Goal: Information Seeking & Learning: Learn about a topic

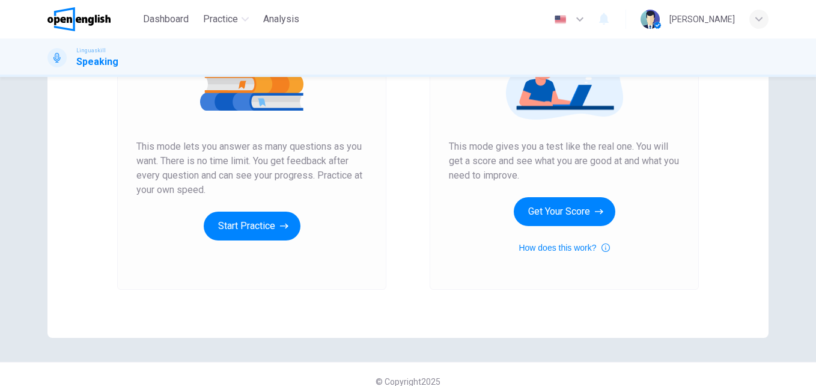
scroll to position [195, 0]
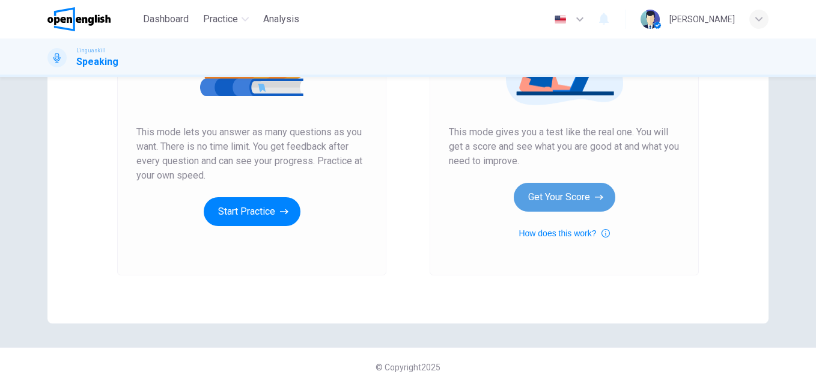
click at [552, 202] on button "Get Your Score" at bounding box center [565, 197] width 102 height 29
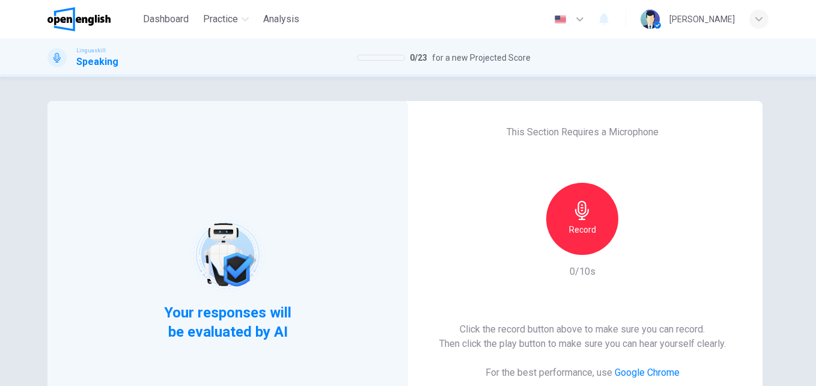
click at [567, 207] on div "Record" at bounding box center [582, 219] width 72 height 72
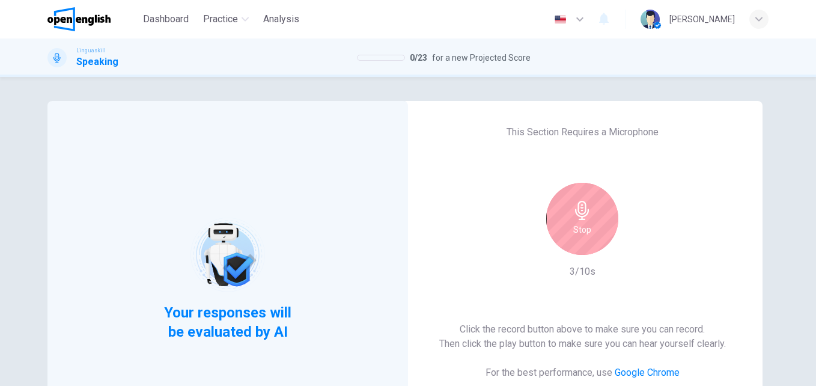
scroll to position [174, 0]
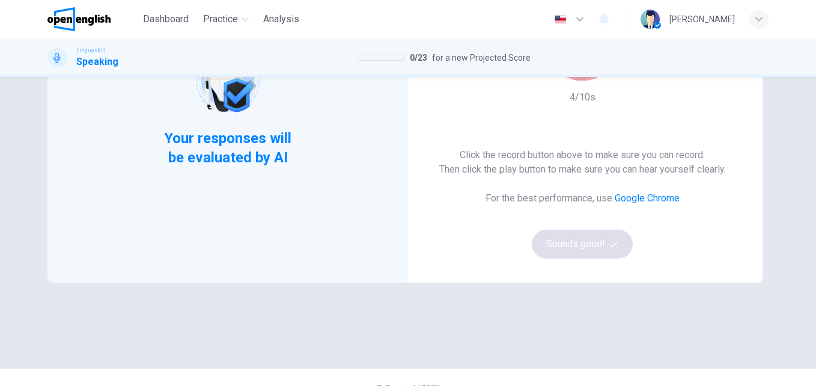
click at [580, 77] on div "Stop" at bounding box center [582, 44] width 72 height 72
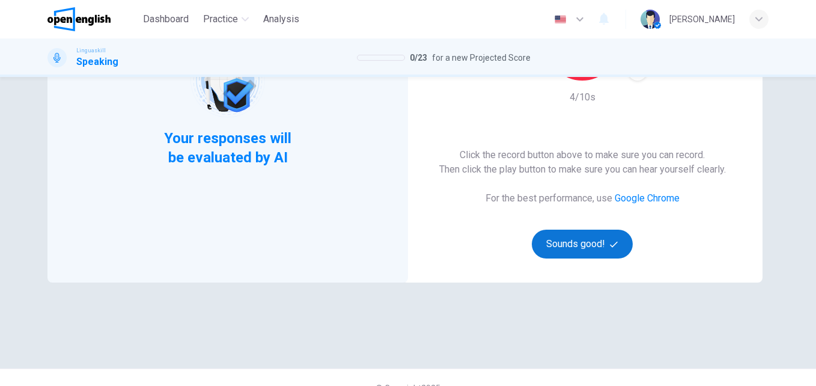
click at [575, 250] on button "Sounds good!" at bounding box center [582, 243] width 101 height 29
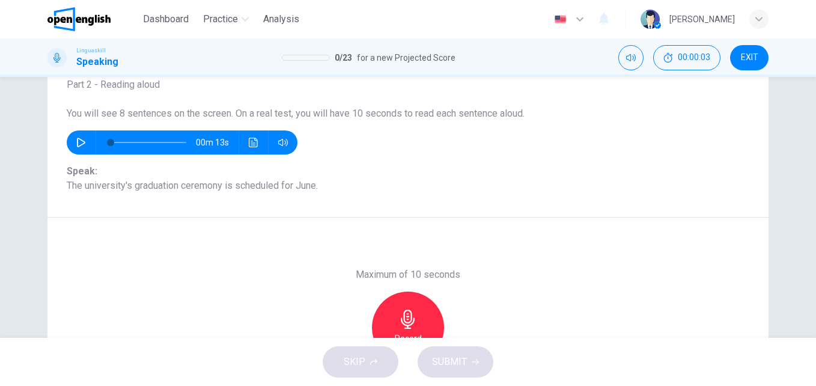
scroll to position [77, 0]
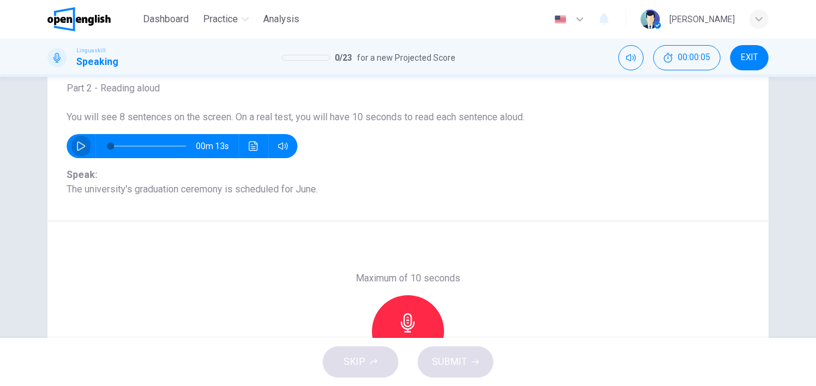
click at [76, 145] on icon "button" at bounding box center [81, 146] width 10 height 10
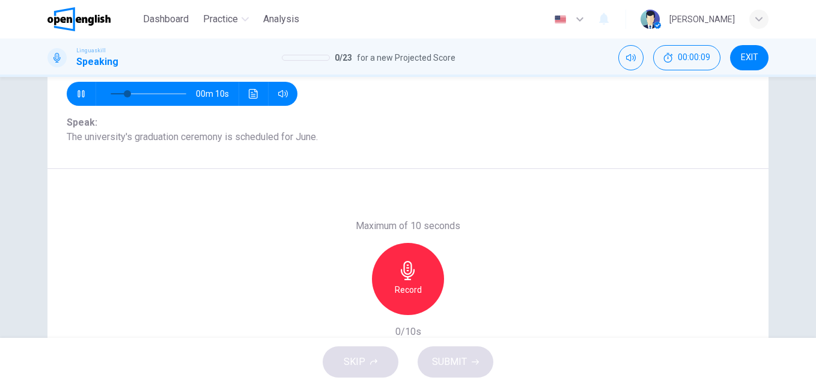
scroll to position [133, 0]
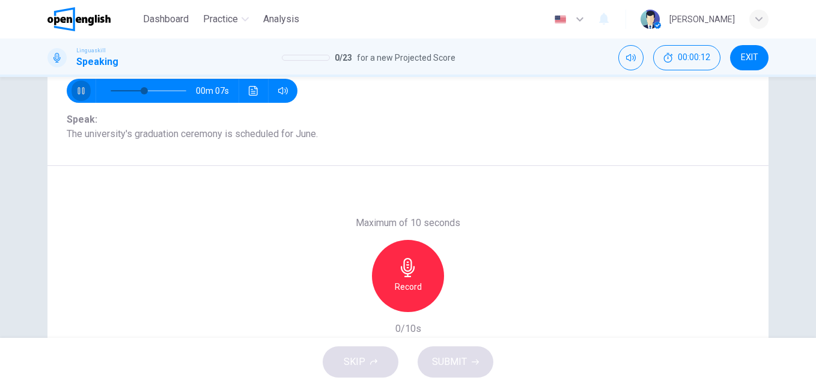
click at [77, 89] on icon "button" at bounding box center [80, 90] width 7 height 7
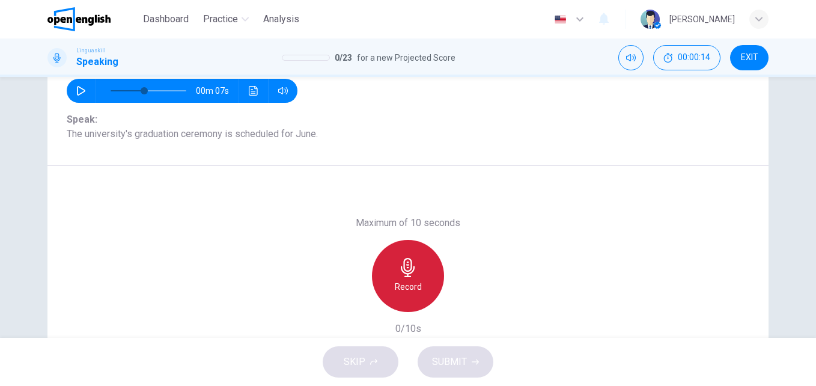
click at [413, 286] on h6 "Record" at bounding box center [408, 286] width 27 height 14
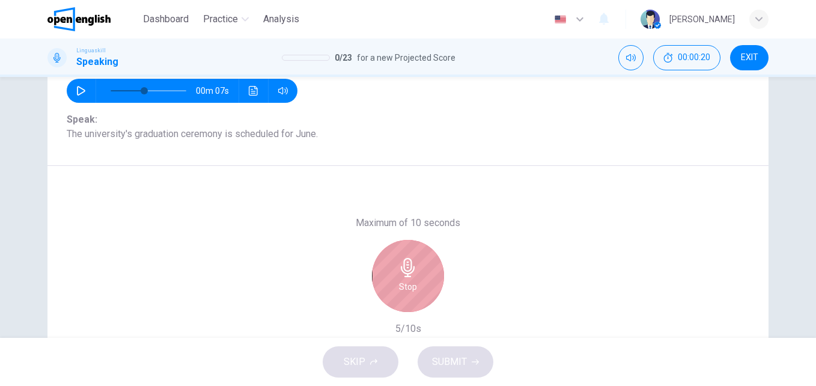
click at [413, 286] on h6 "Stop" at bounding box center [408, 286] width 18 height 14
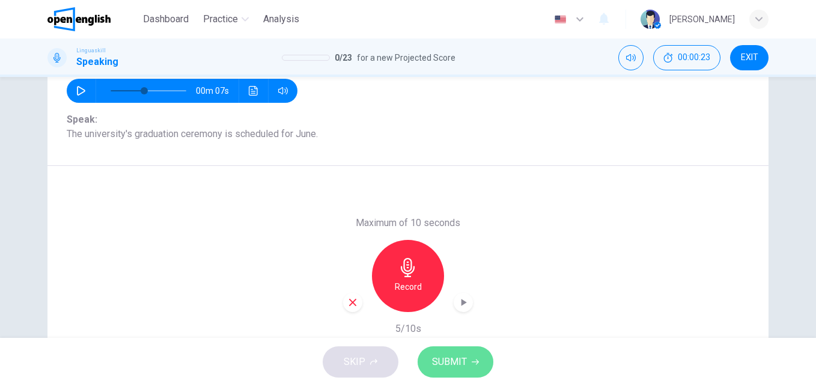
click at [456, 355] on span "SUBMIT" at bounding box center [449, 361] width 35 height 17
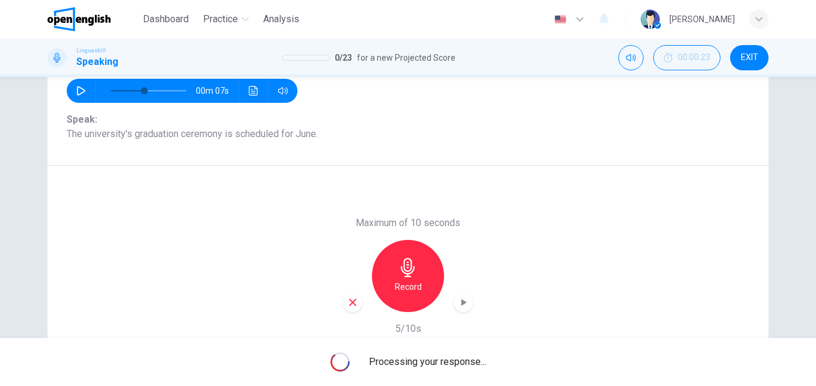
type input "*"
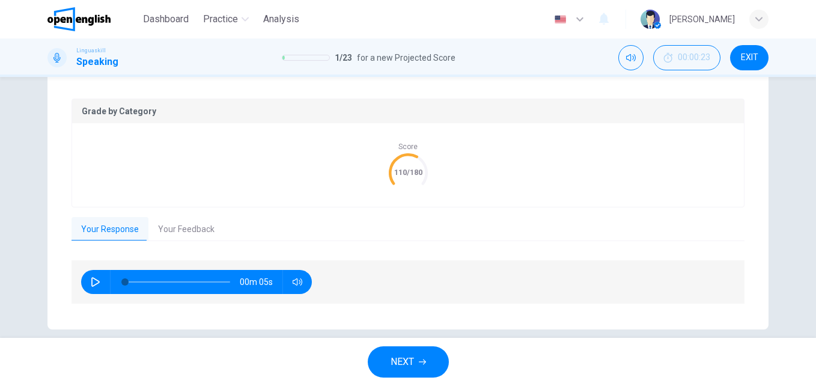
scroll to position [229, 0]
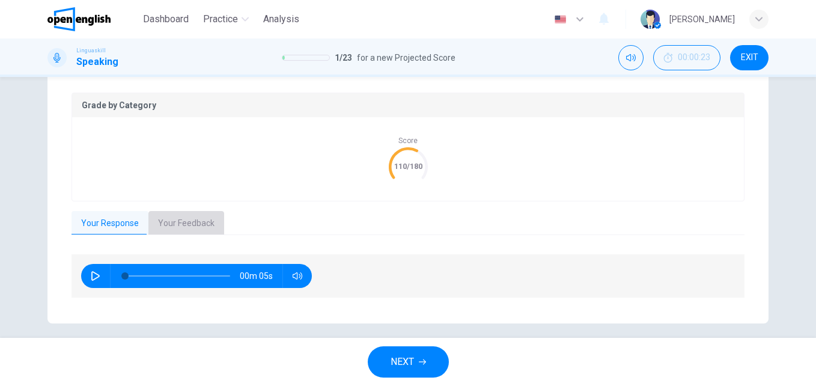
click at [187, 220] on button "Your Feedback" at bounding box center [186, 223] width 76 height 25
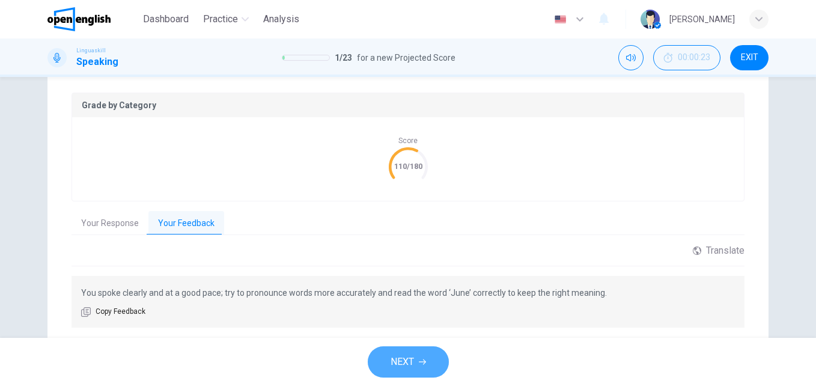
click at [413, 359] on span "NEXT" at bounding box center [401, 361] width 23 height 17
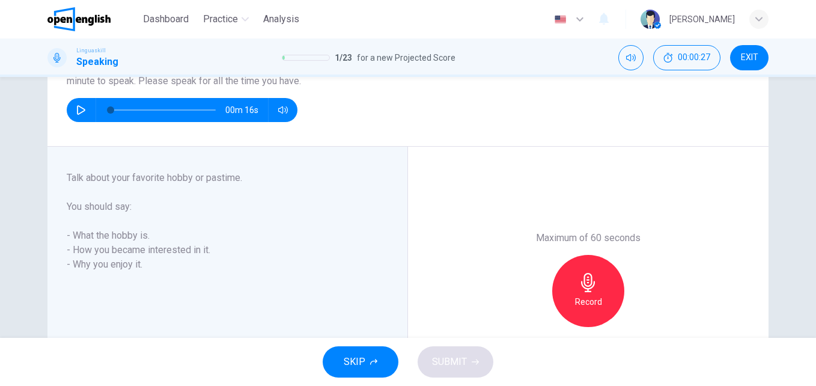
scroll to position [134, 0]
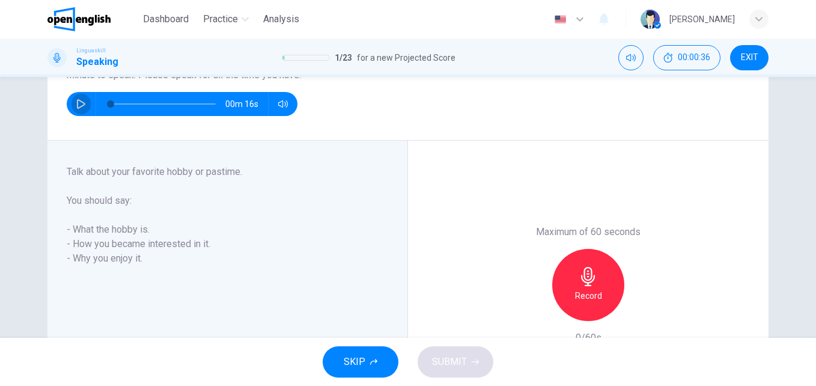
click at [74, 98] on button "button" at bounding box center [80, 104] width 19 height 24
drag, startPoint x: 68, startPoint y: 227, endPoint x: 138, endPoint y: 244, distance: 71.8
click at [138, 244] on div "Talk about your favorite hobby or pastime. You should say: - What the hobby is.…" at bounding box center [220, 215] width 307 height 101
drag, startPoint x: 146, startPoint y: 228, endPoint x: 80, endPoint y: 217, distance: 67.0
click at [80, 217] on div "Talk about your favorite hobby or pastime. You should say: - What the hobby is.…" at bounding box center [220, 215] width 307 height 101
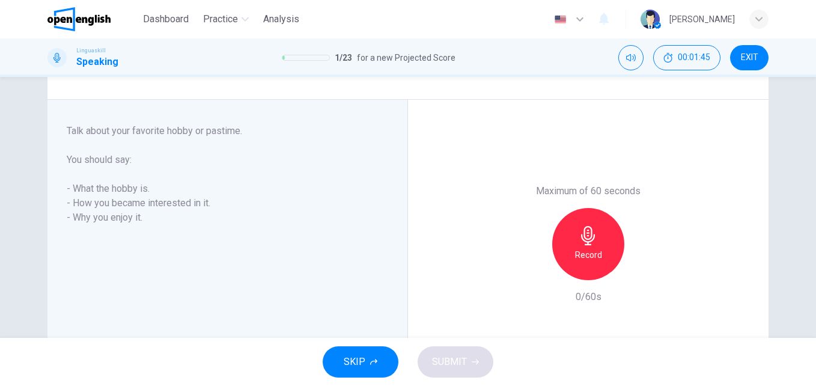
scroll to position [181, 0]
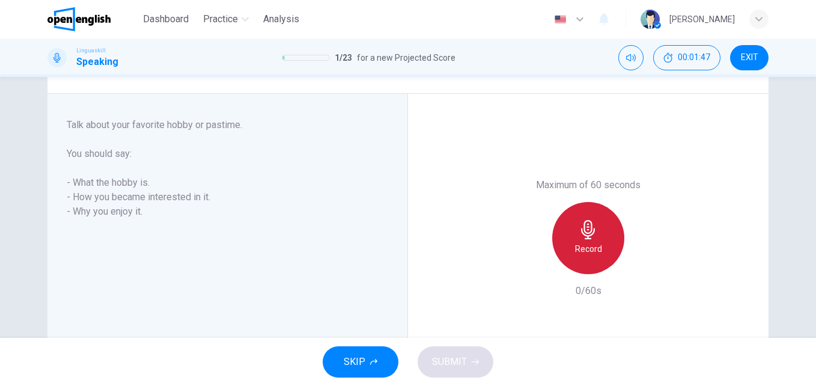
click at [604, 240] on div "Record" at bounding box center [588, 238] width 72 height 72
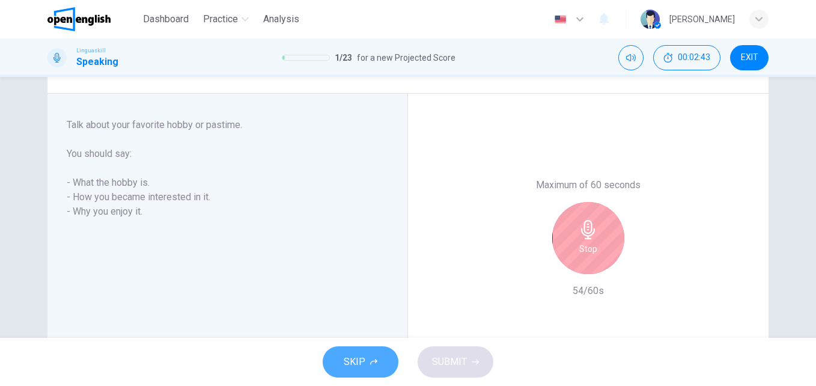
click at [365, 365] on button "SKIP" at bounding box center [361, 361] width 76 height 31
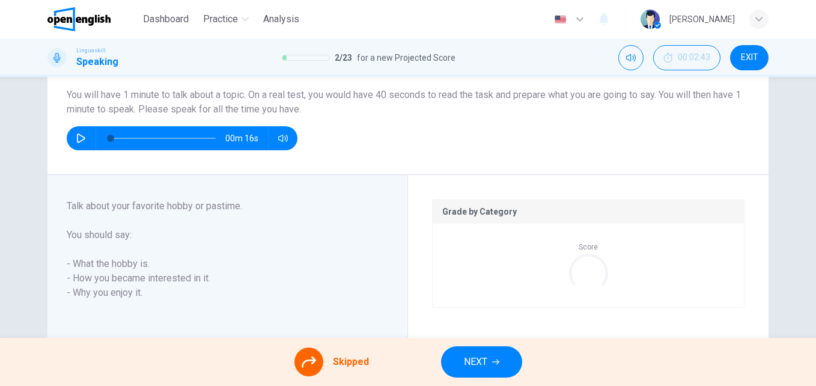
scroll to position [85, 0]
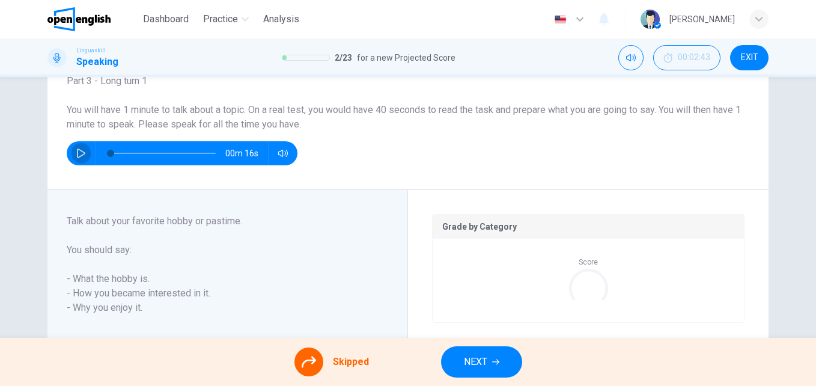
click at [73, 145] on button "button" at bounding box center [80, 153] width 19 height 24
click at [120, 151] on span at bounding box center [116, 153] width 7 height 7
type input "**"
drag, startPoint x: 171, startPoint y: 20, endPoint x: 457, endPoint y: 90, distance: 295.0
click at [171, 20] on span "Dashboard" at bounding box center [166, 19] width 46 height 14
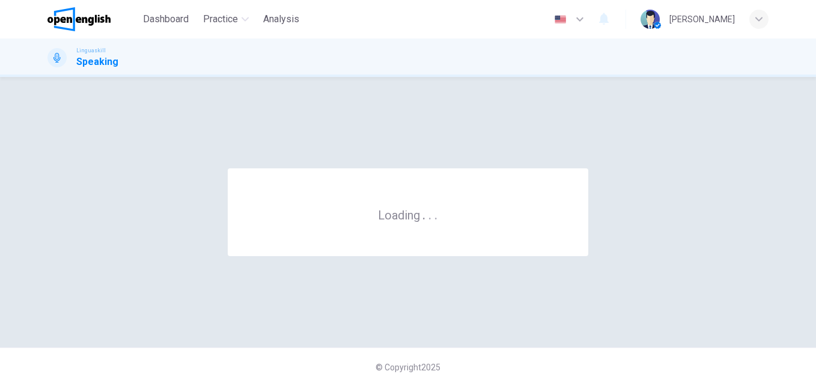
scroll to position [0, 0]
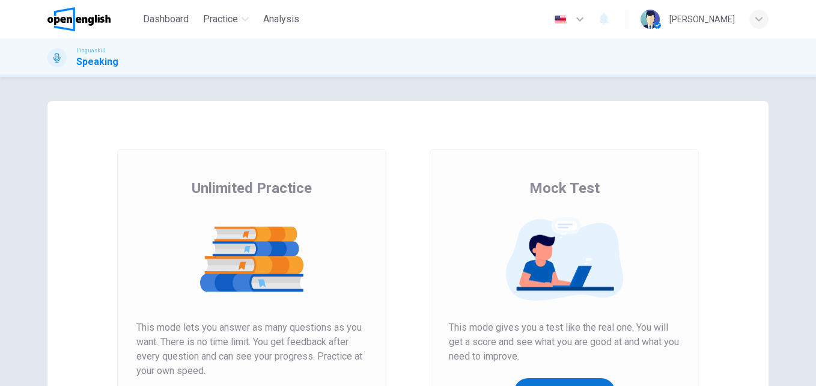
click at [572, 381] on button "Get Your Score" at bounding box center [565, 392] width 102 height 29
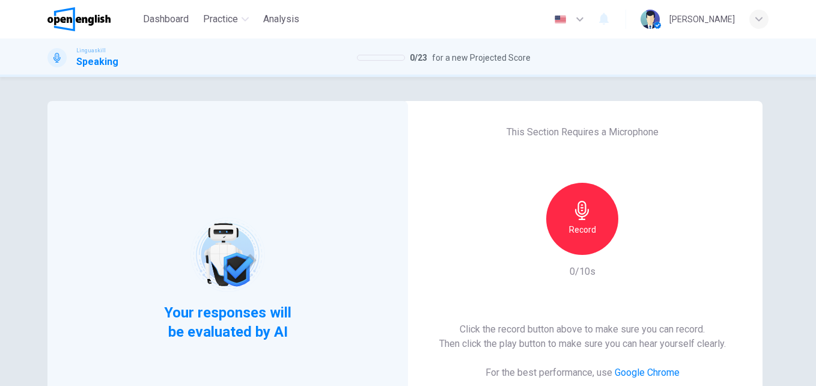
click at [586, 222] on h6 "Record" at bounding box center [582, 229] width 27 height 14
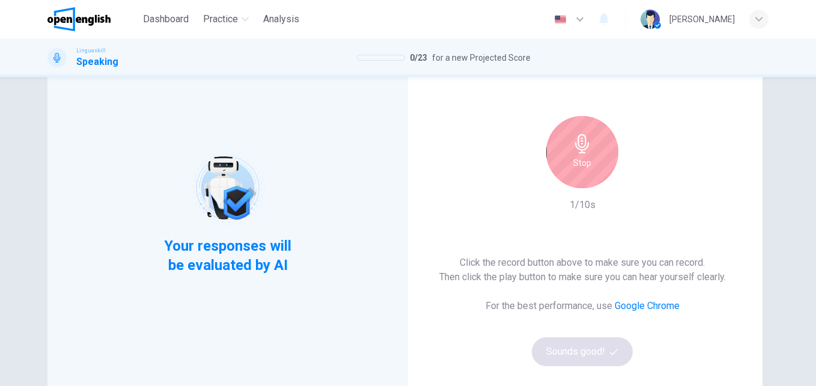
scroll to position [116, 0]
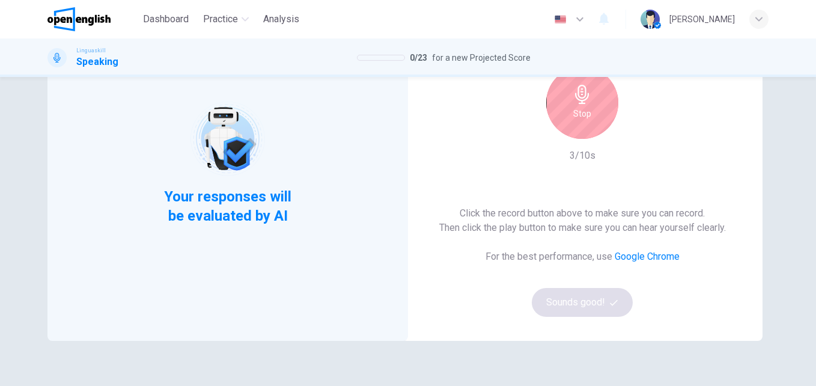
click at [601, 124] on div "Stop" at bounding box center [582, 103] width 72 height 72
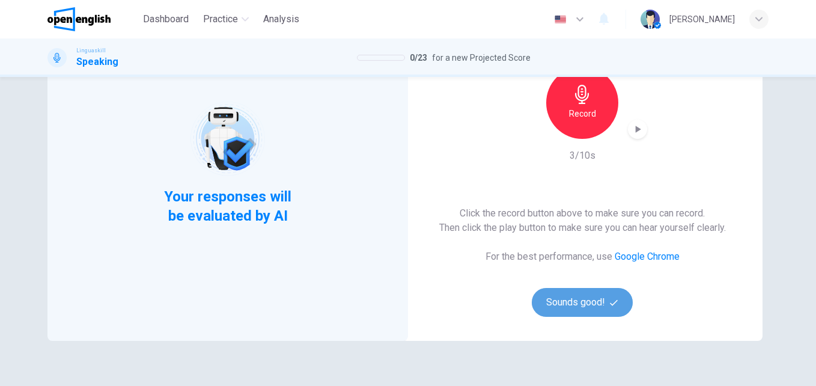
click at [559, 299] on button "Sounds good!" at bounding box center [582, 302] width 101 height 29
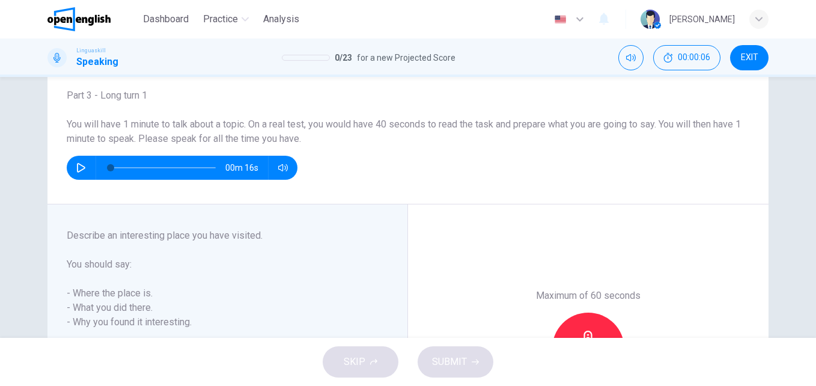
scroll to position [69, 0]
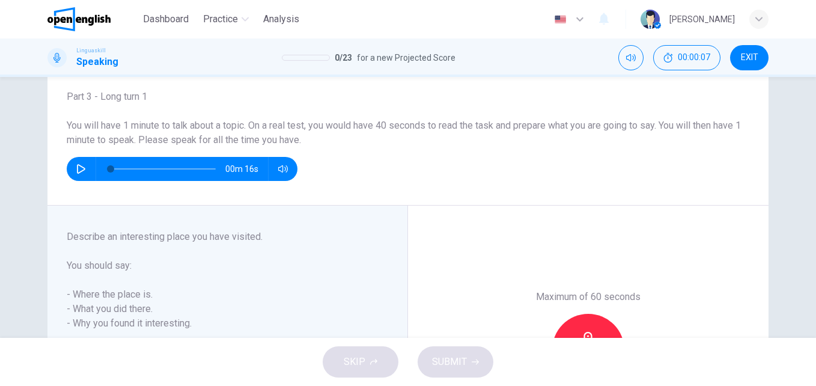
click at [79, 165] on icon "button" at bounding box center [81, 169] width 10 height 10
type input "*"
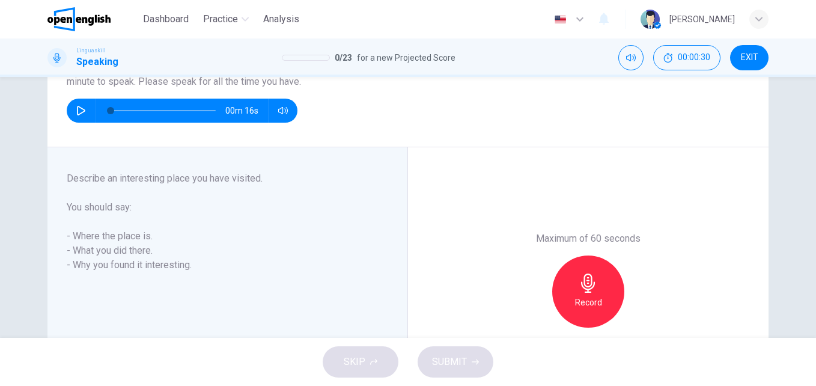
scroll to position [140, 0]
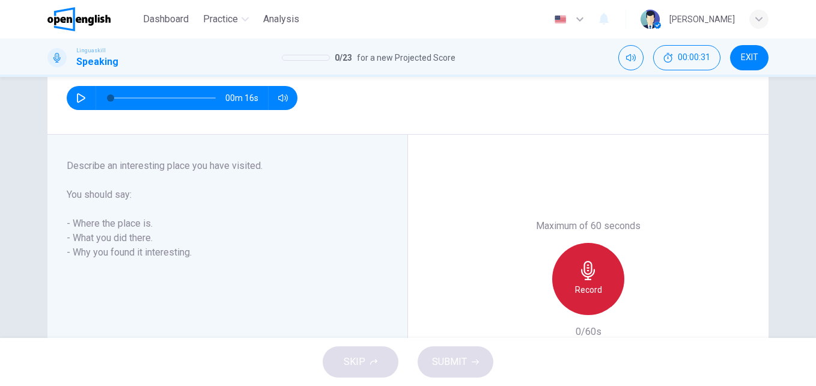
click at [596, 289] on h6 "Record" at bounding box center [588, 289] width 27 height 14
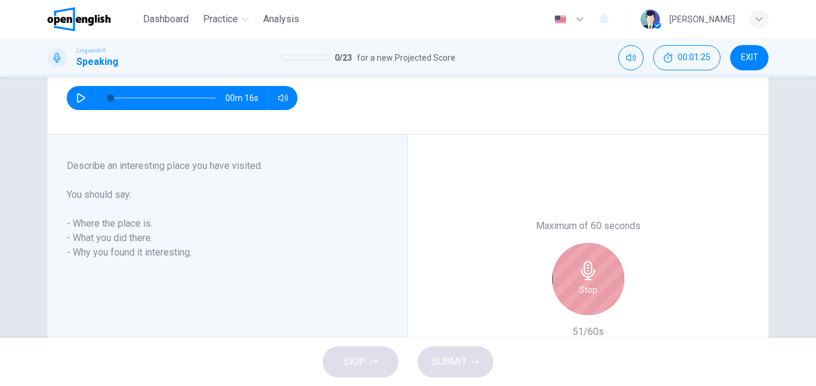
click at [586, 283] on h6 "Stop" at bounding box center [588, 289] width 18 height 14
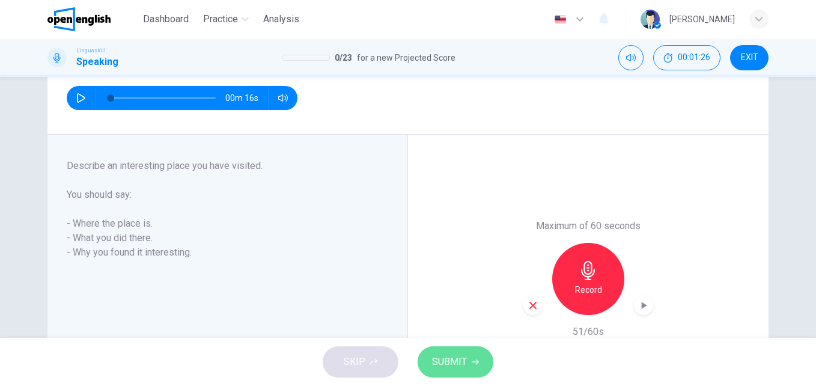
click at [467, 360] on button "SUBMIT" at bounding box center [455, 361] width 76 height 31
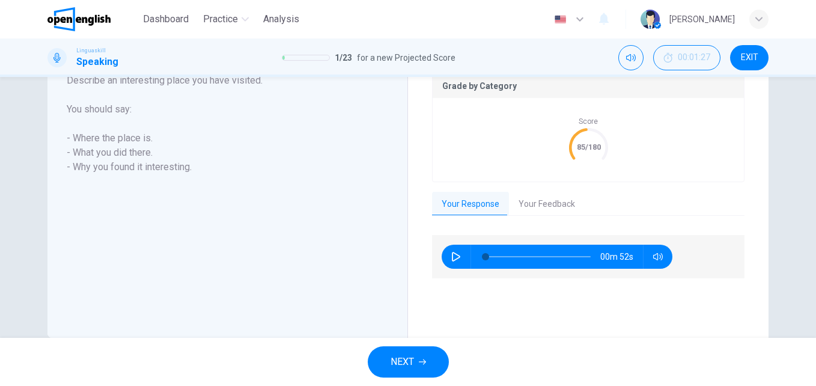
scroll to position [252, 0]
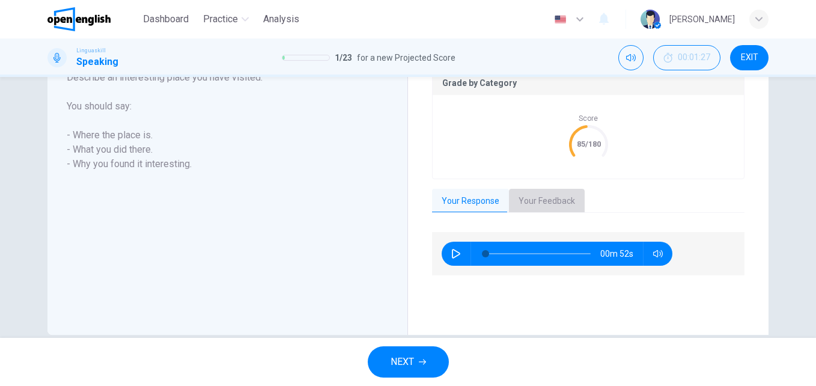
click at [565, 199] on button "Your Feedback" at bounding box center [547, 201] width 76 height 25
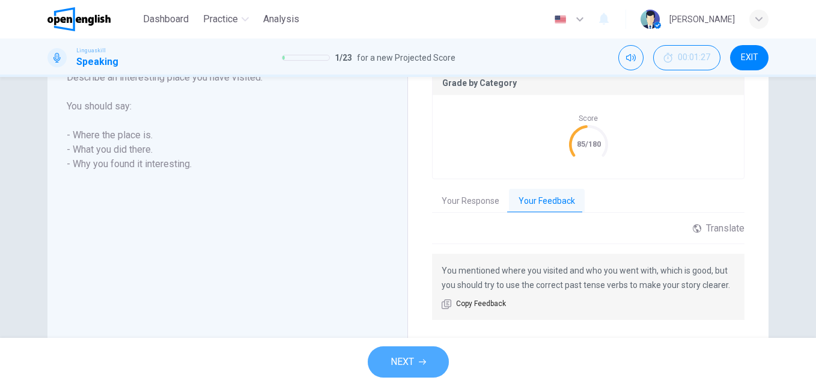
click at [410, 366] on span "NEXT" at bounding box center [401, 361] width 23 height 17
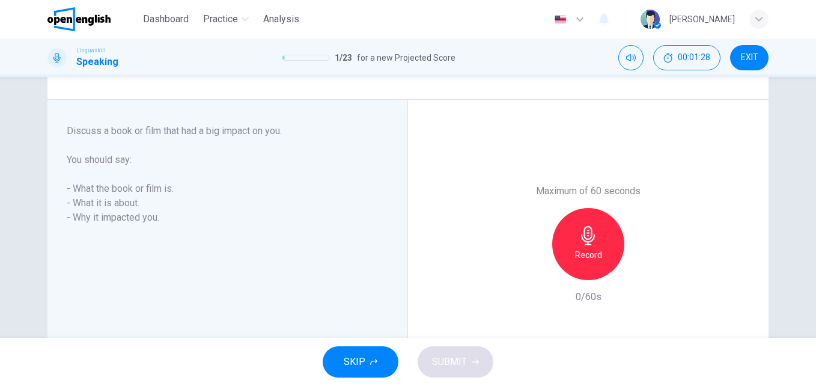
scroll to position [155, 0]
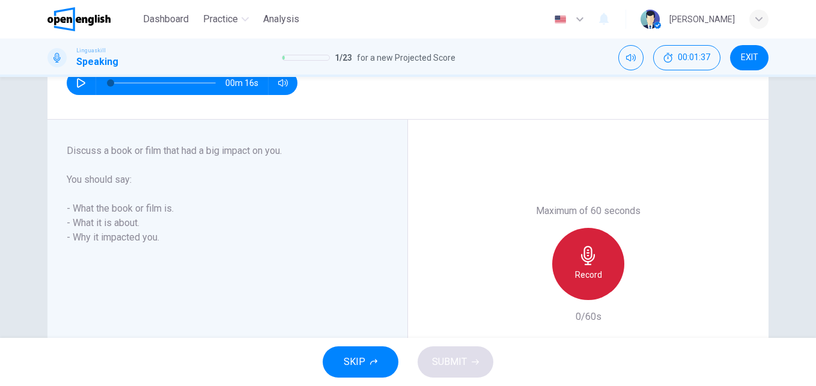
click at [581, 265] on div "Record" at bounding box center [588, 264] width 72 height 72
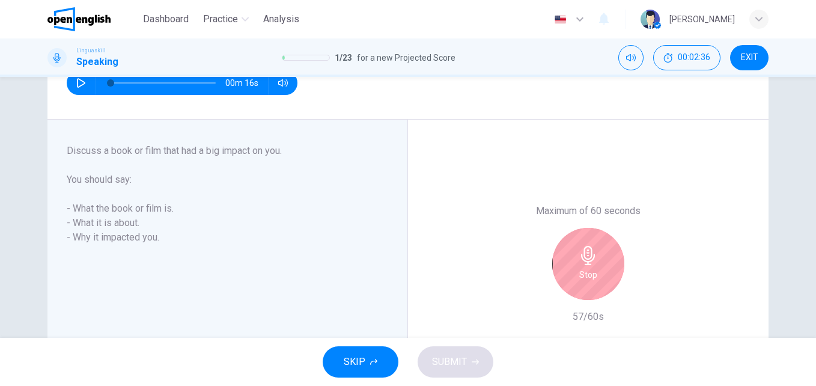
click at [589, 271] on h6 "Stop" at bounding box center [588, 274] width 18 height 14
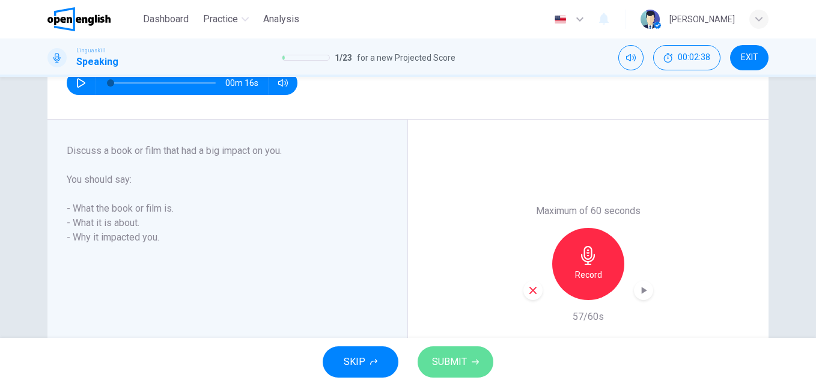
click at [451, 356] on span "SUBMIT" at bounding box center [449, 361] width 35 height 17
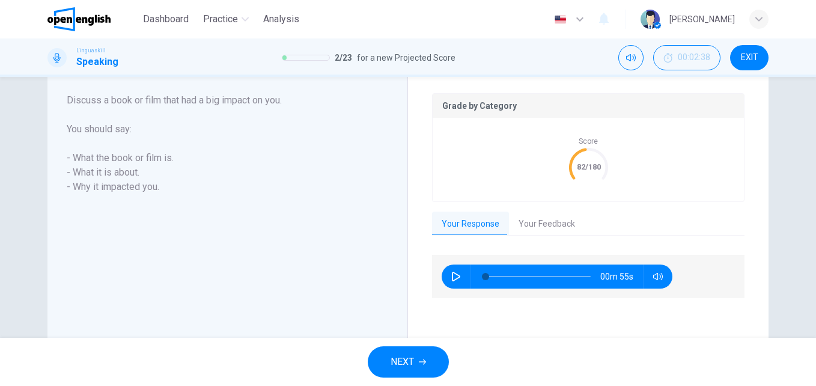
scroll to position [273, 0]
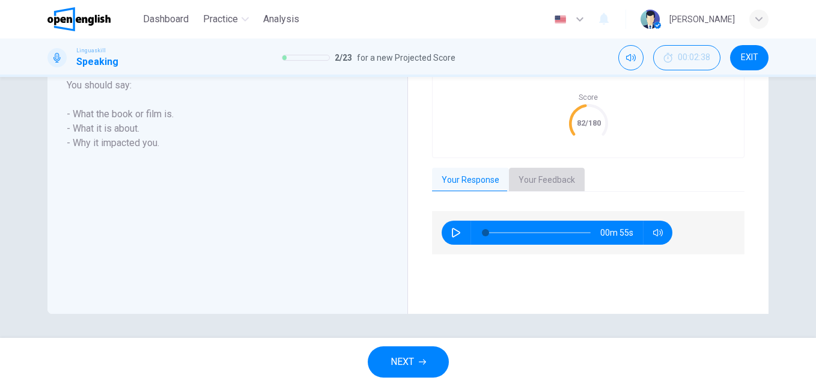
click at [528, 179] on button "Your Feedback" at bounding box center [547, 180] width 76 height 25
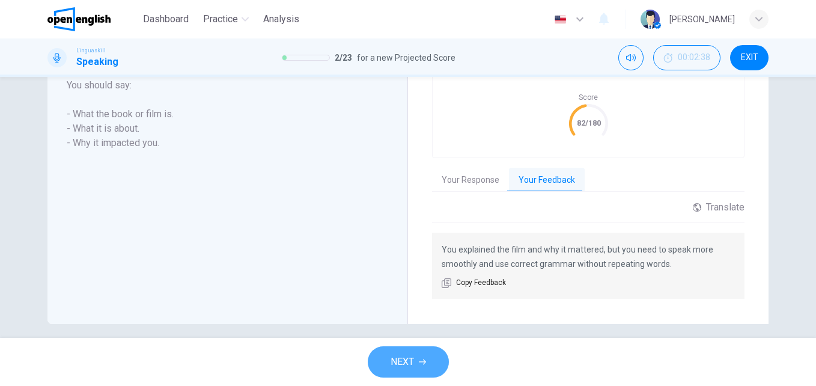
click at [416, 361] on button "NEXT" at bounding box center [408, 361] width 81 height 31
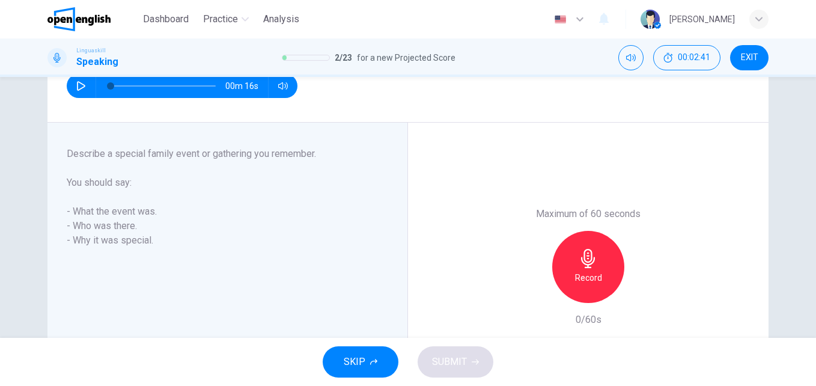
scroll to position [190, 0]
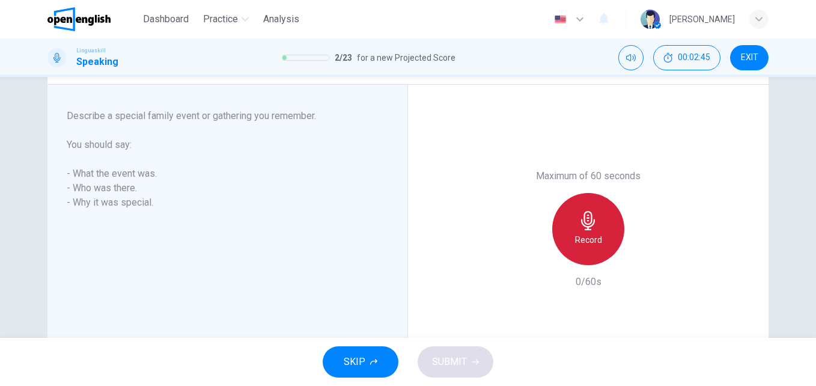
click at [580, 235] on h6 "Record" at bounding box center [588, 239] width 27 height 14
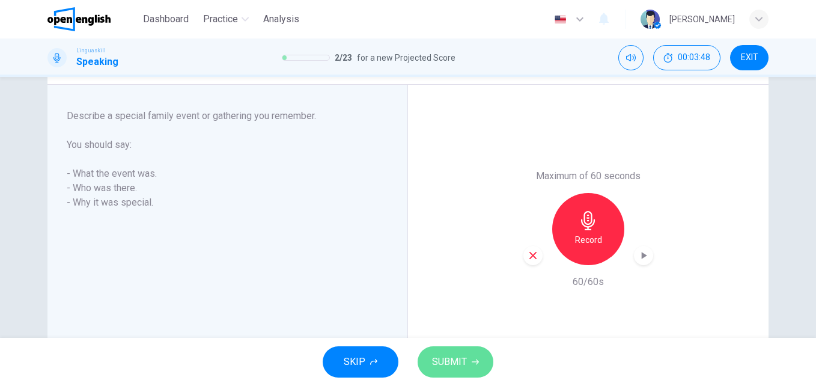
click at [480, 362] on button "SUBMIT" at bounding box center [455, 361] width 76 height 31
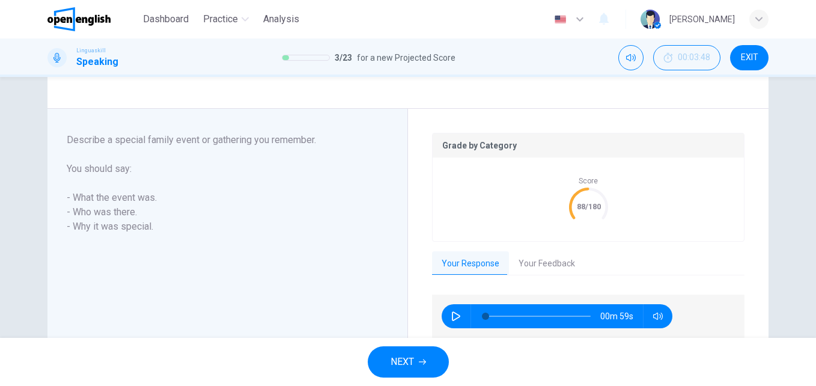
scroll to position [273, 0]
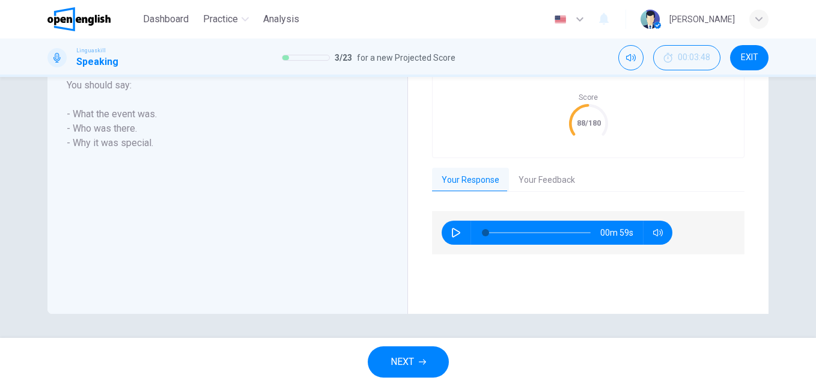
click at [551, 175] on button "Your Feedback" at bounding box center [547, 180] width 76 height 25
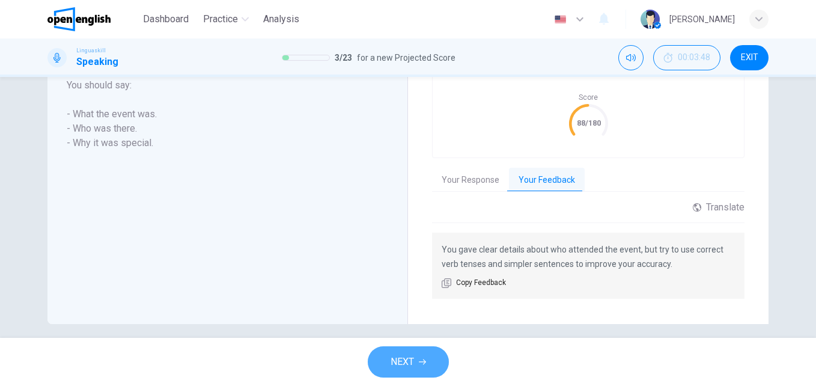
click at [403, 357] on span "NEXT" at bounding box center [401, 361] width 23 height 17
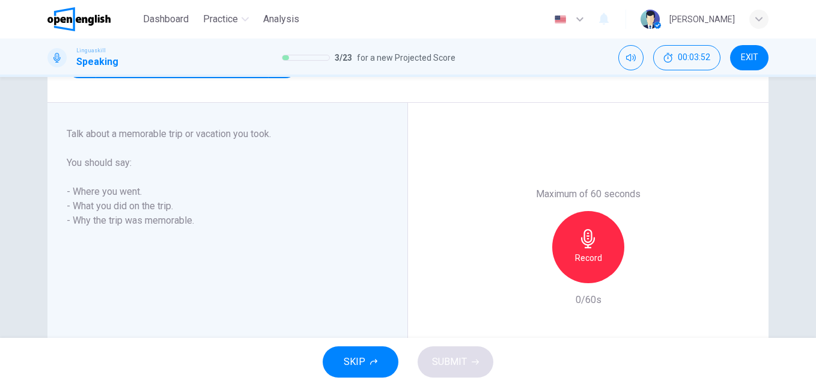
scroll to position [166, 0]
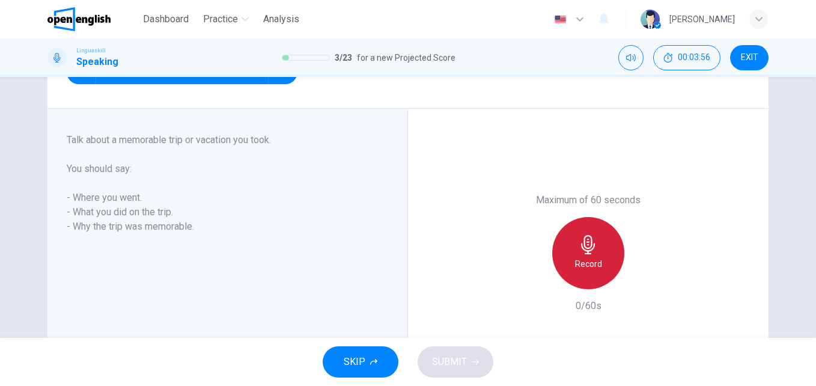
click at [592, 255] on div "Record" at bounding box center [588, 253] width 72 height 72
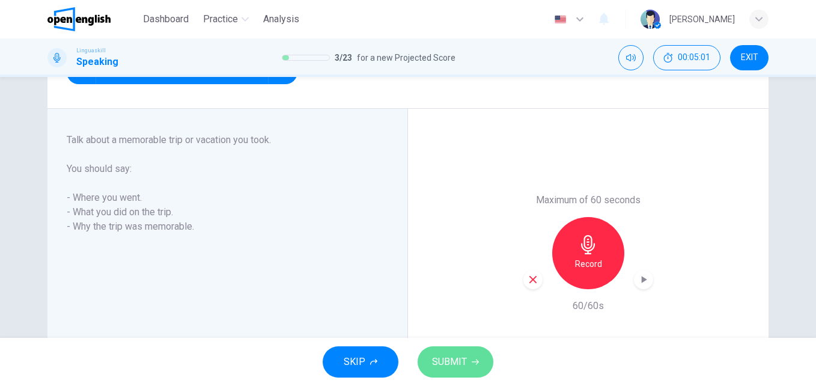
click at [480, 360] on button "SUBMIT" at bounding box center [455, 361] width 76 height 31
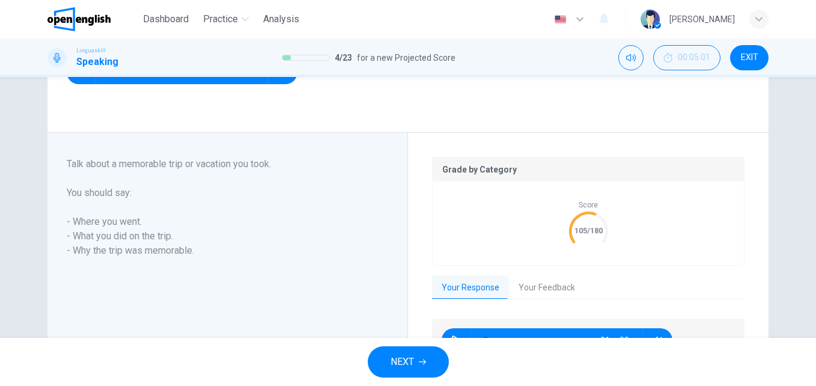
scroll to position [273, 0]
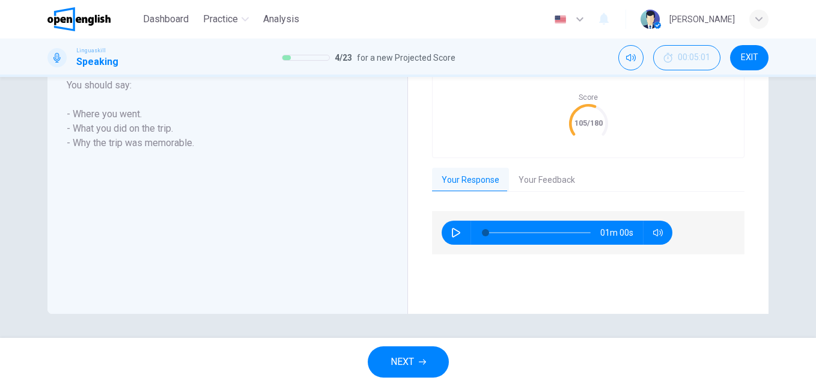
click at [538, 181] on button "Your Feedback" at bounding box center [547, 180] width 76 height 25
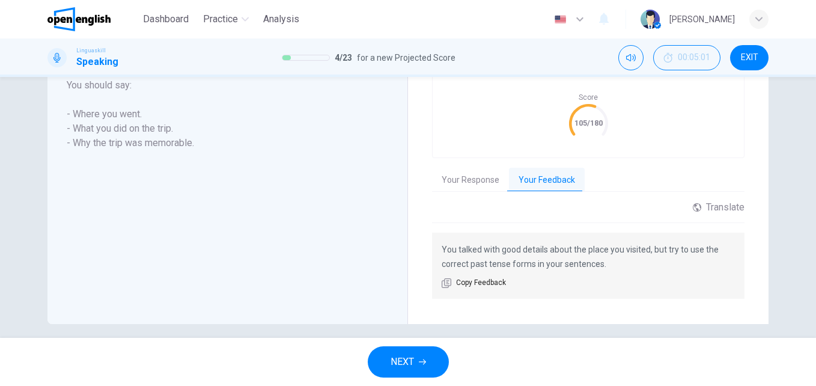
click at [425, 359] on icon "button" at bounding box center [422, 361] width 7 height 7
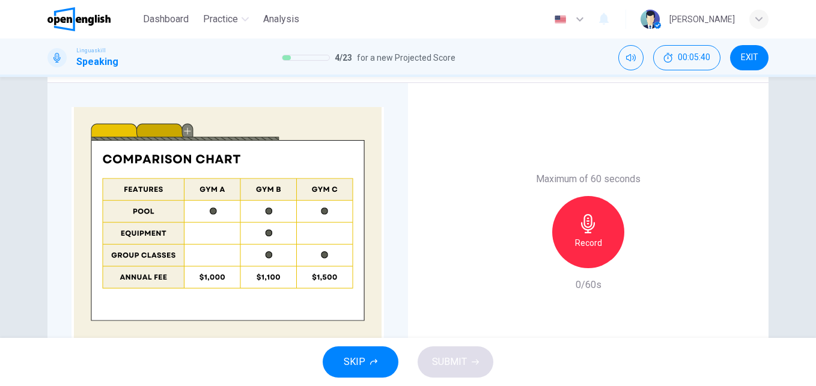
scroll to position [265, 0]
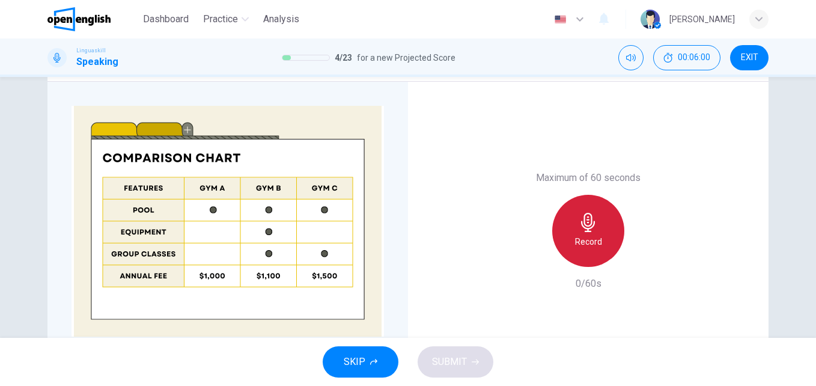
click at [581, 222] on icon "button" at bounding box center [588, 222] width 14 height 19
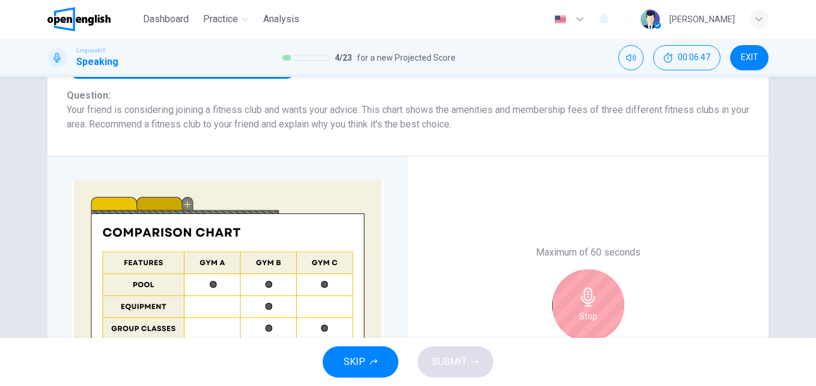
scroll to position [189, 0]
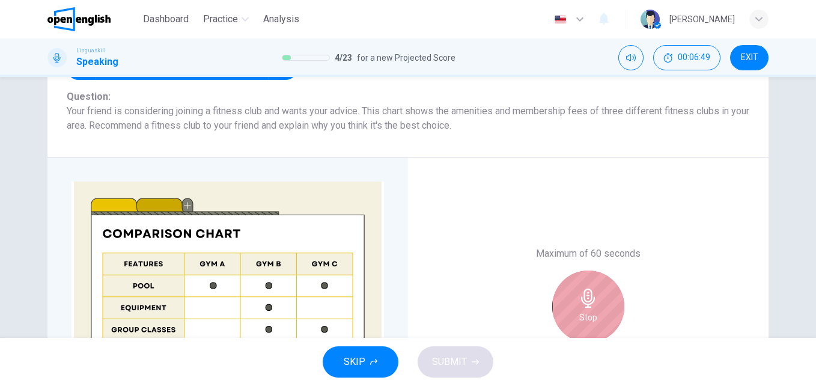
click at [580, 316] on h6 "Stop" at bounding box center [588, 317] width 18 height 14
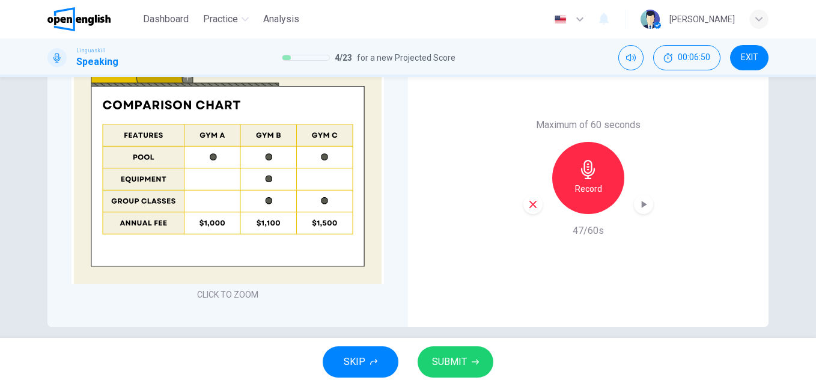
scroll to position [331, 0]
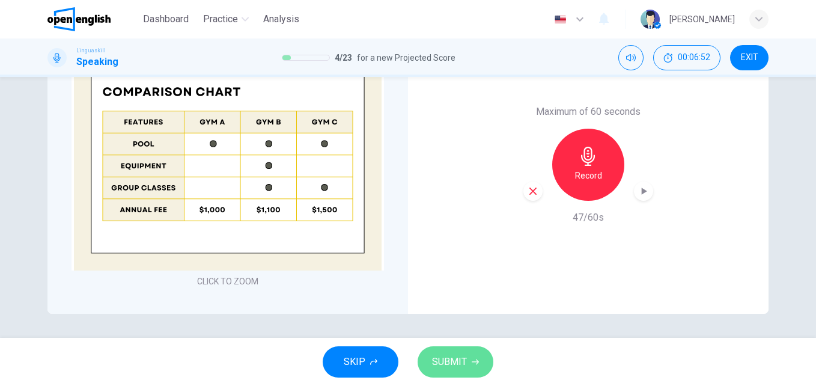
click at [450, 361] on span "SUBMIT" at bounding box center [449, 361] width 35 height 17
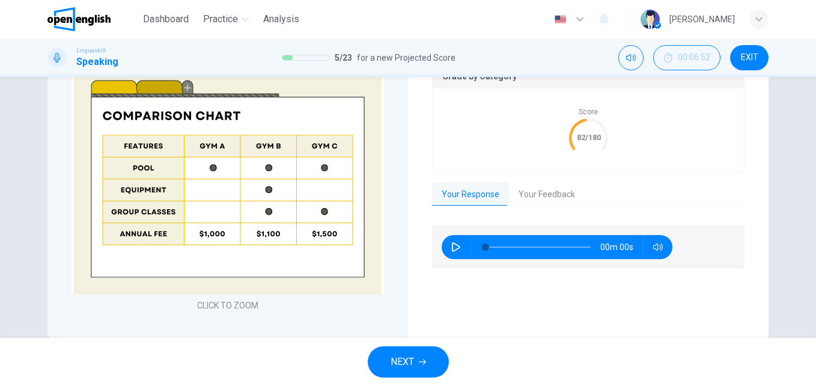
scroll to position [355, 0]
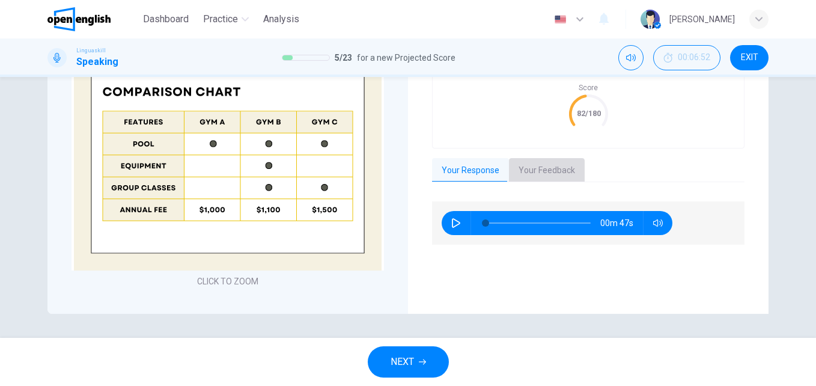
click at [552, 171] on button "Your Feedback" at bounding box center [547, 170] width 76 height 25
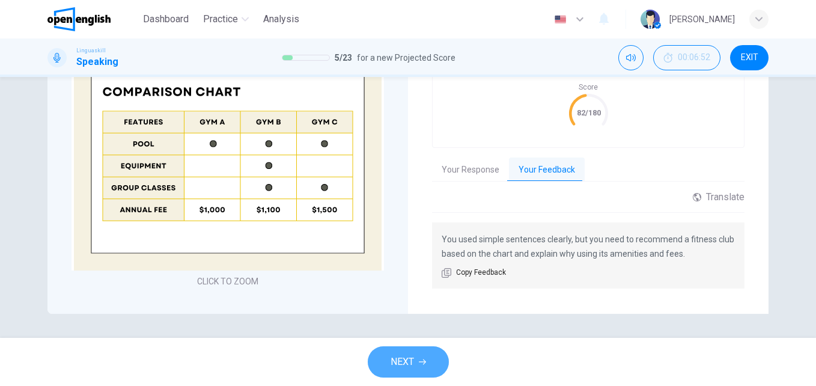
click at [419, 357] on button "NEXT" at bounding box center [408, 361] width 81 height 31
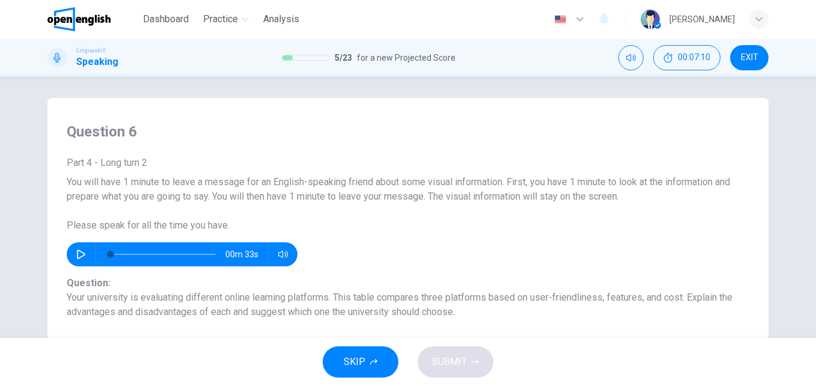
scroll to position [0, 0]
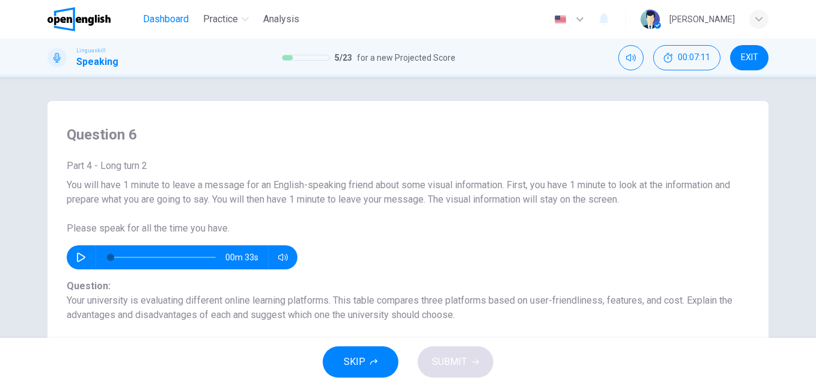
click at [163, 14] on span "Dashboard" at bounding box center [166, 19] width 46 height 14
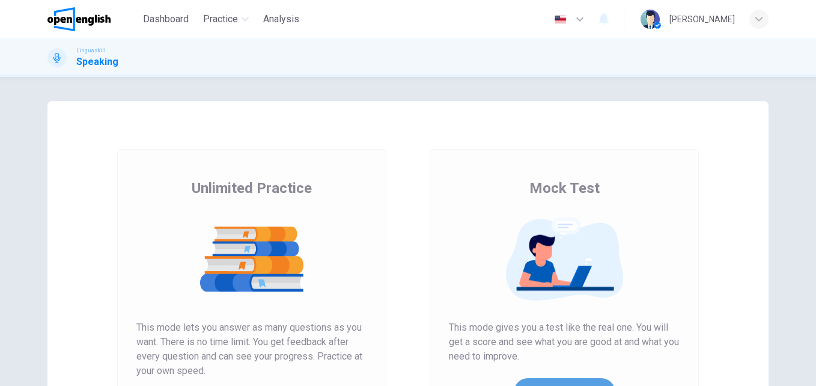
click at [548, 379] on button "Get Your Score" at bounding box center [565, 392] width 102 height 29
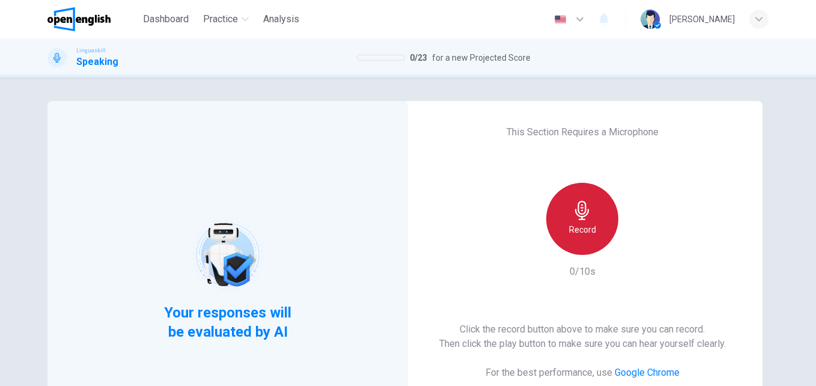
click at [574, 224] on h6 "Record" at bounding box center [582, 229] width 27 height 14
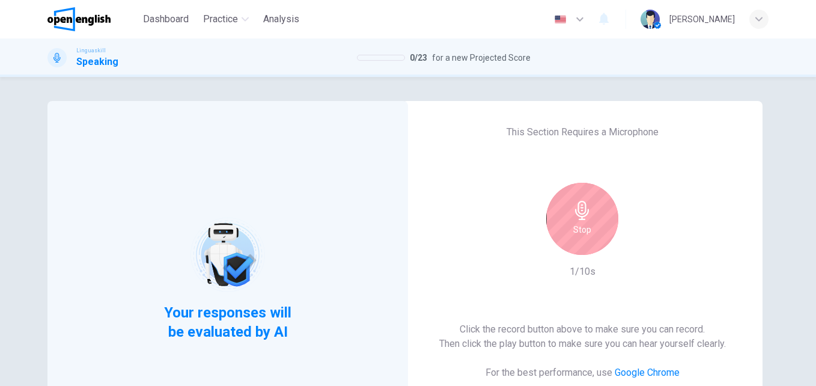
click at [600, 236] on div "Stop" at bounding box center [582, 219] width 72 height 72
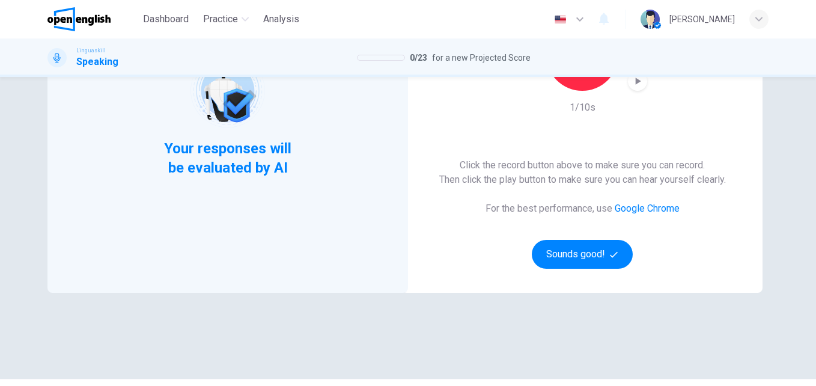
scroll to position [169, 0]
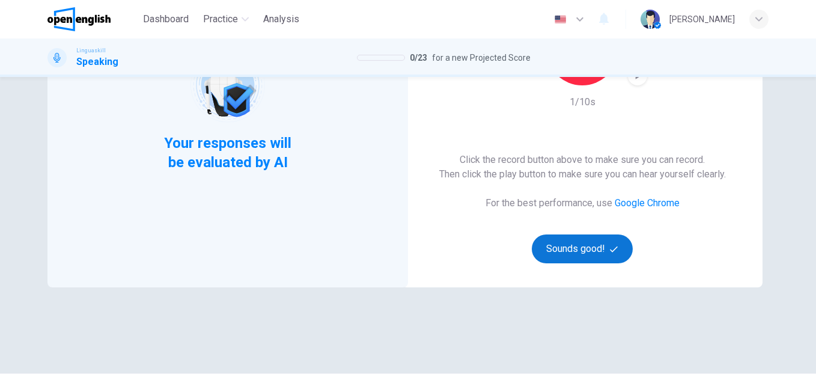
click at [599, 250] on button "Sounds good!" at bounding box center [582, 248] width 101 height 29
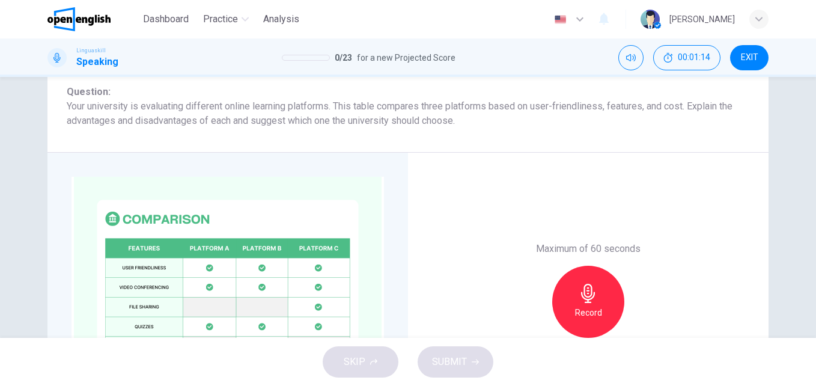
scroll to position [171, 0]
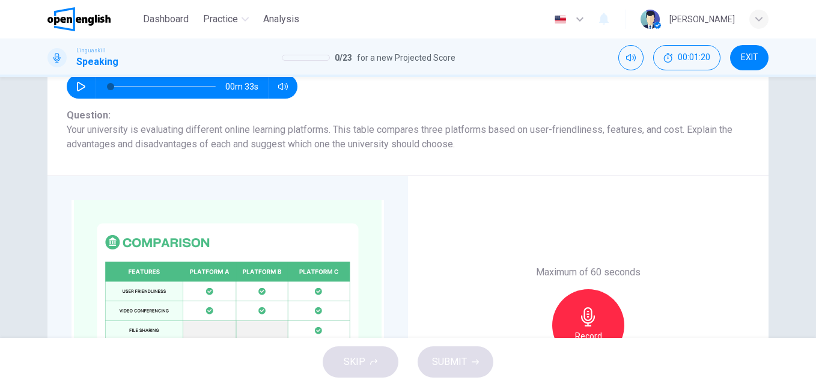
drag, startPoint x: 535, startPoint y: 130, endPoint x: 611, endPoint y: 130, distance: 76.3
click at [611, 130] on span "Your university is evaluating different online learning platforms. This table c…" at bounding box center [408, 137] width 682 height 29
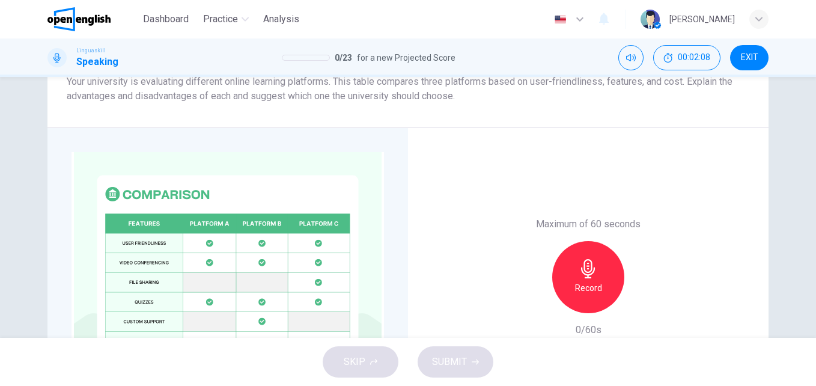
scroll to position [217, 0]
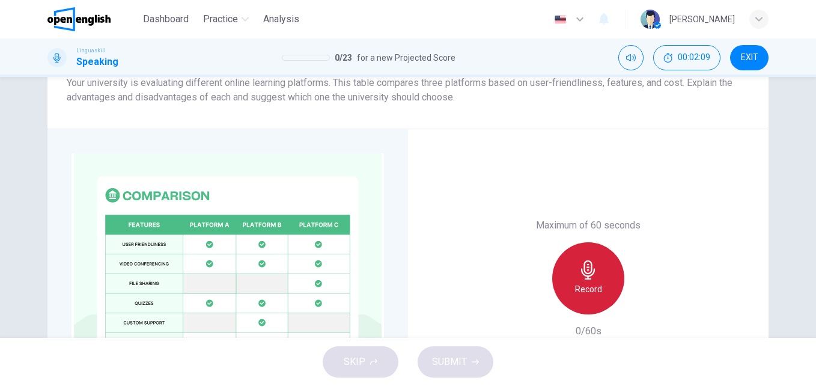
click at [575, 291] on h6 "Record" at bounding box center [588, 289] width 27 height 14
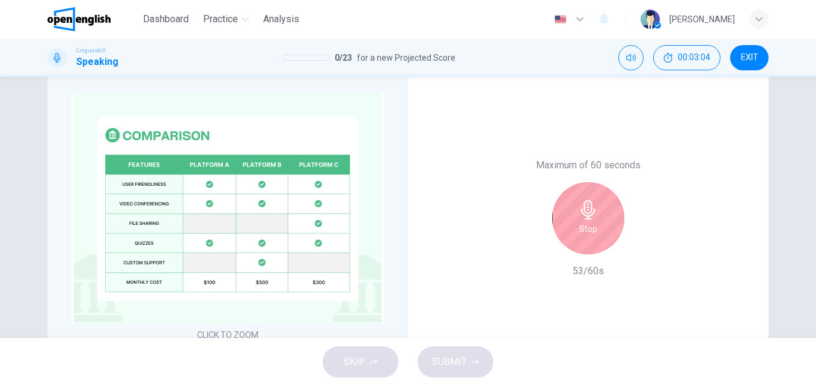
scroll to position [279, 0]
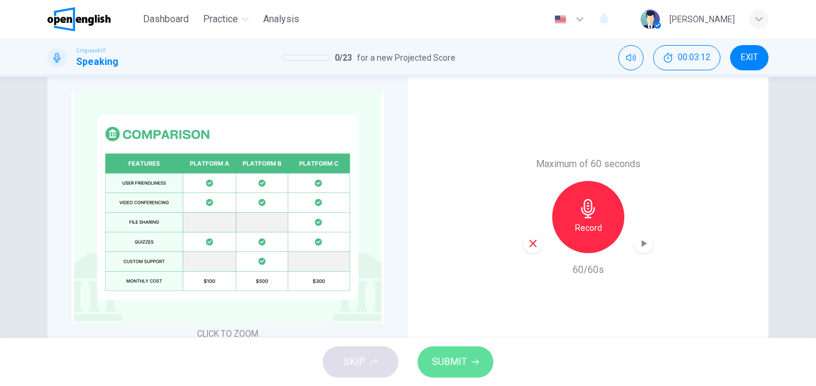
click at [461, 361] on span "SUBMIT" at bounding box center [449, 361] width 35 height 17
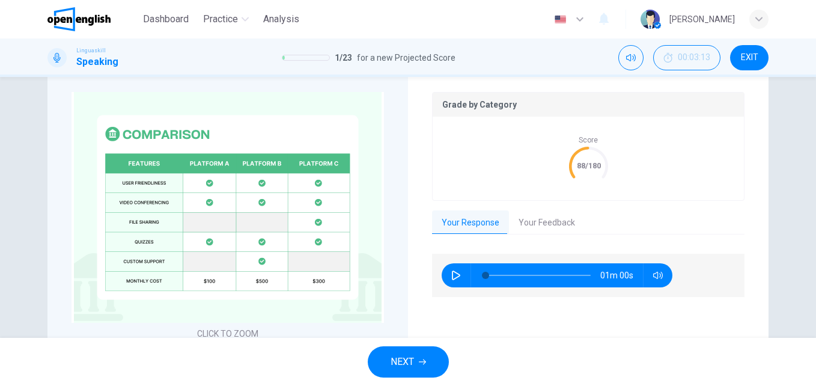
scroll to position [355, 0]
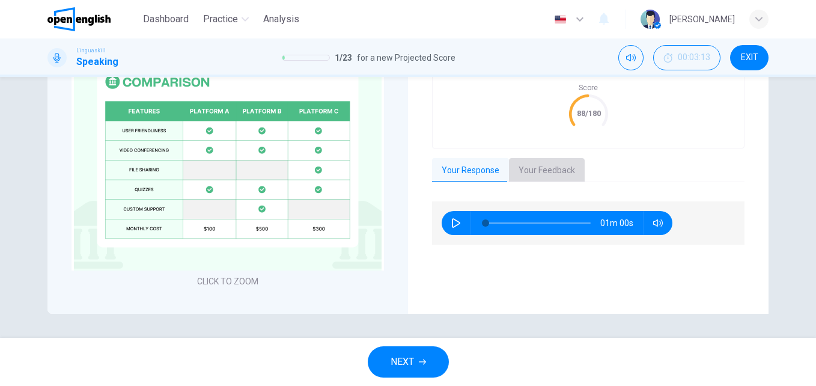
click at [558, 168] on button "Your Feedback" at bounding box center [547, 170] width 76 height 25
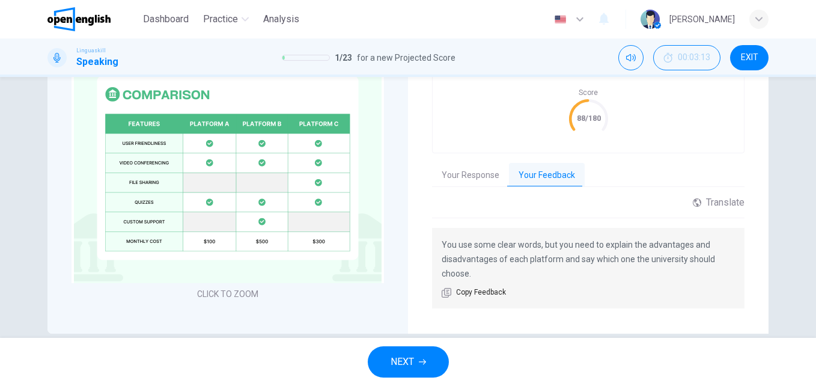
scroll to position [365, 0]
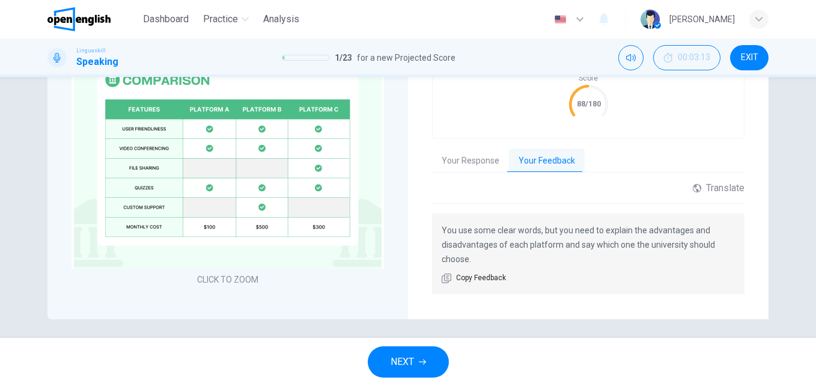
click at [420, 351] on button "NEXT" at bounding box center [408, 361] width 81 height 31
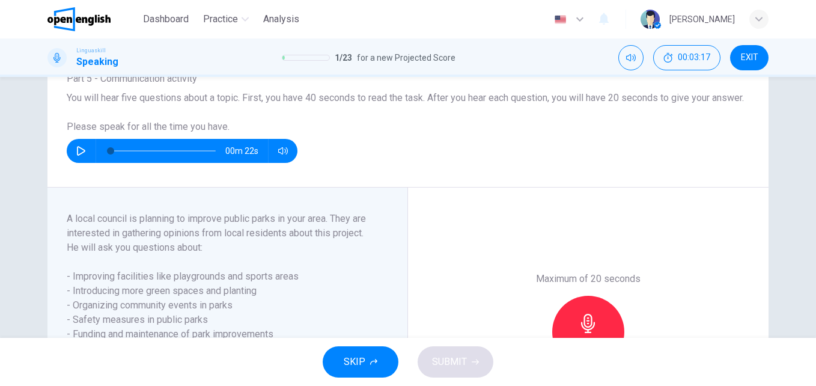
scroll to position [82, 0]
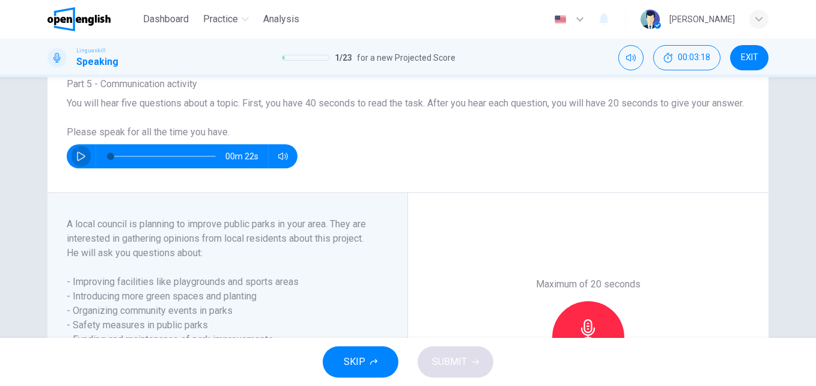
click at [77, 161] on icon "button" at bounding box center [81, 156] width 10 height 10
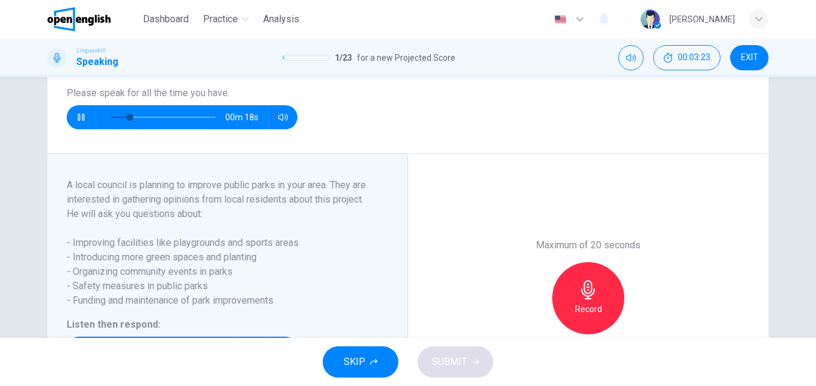
scroll to position [123, 0]
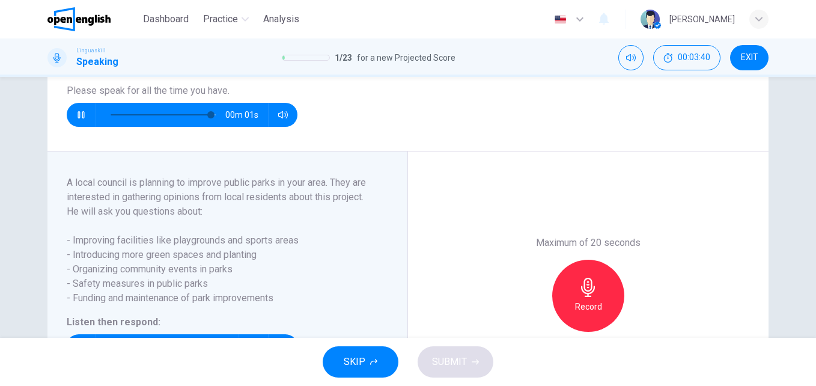
type input "*"
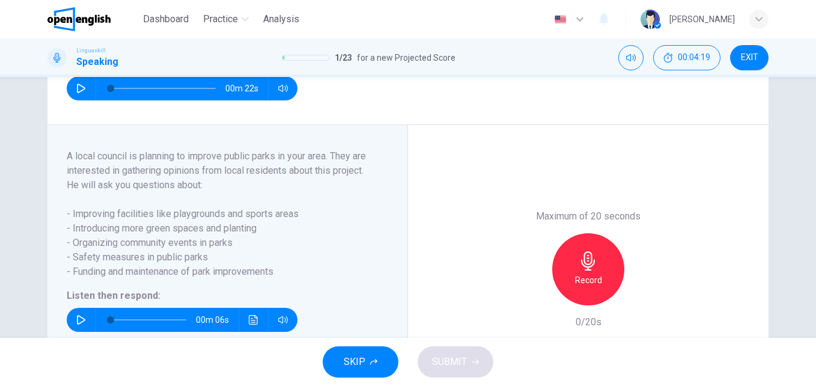
scroll to position [175, 0]
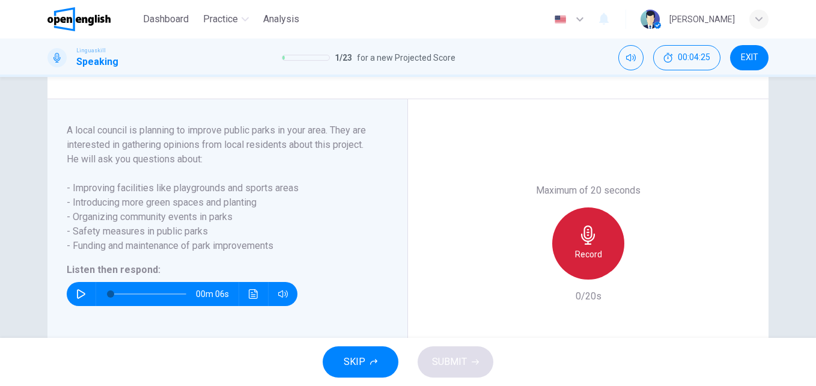
click at [586, 244] on icon "button" at bounding box center [587, 234] width 19 height 19
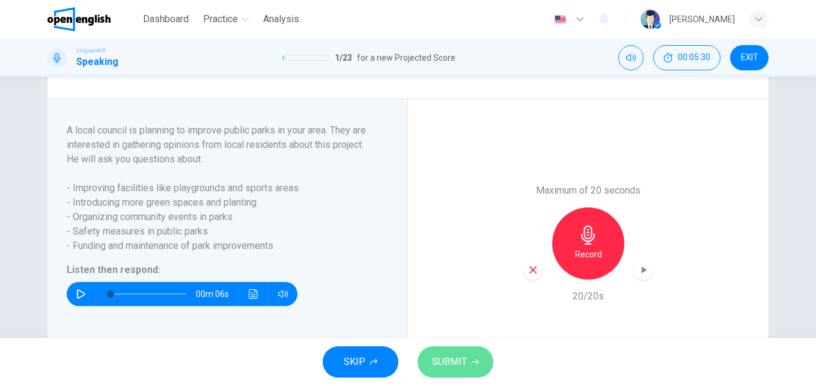
click at [470, 354] on button "SUBMIT" at bounding box center [455, 361] width 76 height 31
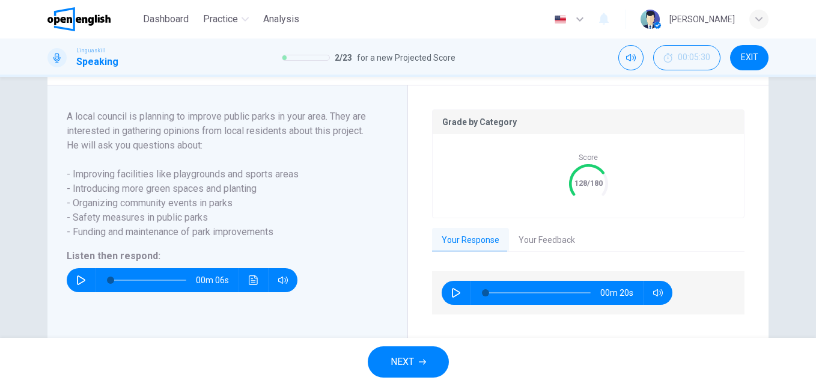
scroll to position [248, 0]
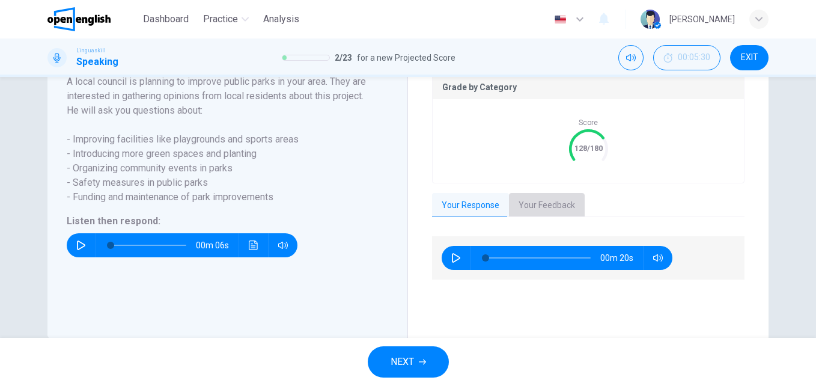
click at [546, 216] on button "Your Feedback" at bounding box center [547, 205] width 76 height 25
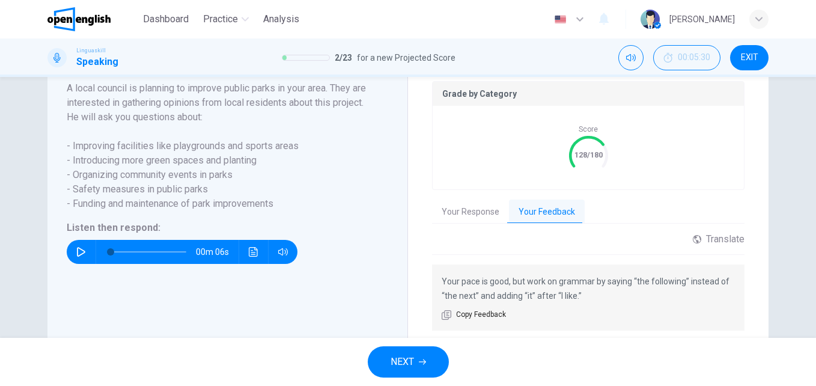
scroll to position [298, 0]
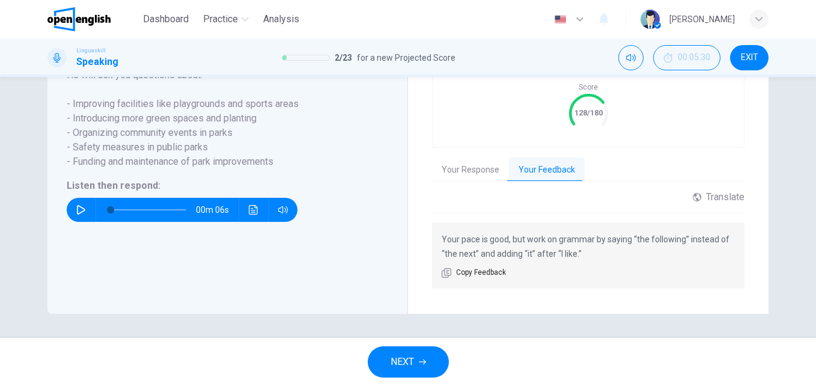
click at [411, 365] on span "NEXT" at bounding box center [401, 361] width 23 height 17
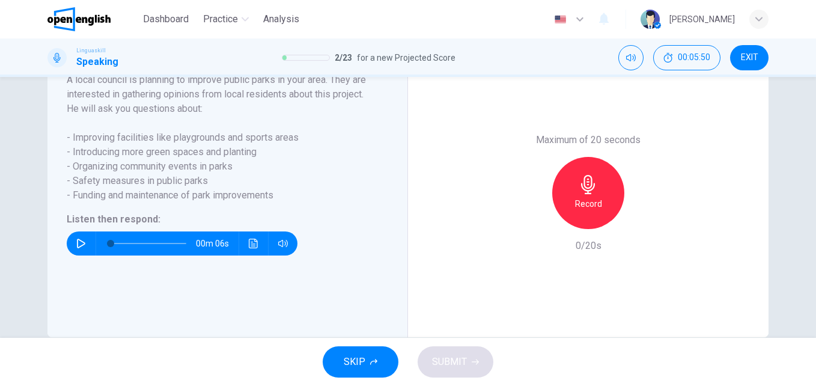
scroll to position [204, 0]
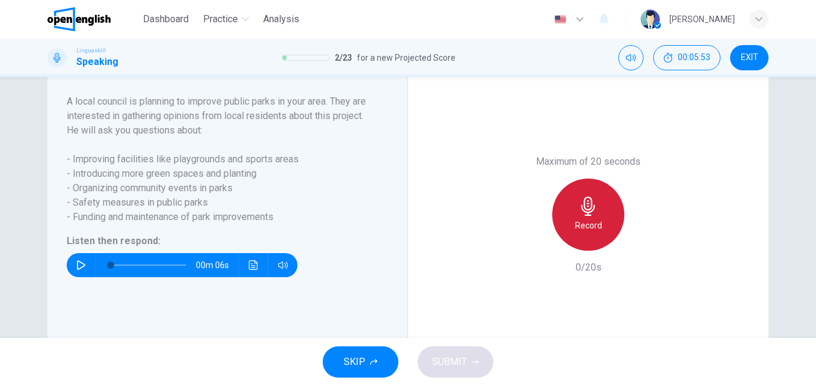
click at [588, 216] on icon "button" at bounding box center [587, 205] width 19 height 19
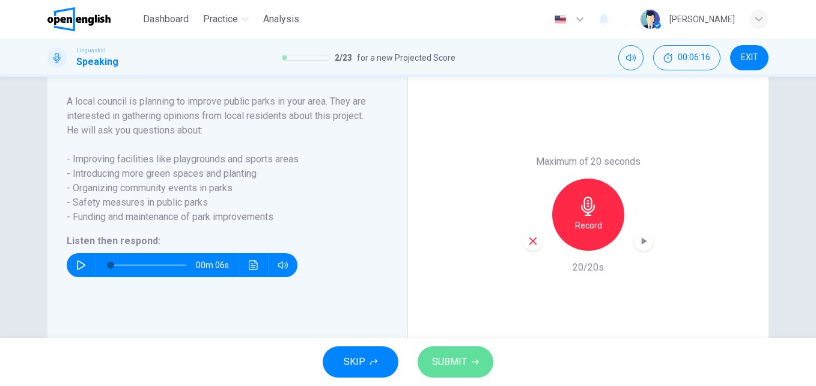
click at [485, 368] on button "SUBMIT" at bounding box center [455, 361] width 76 height 31
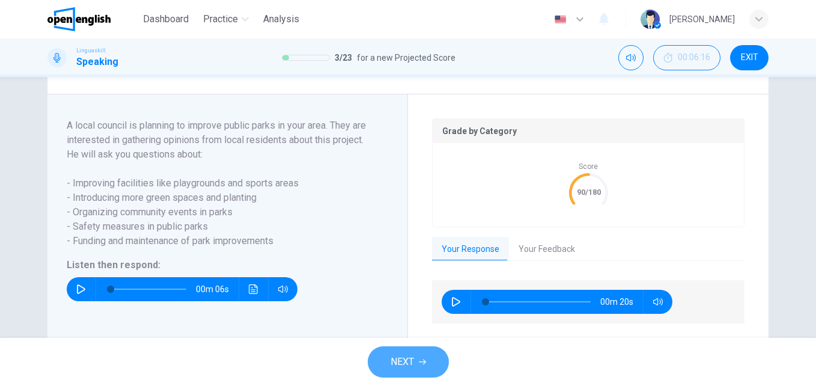
click at [429, 365] on button "NEXT" at bounding box center [408, 361] width 81 height 31
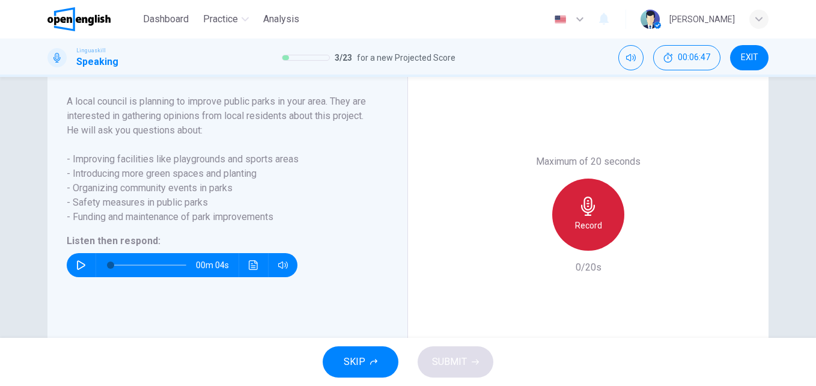
click at [591, 216] on icon "button" at bounding box center [587, 205] width 19 height 19
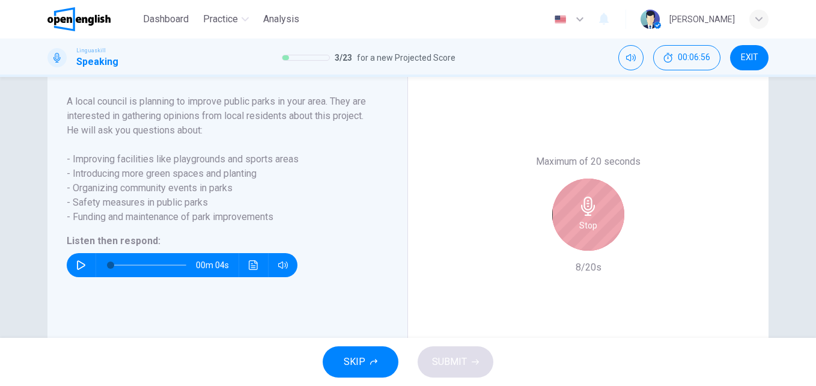
click at [591, 231] on div "Stop" at bounding box center [588, 214] width 72 height 72
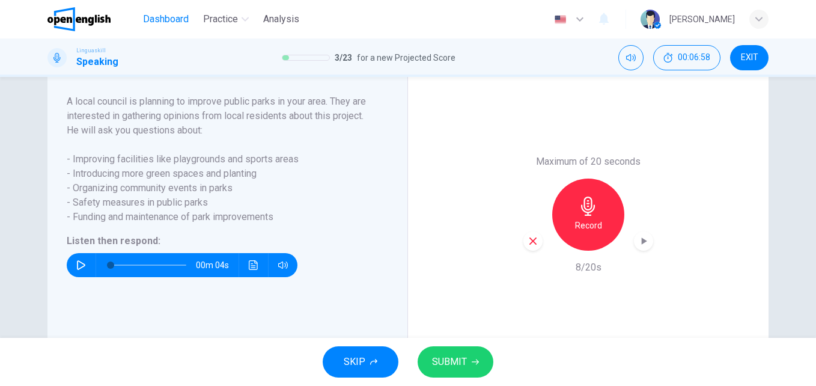
click at [156, 23] on span "Dashboard" at bounding box center [166, 19] width 46 height 14
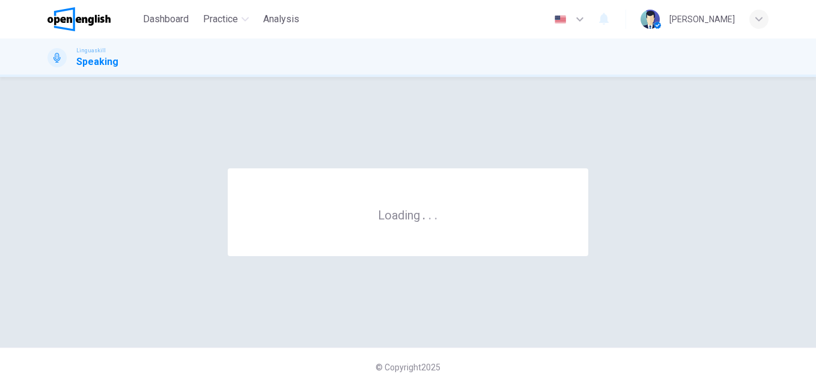
scroll to position [0, 0]
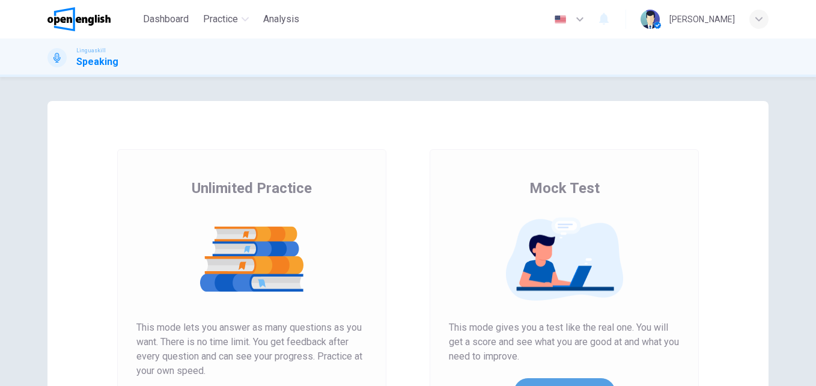
click at [578, 378] on button "Get Your Score" at bounding box center [565, 392] width 102 height 29
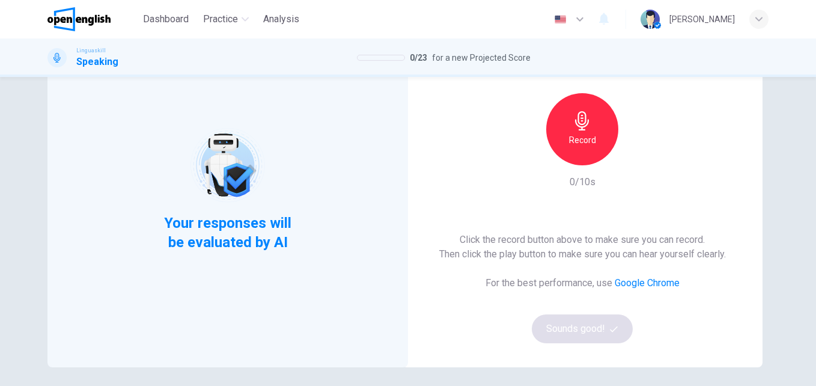
scroll to position [93, 0]
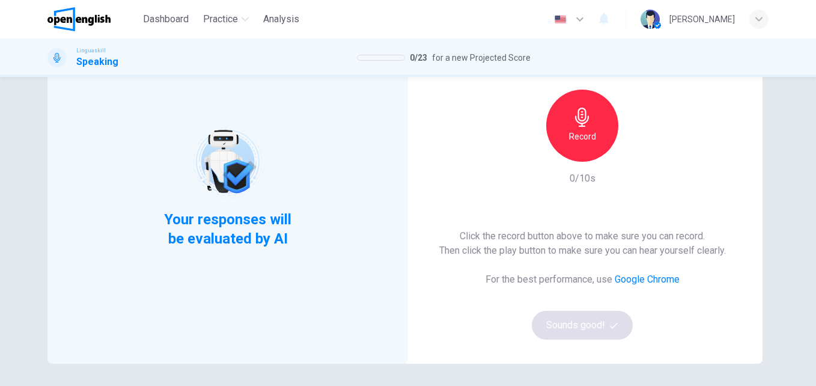
click at [589, 132] on h6 "Record" at bounding box center [582, 136] width 27 height 14
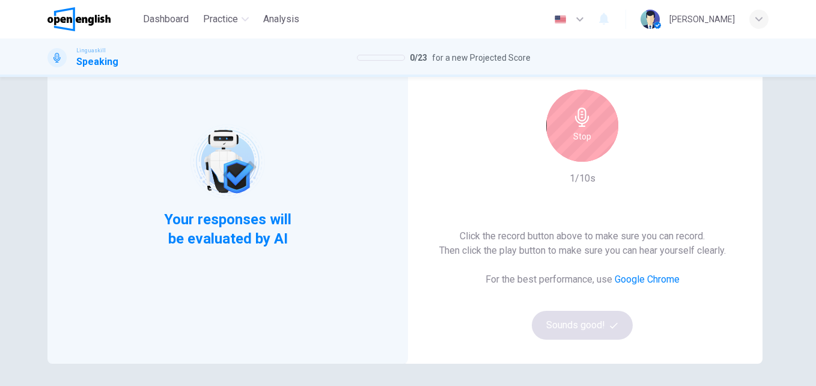
click at [589, 132] on div "Stop" at bounding box center [582, 125] width 72 height 72
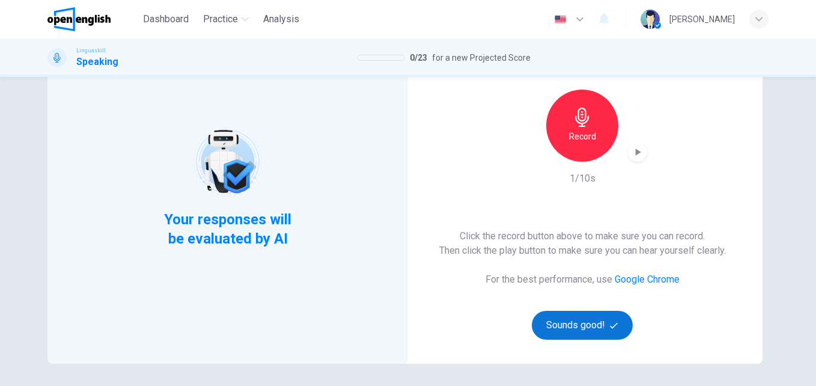
click at [584, 322] on button "Sounds good!" at bounding box center [582, 325] width 101 height 29
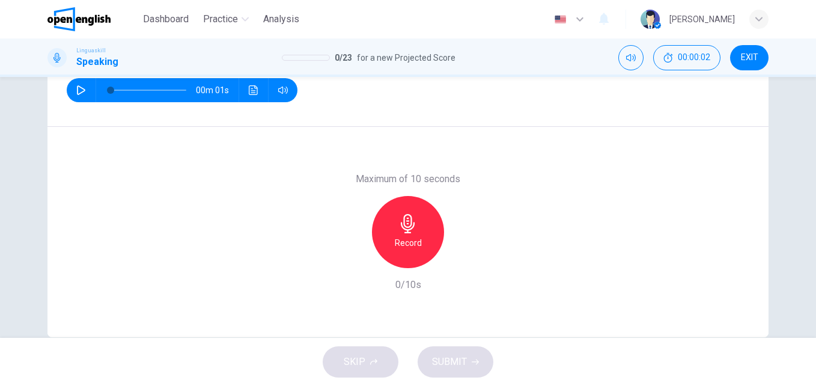
scroll to position [195, 0]
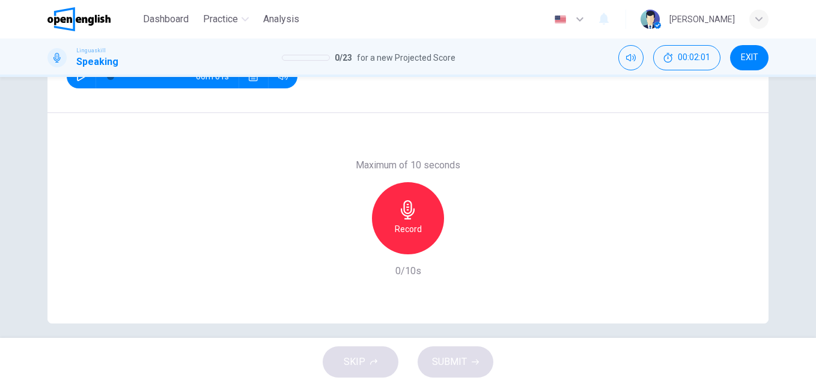
click at [79, 80] on icon "button" at bounding box center [81, 76] width 10 height 10
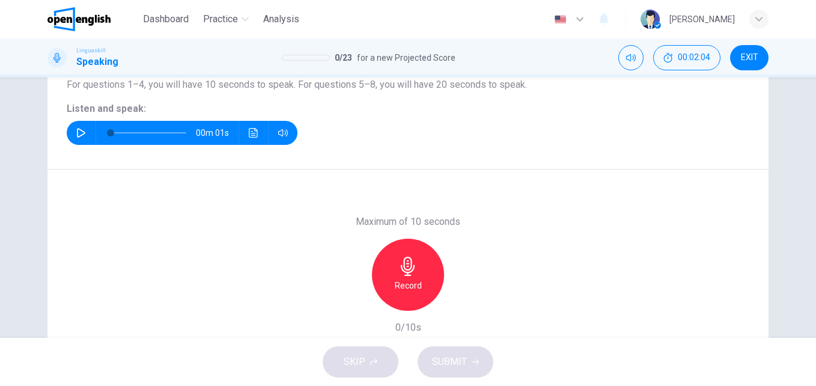
click at [414, 273] on icon "button" at bounding box center [407, 265] width 19 height 19
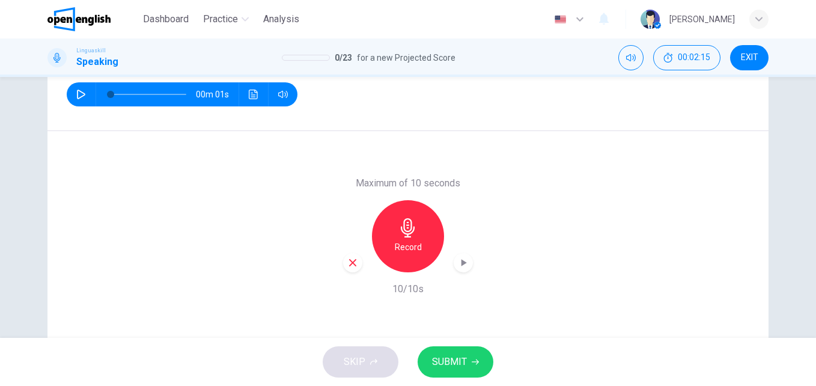
scroll to position [179, 0]
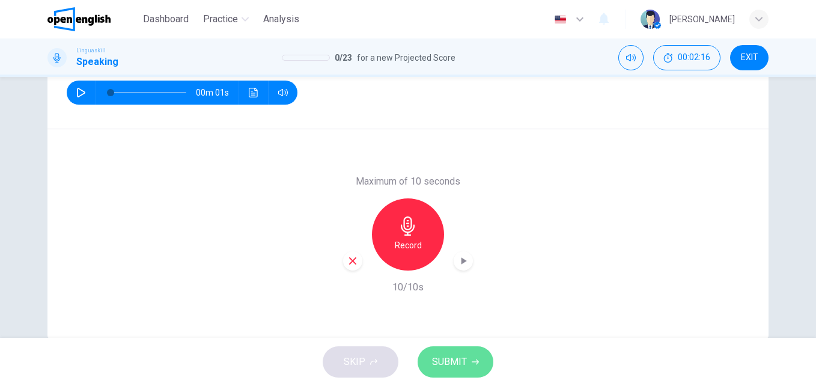
click at [444, 366] on span "SUBMIT" at bounding box center [449, 361] width 35 height 17
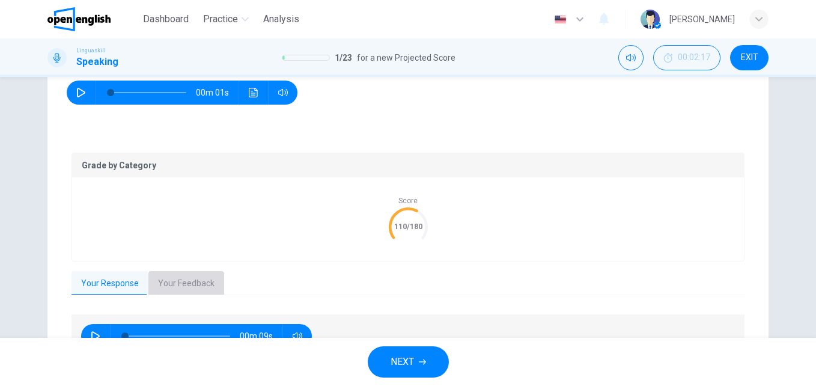
click at [201, 280] on button "Your Feedback" at bounding box center [186, 283] width 76 height 25
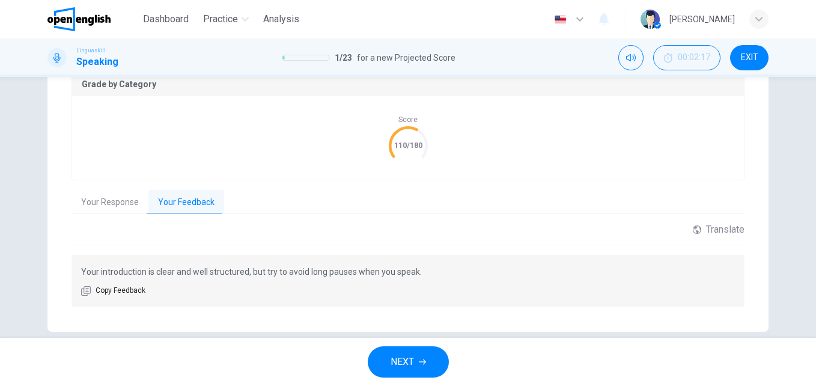
scroll to position [278, 0]
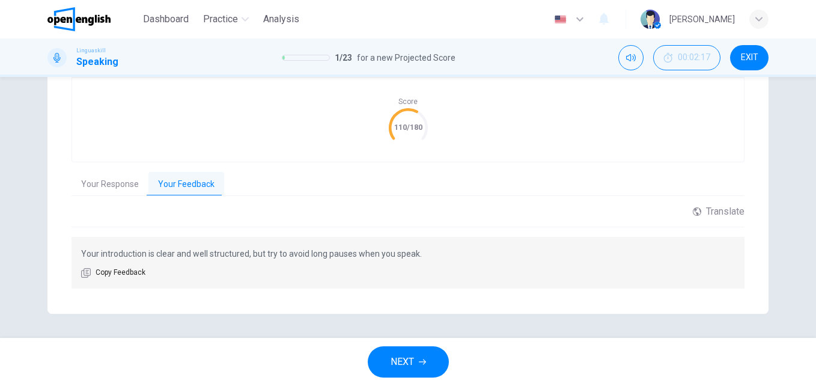
click at [415, 352] on button "NEXT" at bounding box center [408, 361] width 81 height 31
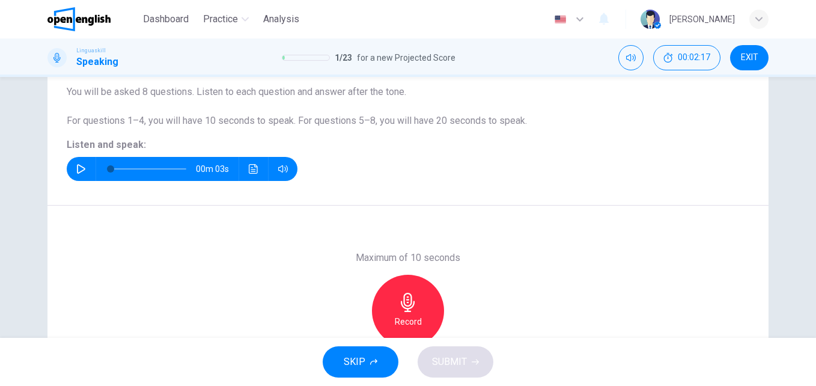
scroll to position [98, 0]
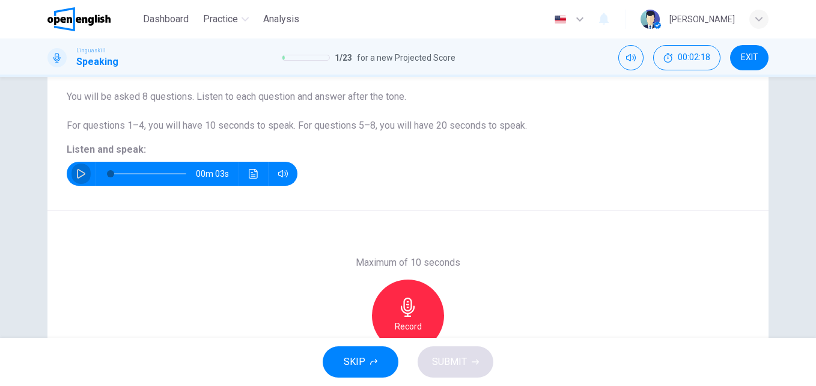
click at [80, 169] on icon "button" at bounding box center [81, 174] width 10 height 10
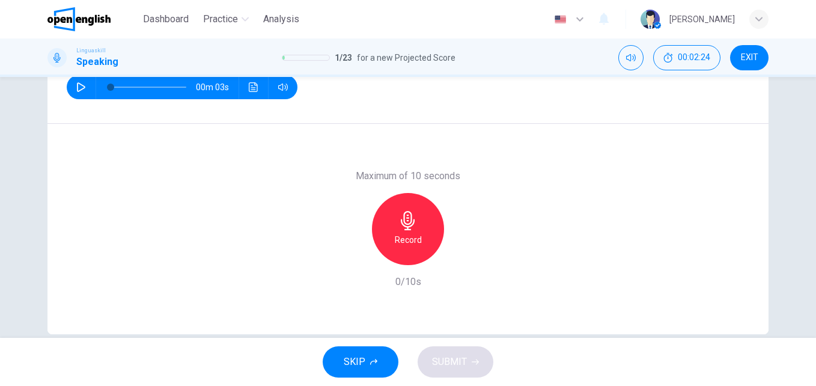
scroll to position [205, 0]
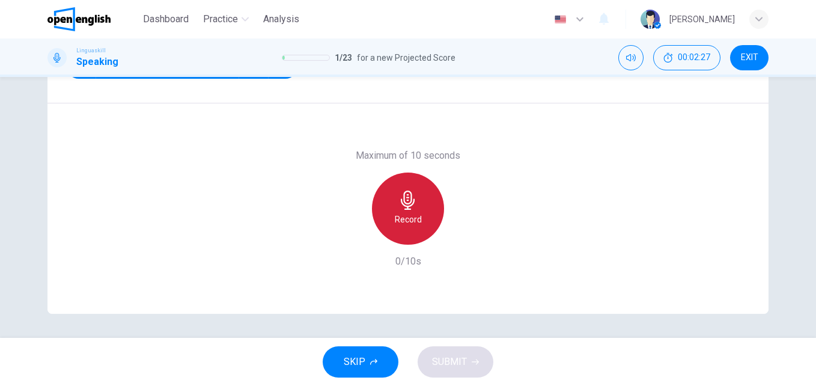
click at [400, 212] on h6 "Record" at bounding box center [408, 219] width 27 height 14
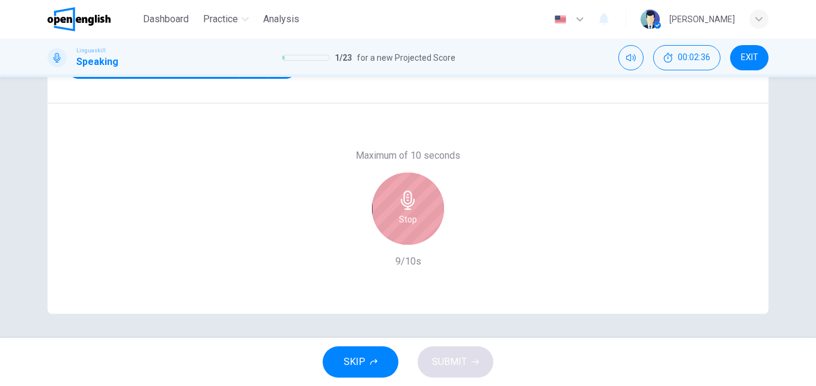
click at [408, 219] on h6 "Stop" at bounding box center [408, 219] width 18 height 14
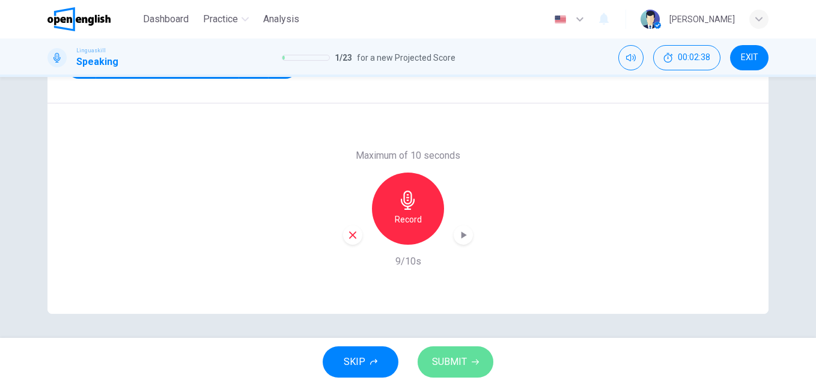
click at [456, 354] on span "SUBMIT" at bounding box center [449, 361] width 35 height 17
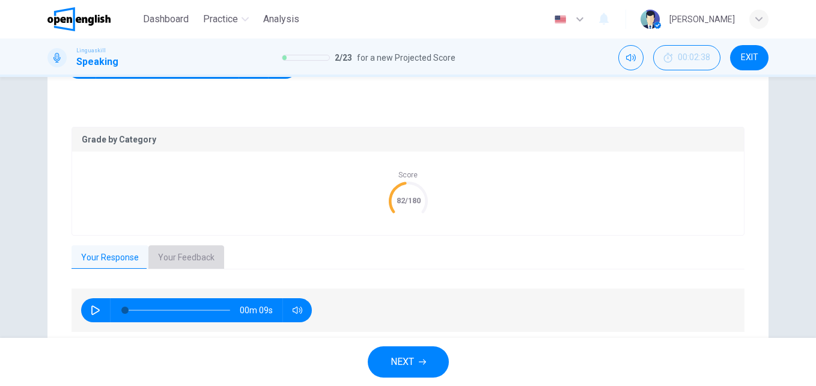
click at [196, 249] on button "Your Feedback" at bounding box center [186, 257] width 76 height 25
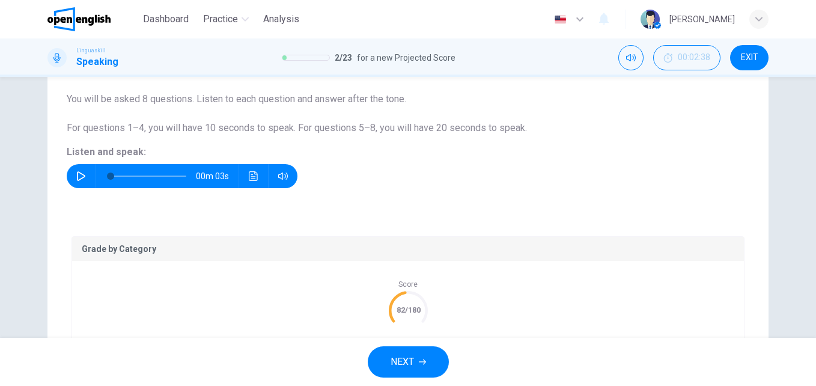
scroll to position [82, 0]
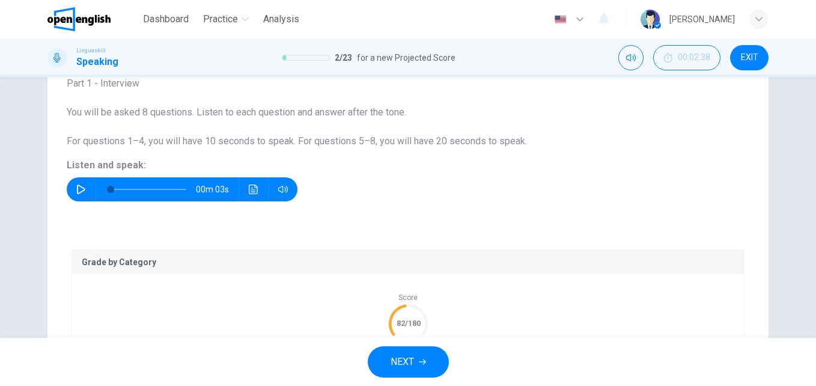
click at [71, 186] on button "button" at bounding box center [80, 189] width 19 height 24
click at [77, 176] on div "Part 1 - Interview You will be asked 8 questions. Listen to each question and a…" at bounding box center [408, 138] width 682 height 125
click at [80, 189] on icon "button" at bounding box center [81, 189] width 10 height 10
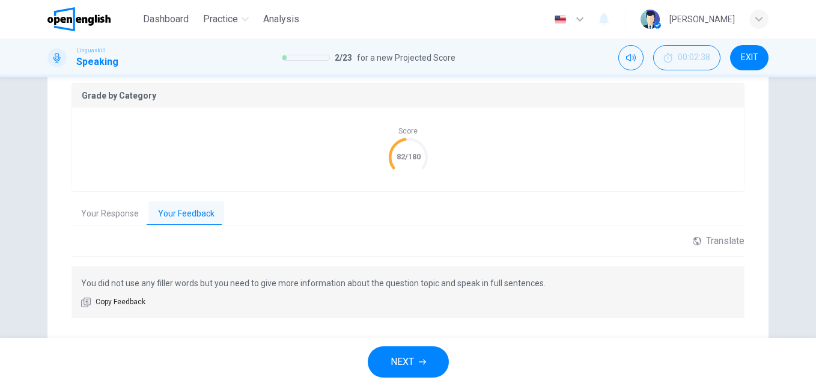
scroll to position [278, 0]
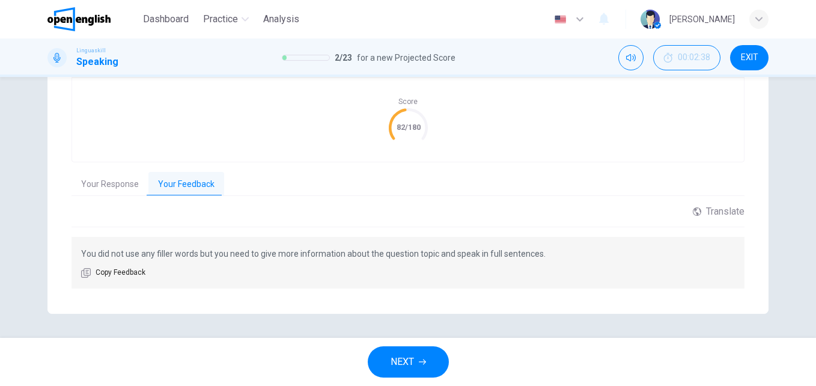
type input "*"
click at [86, 180] on button "Your Response" at bounding box center [109, 184] width 77 height 25
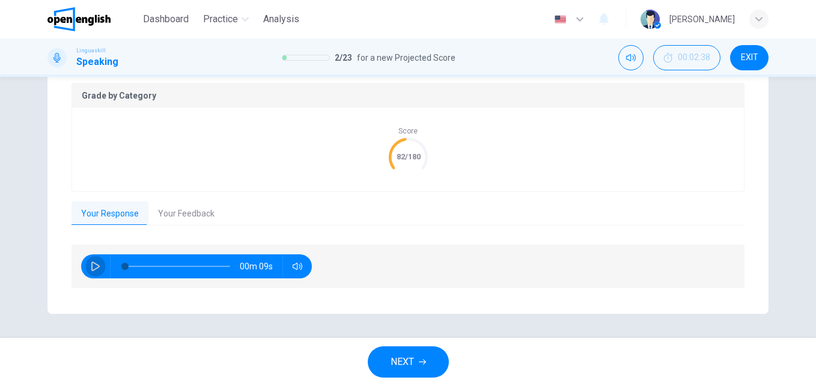
click at [96, 268] on icon "button" at bounding box center [96, 266] width 10 height 10
type input "*"
click at [418, 356] on button "NEXT" at bounding box center [408, 361] width 81 height 31
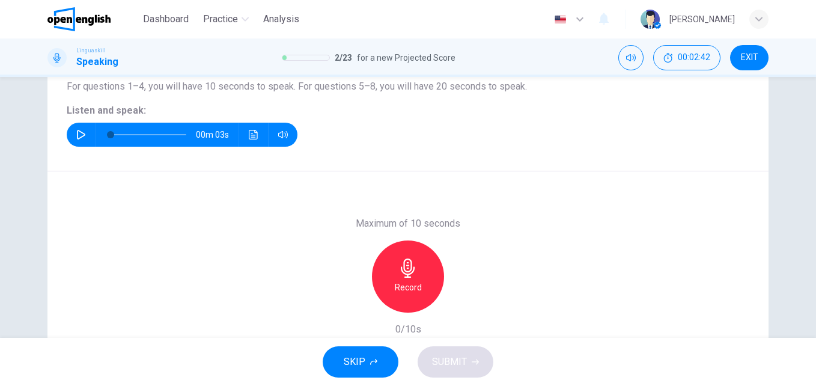
scroll to position [112, 0]
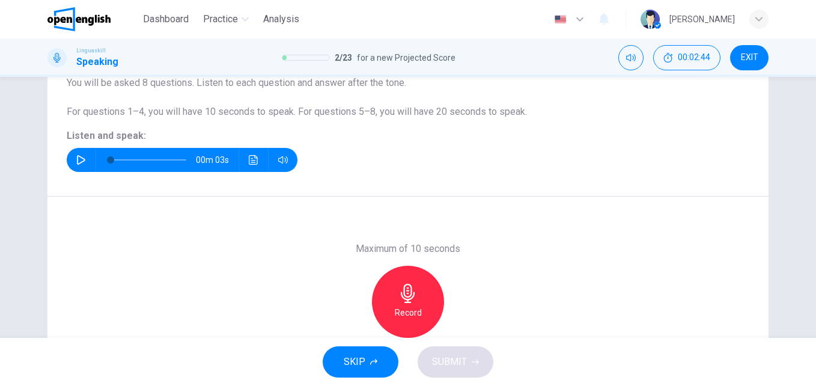
click at [77, 156] on icon "button" at bounding box center [81, 160] width 8 height 10
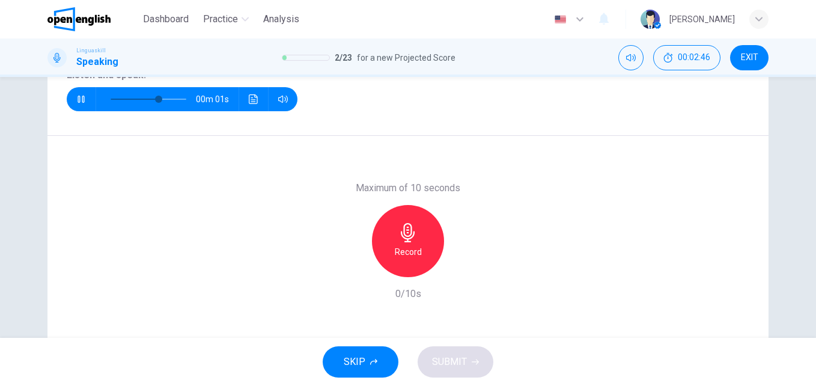
scroll to position [205, 0]
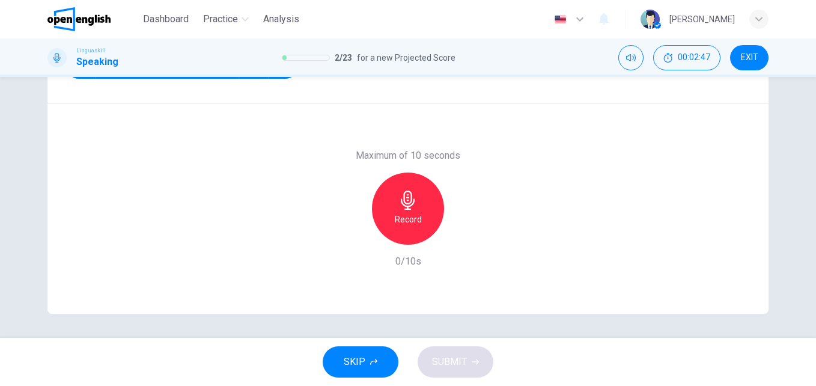
type input "*"
click at [366, 360] on button "SKIP" at bounding box center [361, 361] width 76 height 31
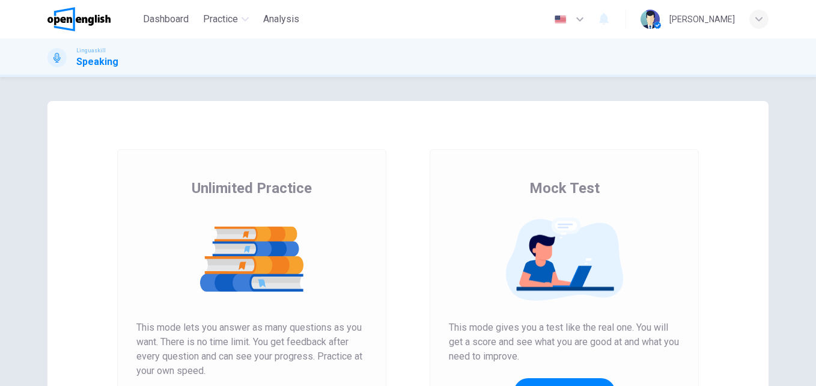
click at [544, 383] on button "Get Your Score" at bounding box center [565, 392] width 102 height 29
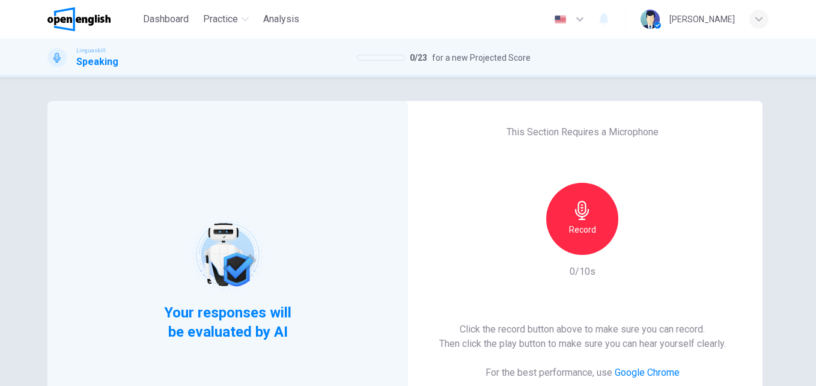
click at [569, 239] on div "Record" at bounding box center [582, 219] width 72 height 72
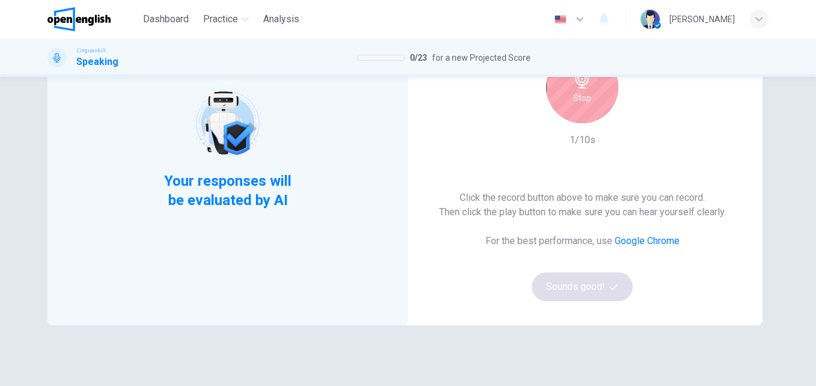
scroll to position [133, 0]
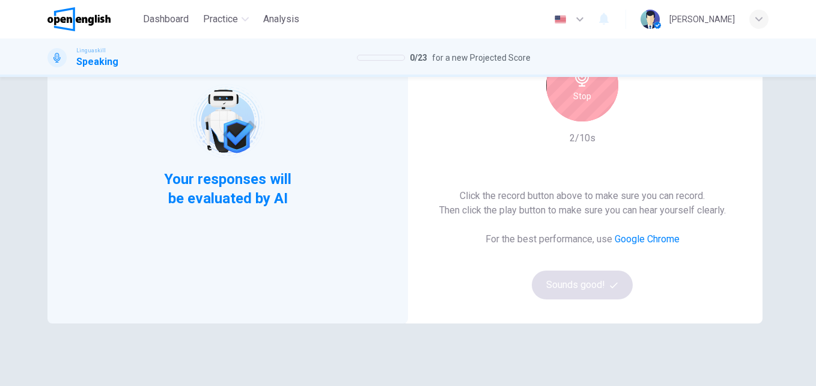
click at [559, 112] on div "Stop" at bounding box center [582, 85] width 72 height 72
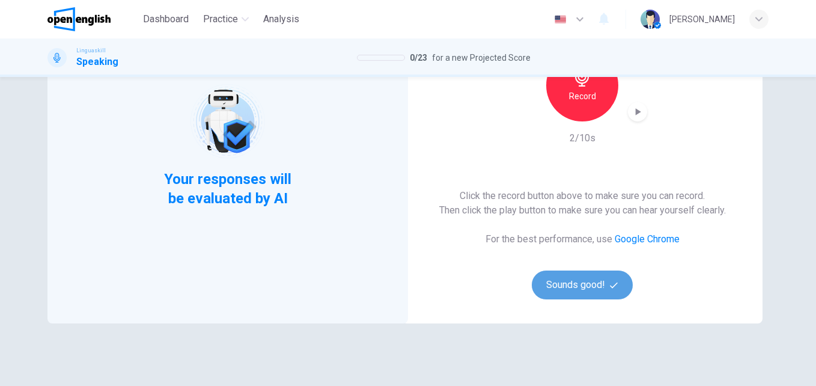
click at [557, 283] on button "Sounds good!" at bounding box center [582, 284] width 101 height 29
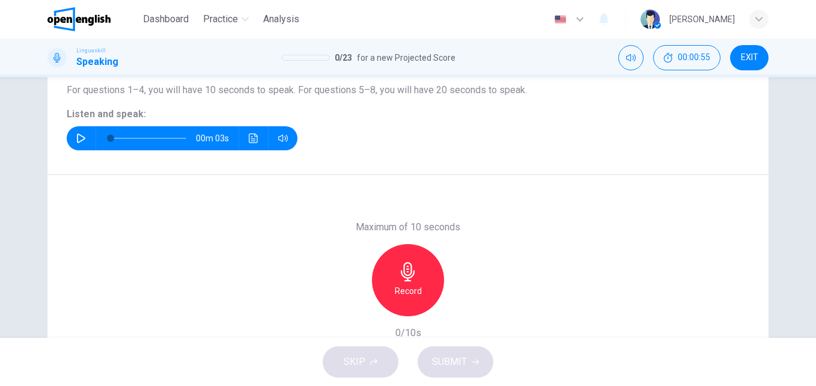
click at [83, 139] on button "button" at bounding box center [80, 138] width 19 height 24
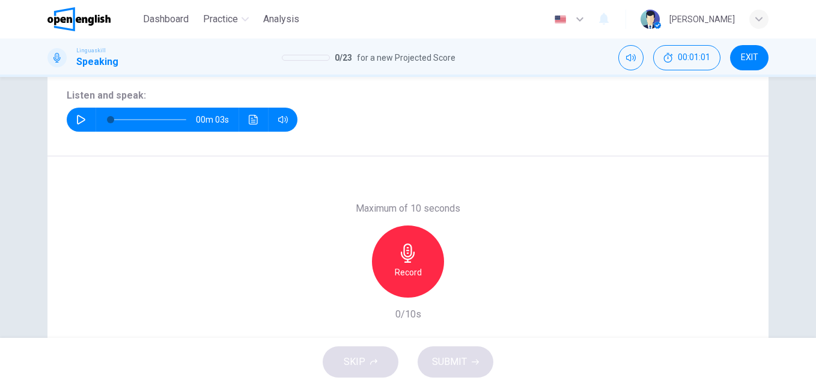
scroll to position [154, 0]
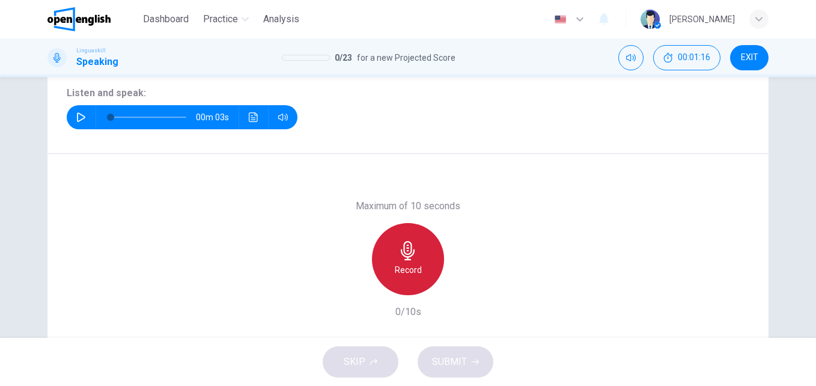
click at [417, 258] on div "Record" at bounding box center [408, 259] width 72 height 72
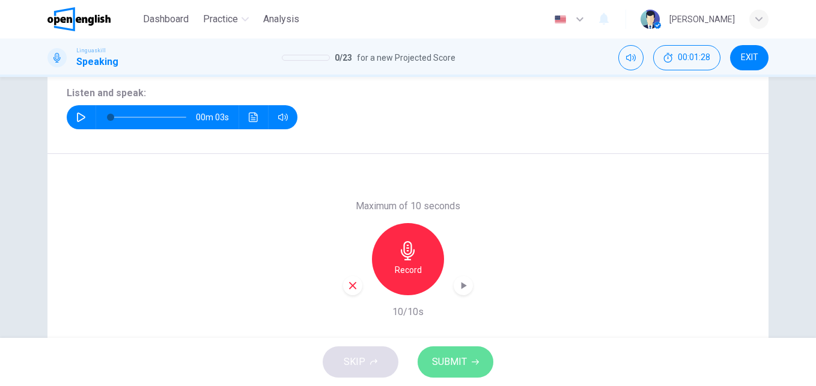
click at [452, 359] on span "SUBMIT" at bounding box center [449, 361] width 35 height 17
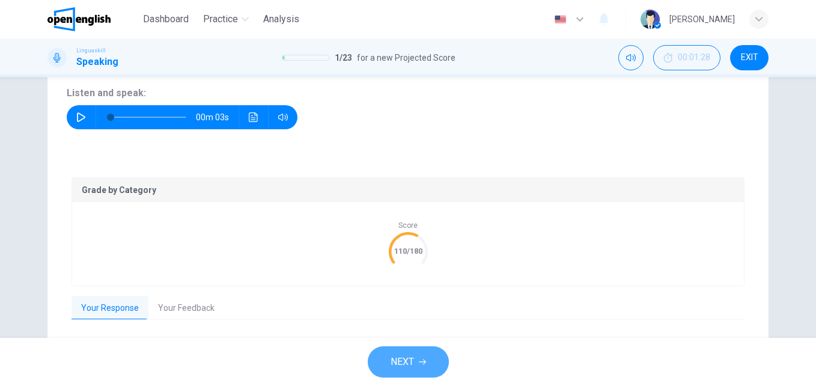
click at [403, 365] on span "NEXT" at bounding box center [401, 361] width 23 height 17
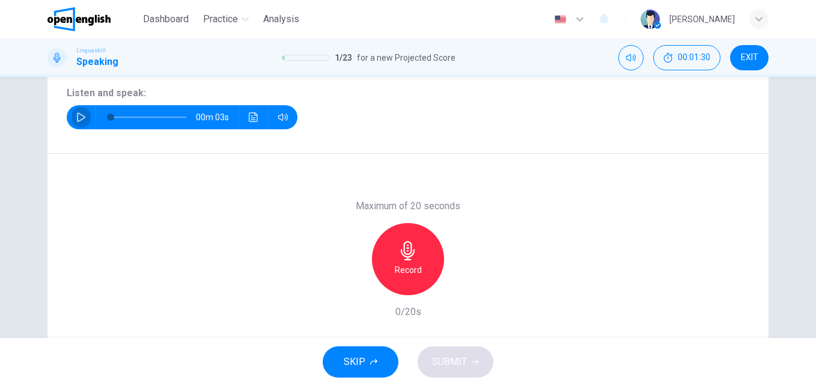
click at [77, 120] on icon "button" at bounding box center [81, 117] width 8 height 10
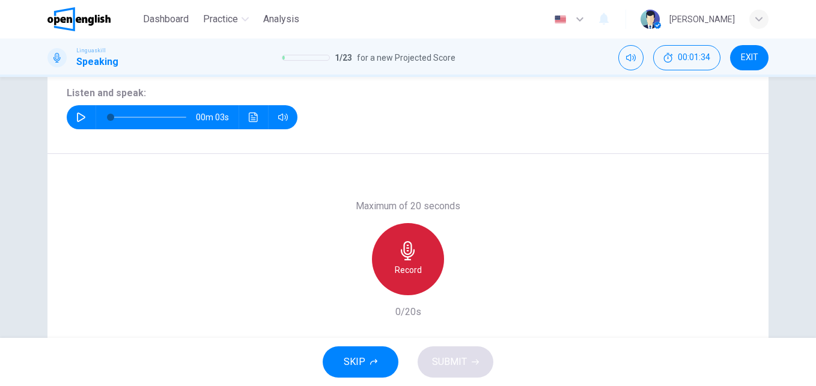
click at [409, 266] on h6 "Record" at bounding box center [408, 269] width 27 height 14
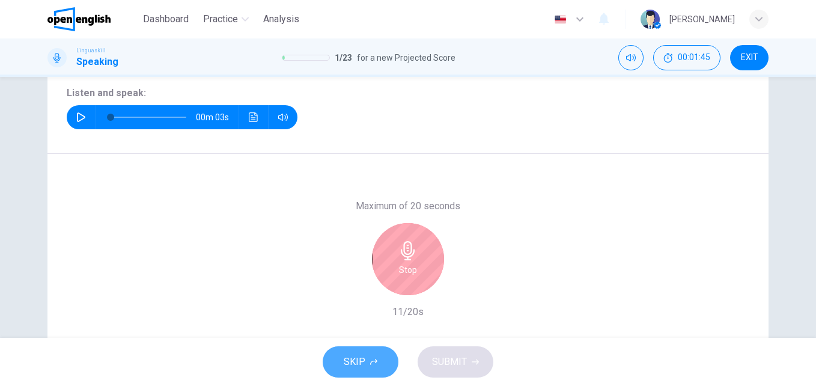
click at [384, 353] on button "SKIP" at bounding box center [361, 361] width 76 height 31
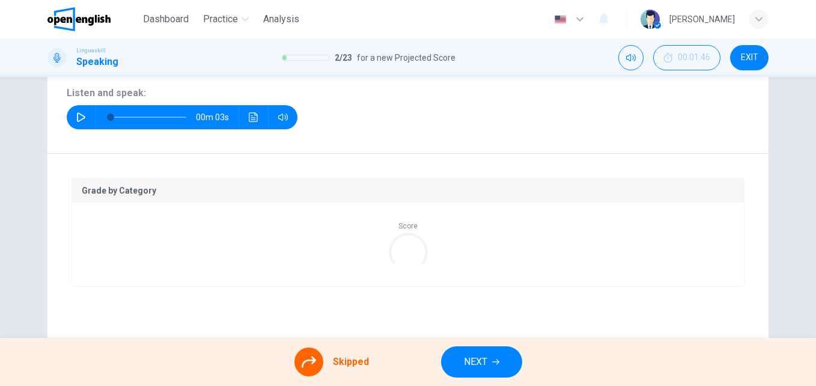
click at [80, 118] on icon "button" at bounding box center [81, 117] width 8 height 10
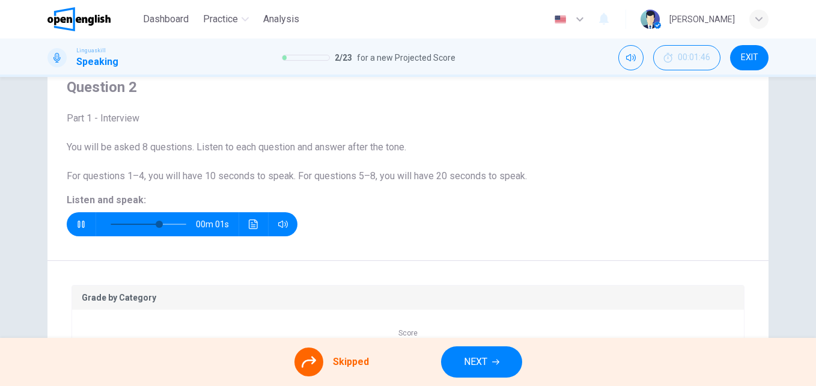
scroll to position [31, 0]
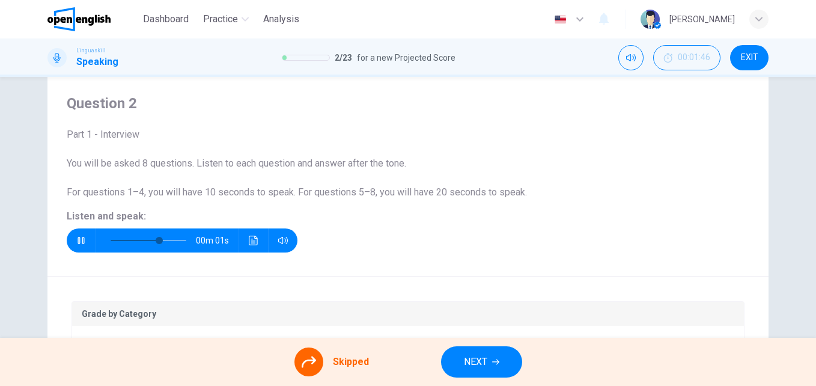
type input "*"
click at [312, 360] on icon at bounding box center [309, 361] width 14 height 11
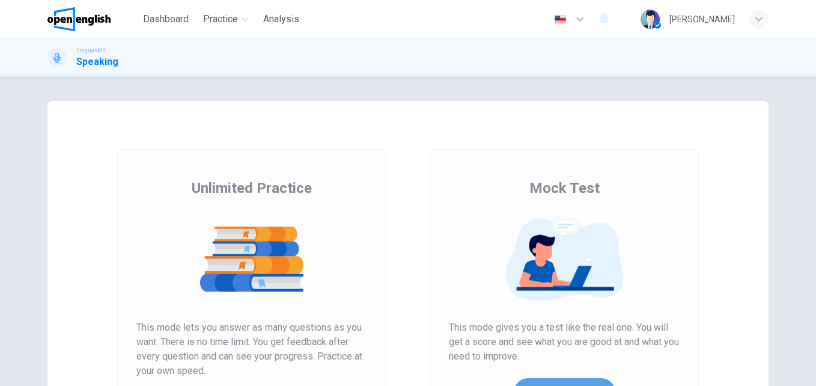
click at [557, 381] on button "Get Your Score" at bounding box center [565, 392] width 102 height 29
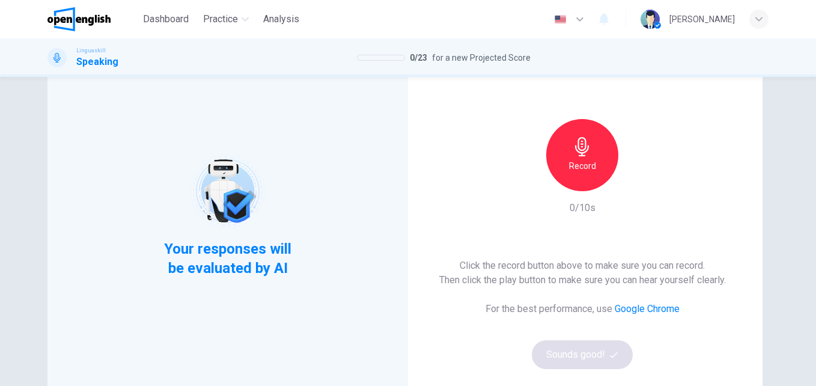
scroll to position [95, 0]
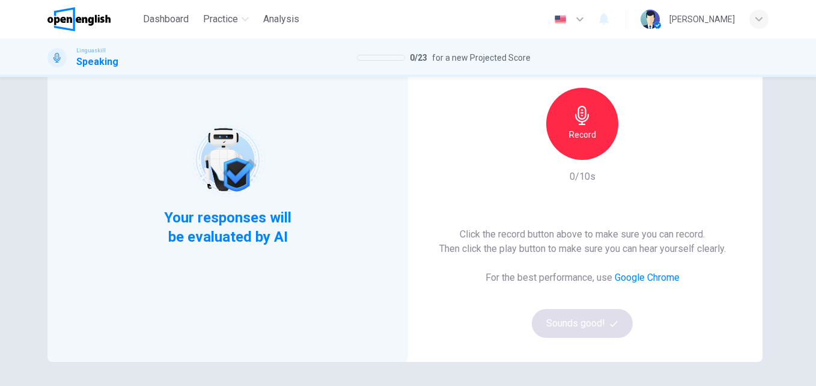
click at [572, 112] on icon "button" at bounding box center [581, 115] width 19 height 19
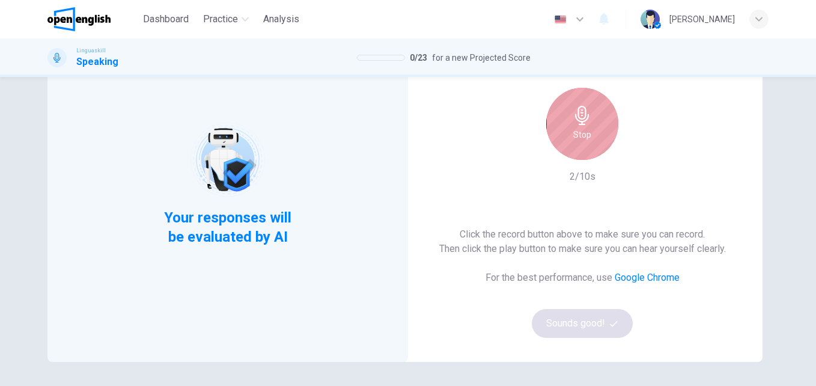
click at [593, 139] on div "Stop" at bounding box center [582, 124] width 72 height 72
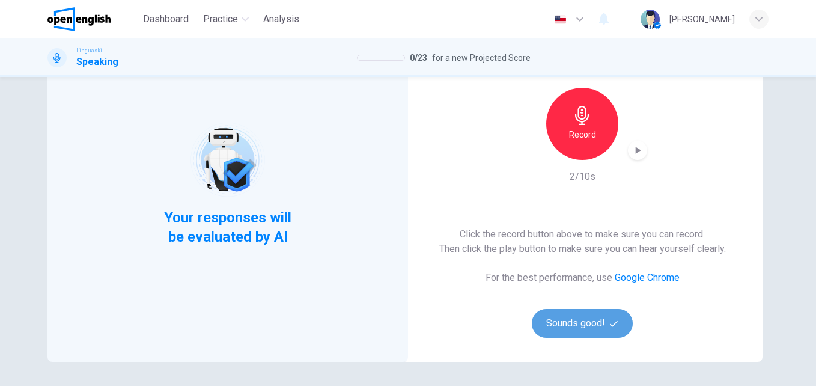
click at [564, 323] on button "Sounds good!" at bounding box center [582, 323] width 101 height 29
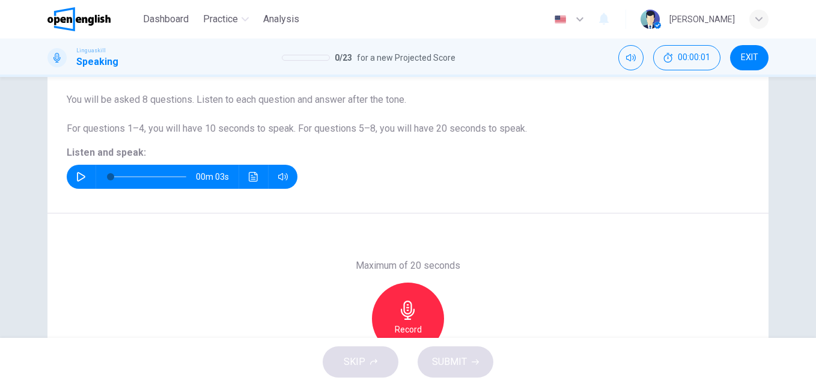
click at [71, 174] on button "button" at bounding box center [80, 177] width 19 height 24
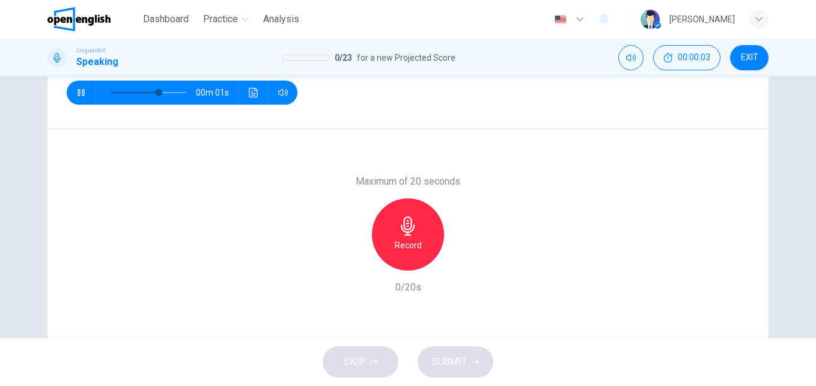
scroll to position [204, 0]
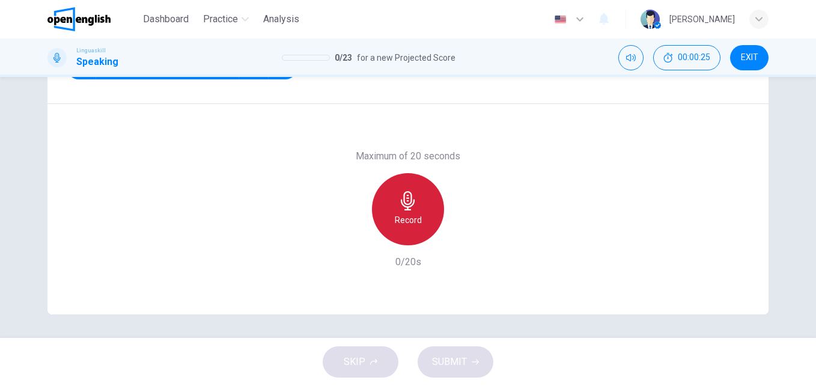
click at [407, 205] on icon "button" at bounding box center [407, 200] width 19 height 19
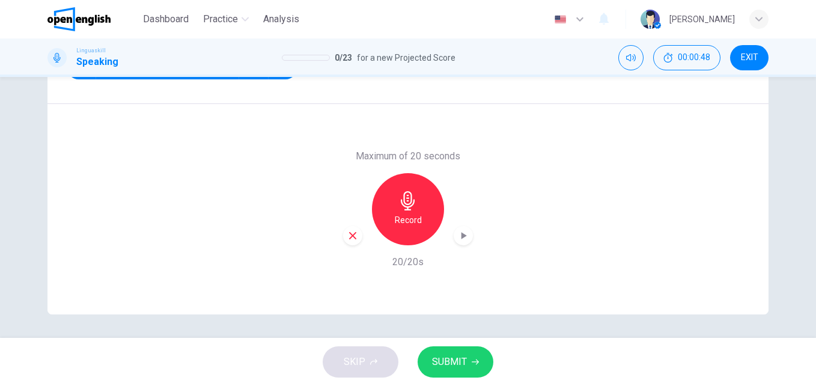
click at [469, 356] on button "SUBMIT" at bounding box center [455, 361] width 76 height 31
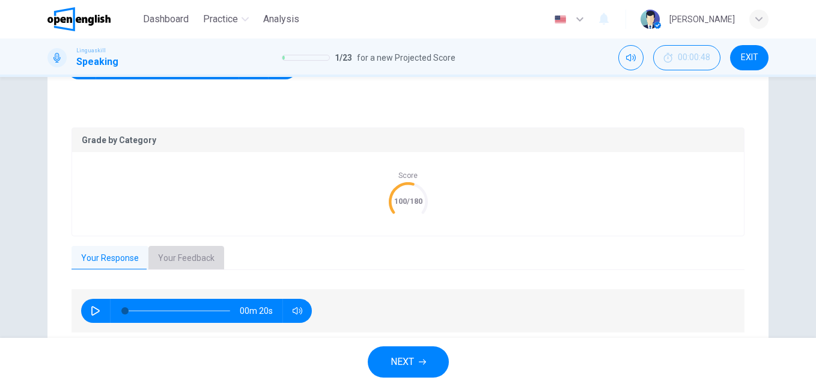
click at [190, 256] on button "Your Feedback" at bounding box center [186, 258] width 76 height 25
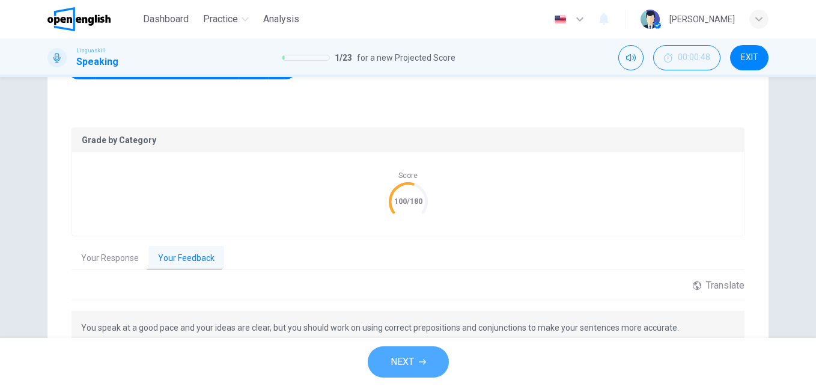
click at [401, 361] on span "NEXT" at bounding box center [401, 361] width 23 height 17
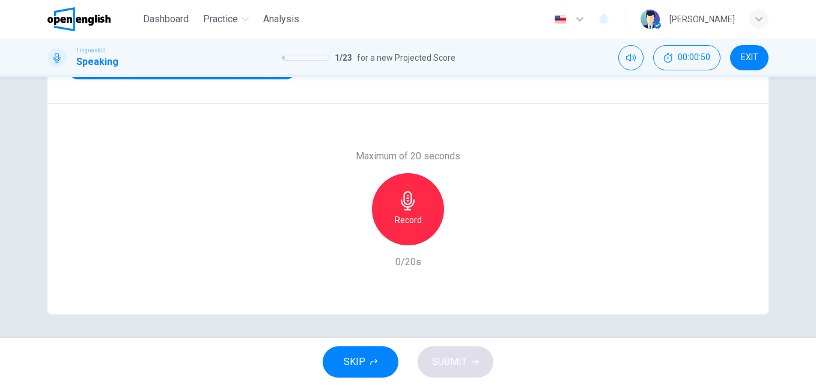
click at [406, 198] on icon "button" at bounding box center [408, 200] width 14 height 19
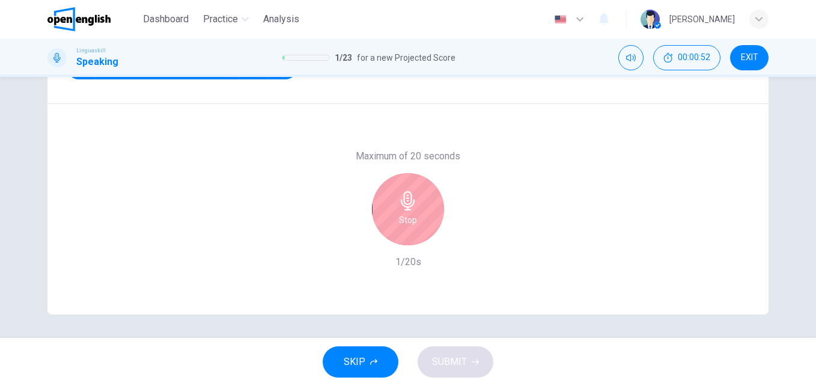
click at [406, 198] on icon "button" at bounding box center [408, 200] width 14 height 19
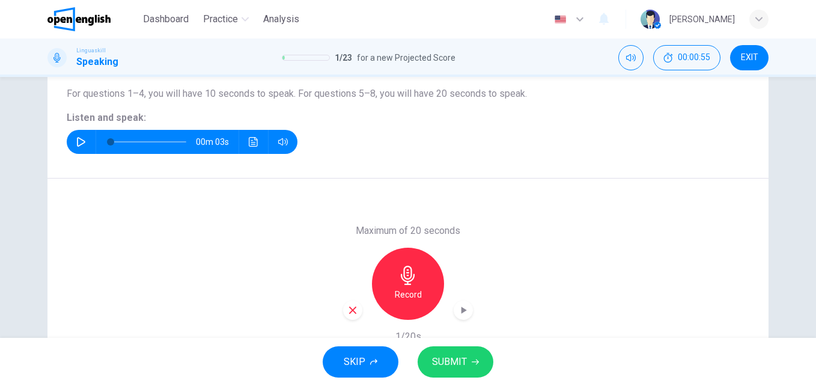
scroll to position [94, 0]
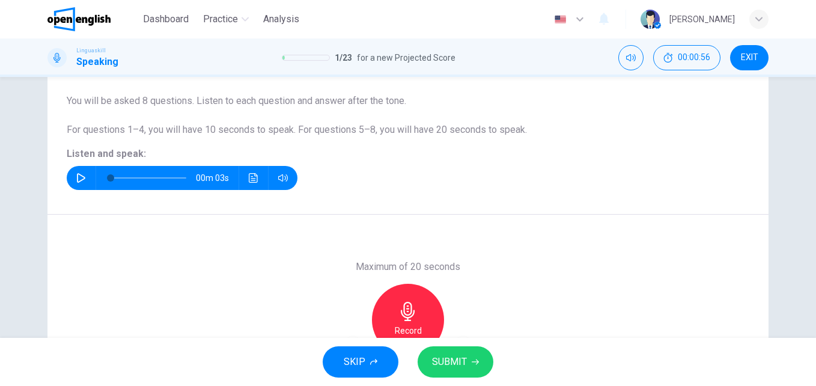
click at [76, 175] on icon "button" at bounding box center [81, 178] width 10 height 10
click at [380, 364] on button "SKIP" at bounding box center [361, 361] width 76 height 31
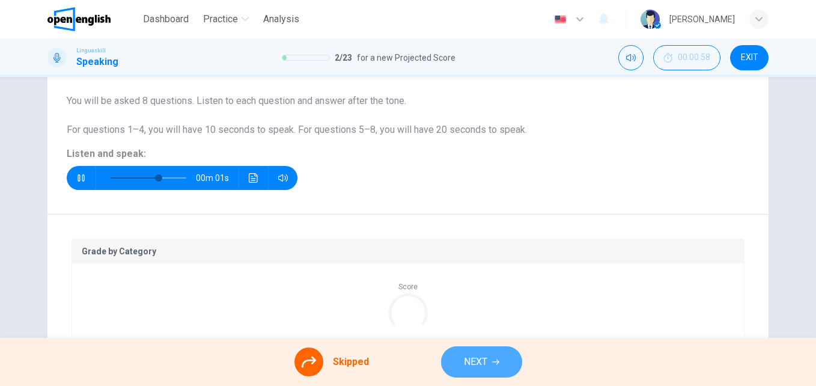
click at [472, 363] on span "NEXT" at bounding box center [475, 361] width 23 height 17
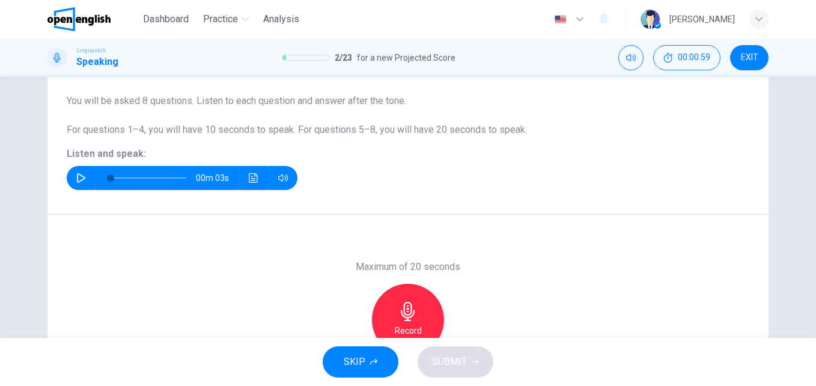
click at [76, 175] on icon "button" at bounding box center [81, 178] width 10 height 10
type input "*"
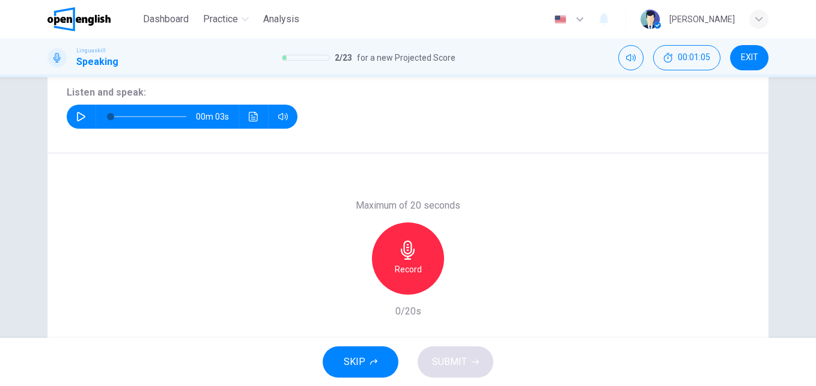
scroll to position [159, 0]
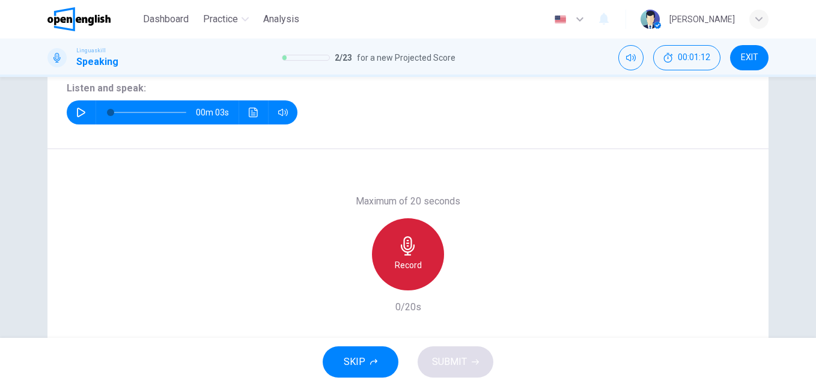
click at [408, 262] on h6 "Record" at bounding box center [408, 265] width 27 height 14
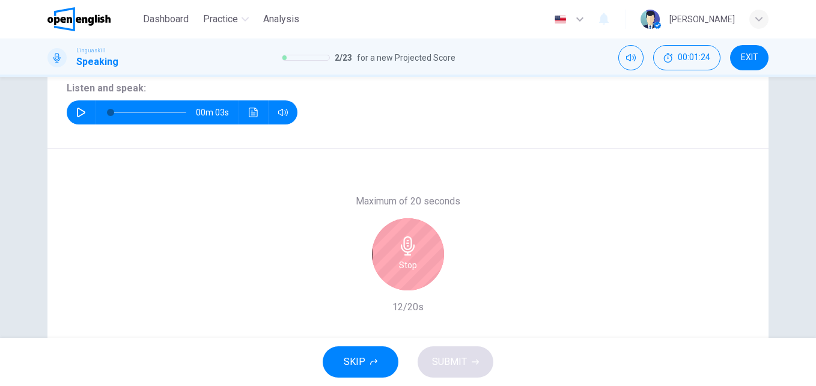
click at [365, 363] on button "SKIP" at bounding box center [361, 361] width 76 height 31
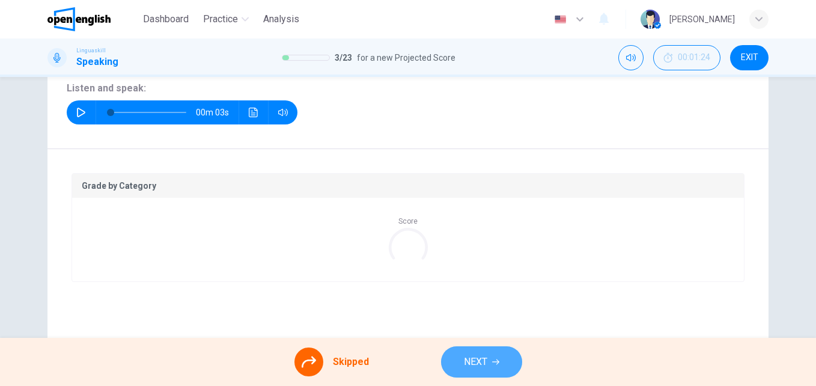
click at [464, 362] on span "NEXT" at bounding box center [475, 361] width 23 height 17
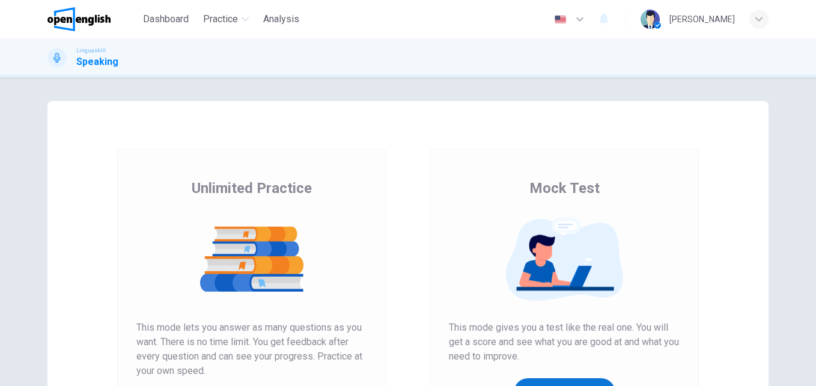
click at [544, 380] on button "Get Your Score" at bounding box center [565, 392] width 102 height 29
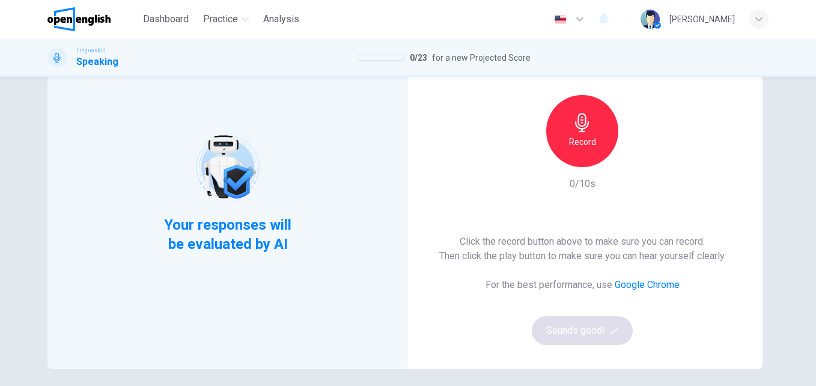
scroll to position [109, 0]
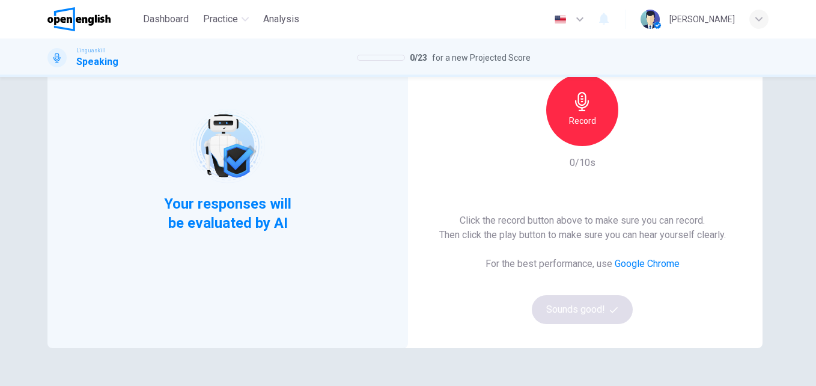
click at [583, 104] on icon "button" at bounding box center [581, 101] width 19 height 19
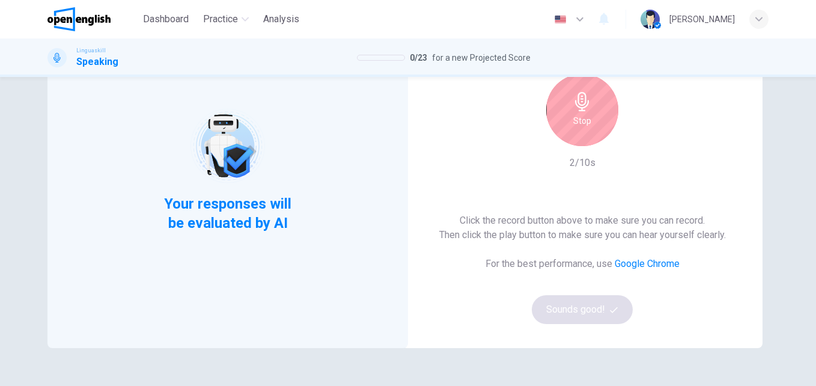
click at [582, 105] on icon "button" at bounding box center [581, 101] width 19 height 19
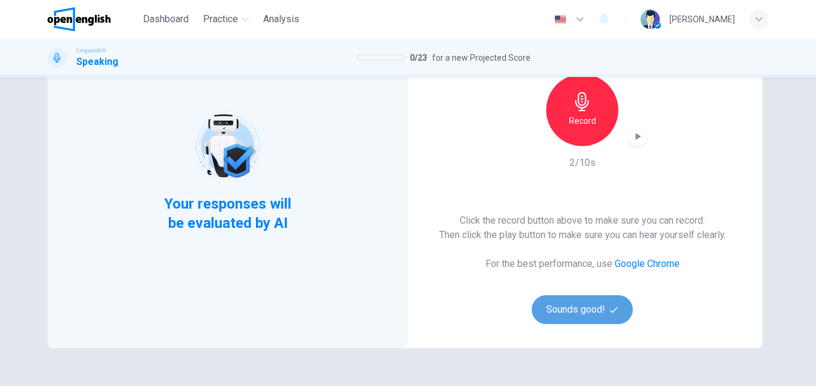
click at [614, 312] on icon "button" at bounding box center [614, 310] width 8 height 8
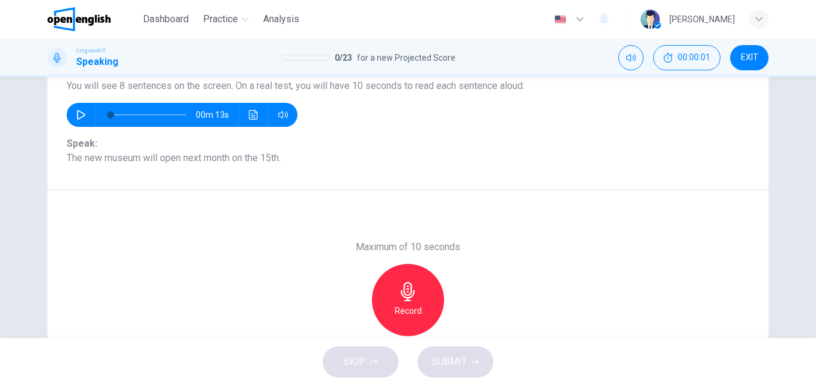
click at [71, 117] on button "button" at bounding box center [80, 115] width 19 height 24
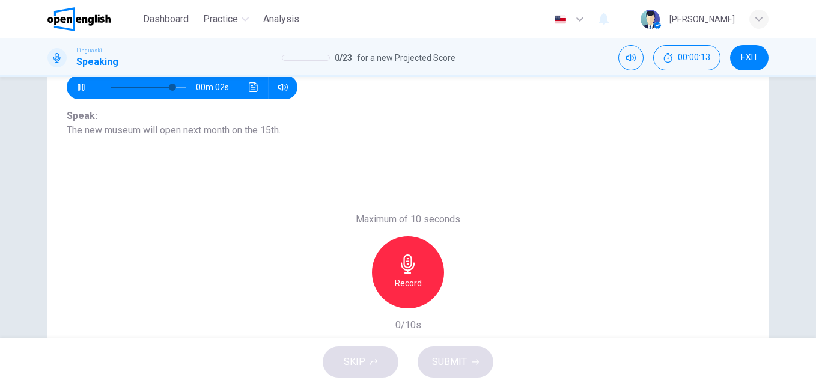
scroll to position [143, 0]
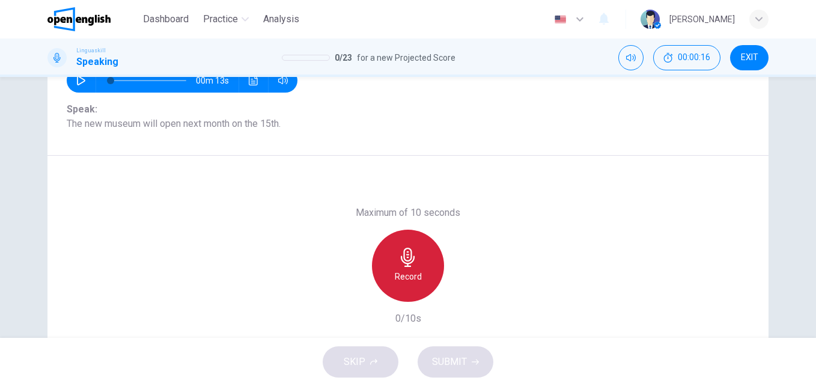
click at [409, 278] on h6 "Record" at bounding box center [408, 276] width 27 height 14
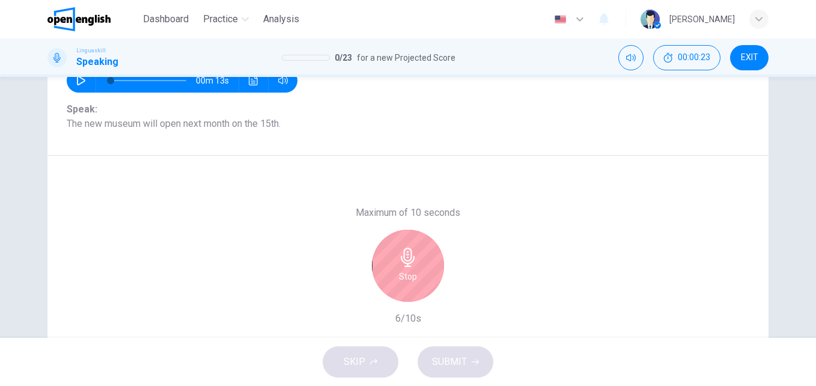
click at [409, 278] on h6 "Stop" at bounding box center [408, 276] width 18 height 14
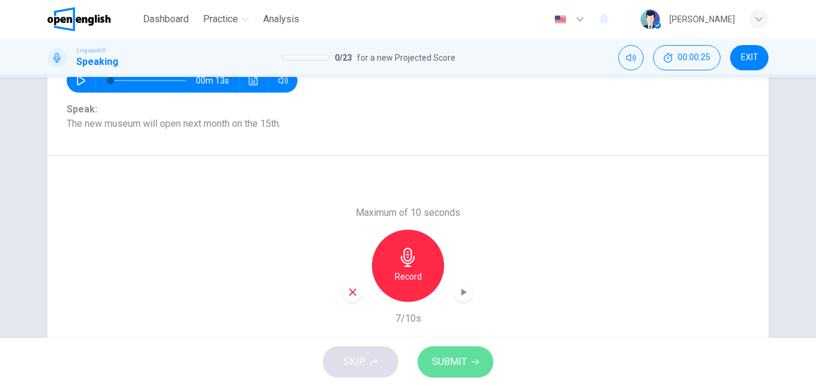
click at [454, 362] on span "SUBMIT" at bounding box center [449, 361] width 35 height 17
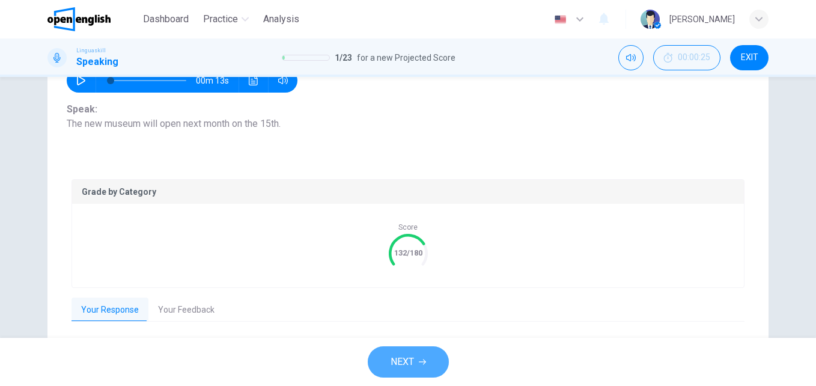
click at [413, 359] on span "NEXT" at bounding box center [401, 361] width 23 height 17
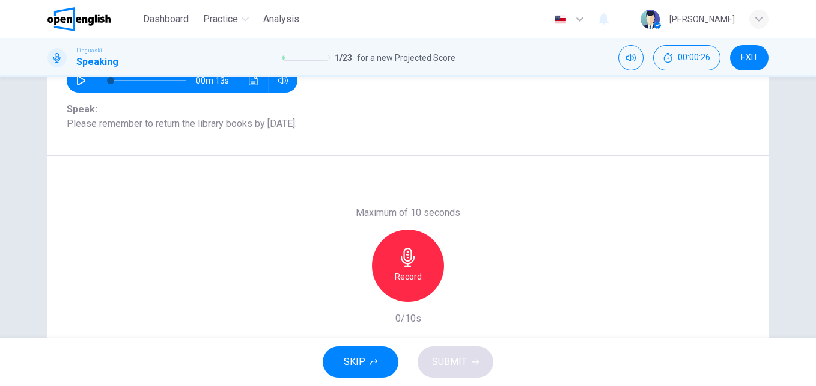
click at [77, 84] on icon "button" at bounding box center [81, 81] width 10 height 10
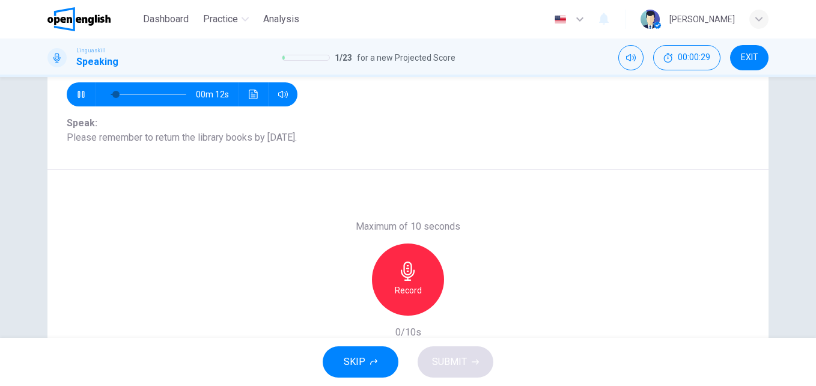
scroll to position [127, 0]
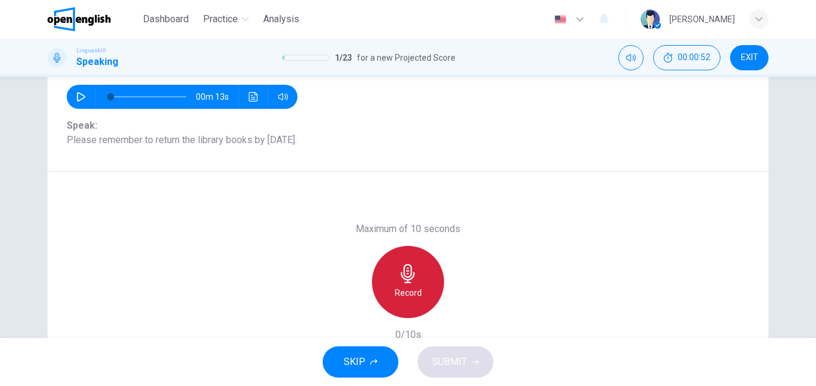
click at [411, 286] on h6 "Record" at bounding box center [408, 292] width 27 height 14
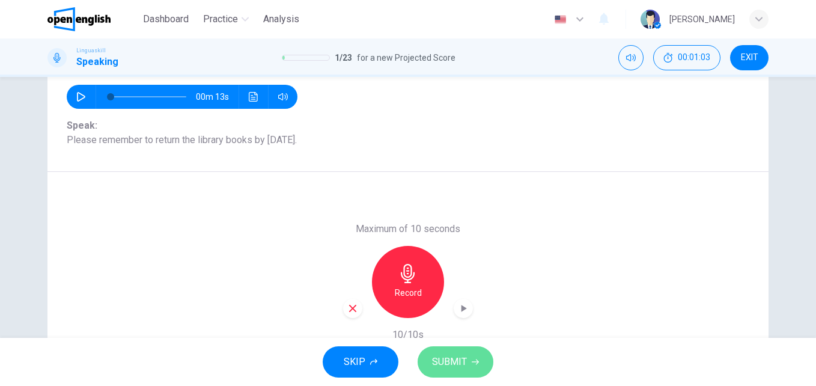
click at [461, 349] on button "SUBMIT" at bounding box center [455, 361] width 76 height 31
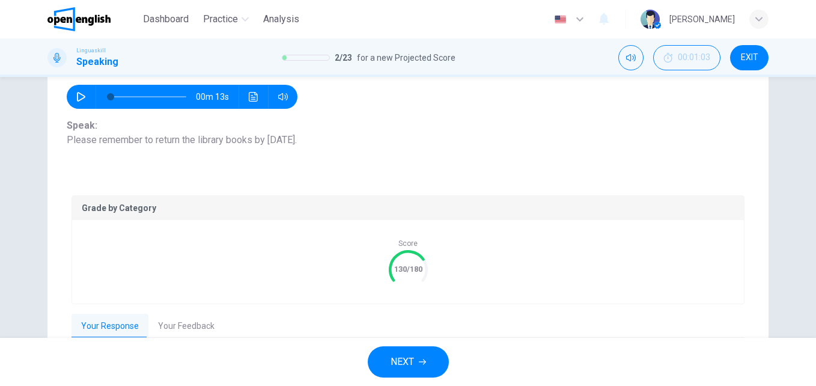
click at [410, 361] on span "NEXT" at bounding box center [401, 361] width 23 height 17
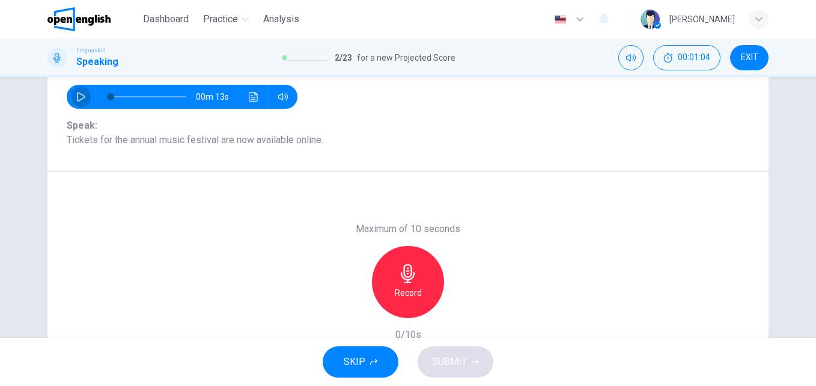
click at [77, 102] on button "button" at bounding box center [80, 97] width 19 height 24
click at [80, 98] on icon "button" at bounding box center [81, 97] width 10 height 10
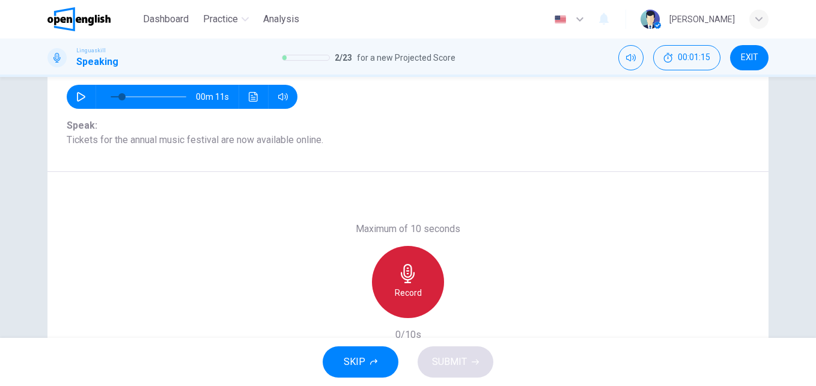
click at [410, 284] on div "Record" at bounding box center [408, 282] width 72 height 72
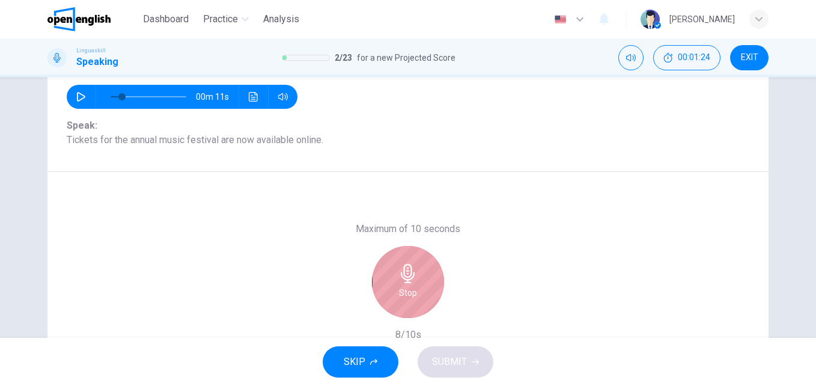
click at [412, 296] on h6 "Stop" at bounding box center [408, 292] width 18 height 14
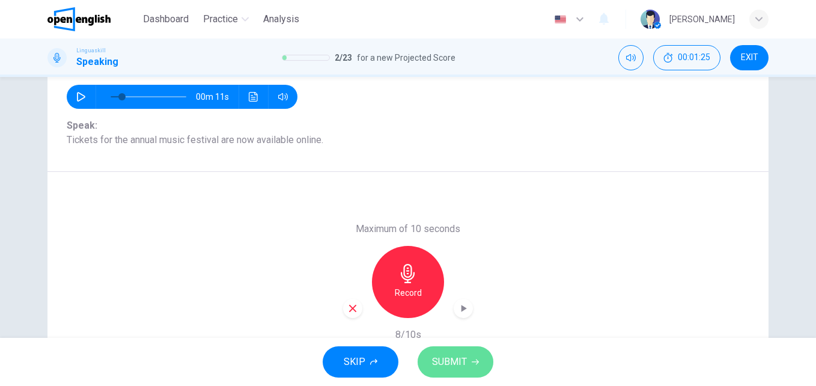
click at [447, 364] on span "SUBMIT" at bounding box center [449, 361] width 35 height 17
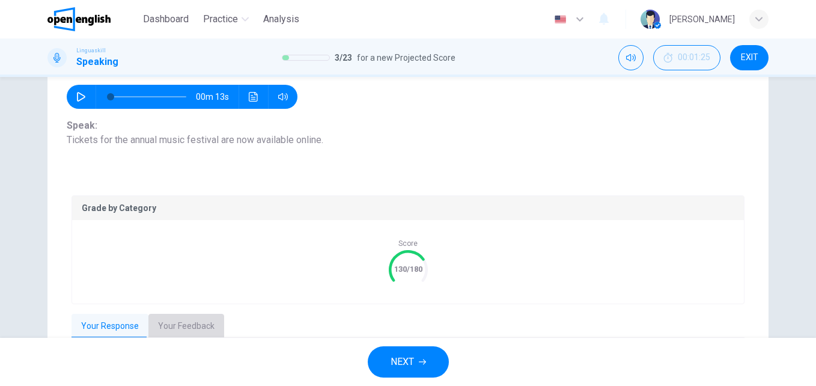
click at [189, 324] on button "Your Feedback" at bounding box center [186, 326] width 76 height 25
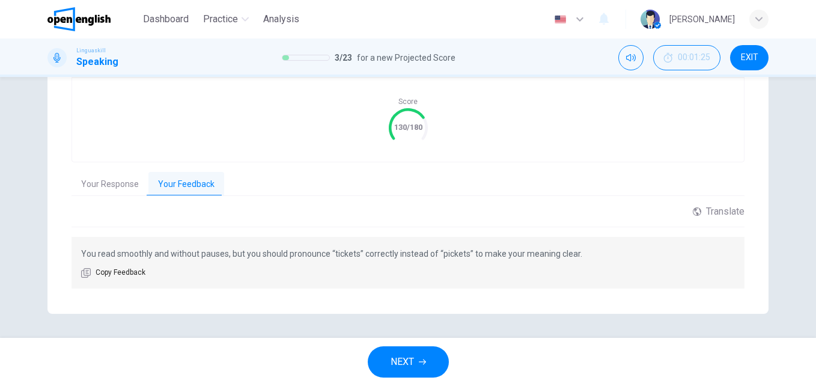
click at [440, 360] on button "NEXT" at bounding box center [408, 361] width 81 height 31
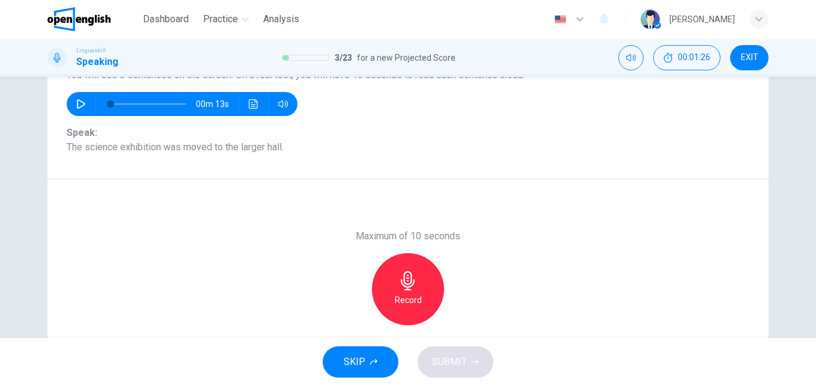
scroll to position [103, 0]
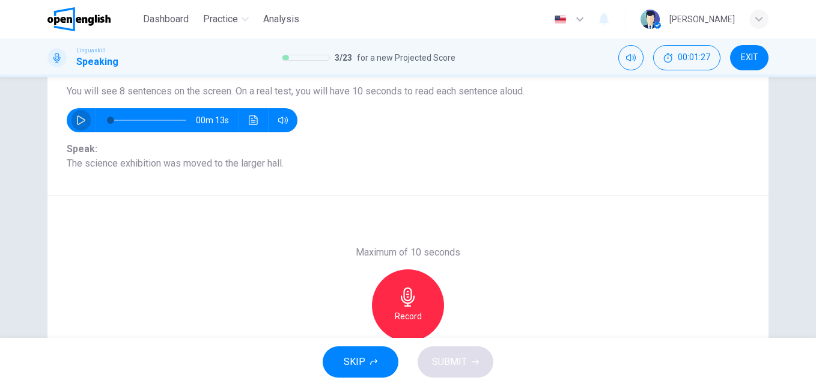
click at [71, 124] on button "button" at bounding box center [80, 120] width 19 height 24
click at [76, 121] on icon "button" at bounding box center [81, 120] width 10 height 10
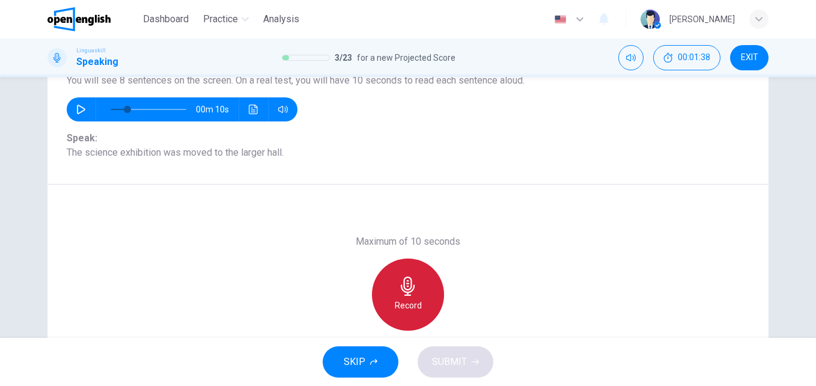
click at [401, 299] on h6 "Record" at bounding box center [408, 305] width 27 height 14
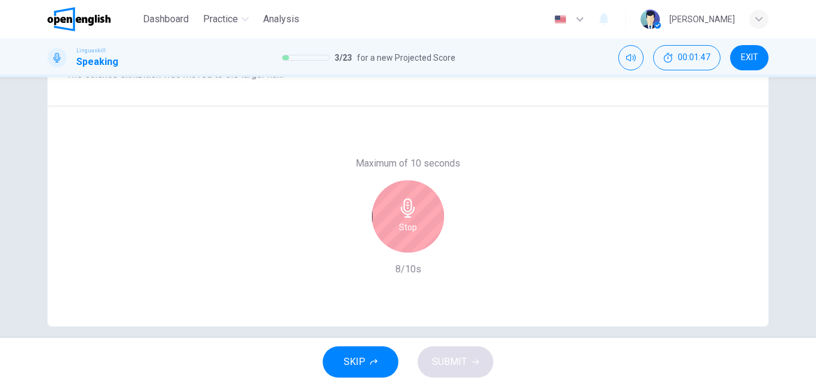
scroll to position [205, 0]
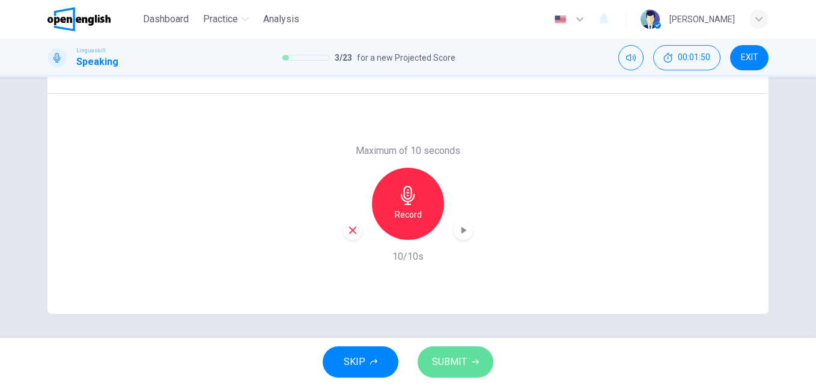
click at [452, 369] on span "SUBMIT" at bounding box center [449, 361] width 35 height 17
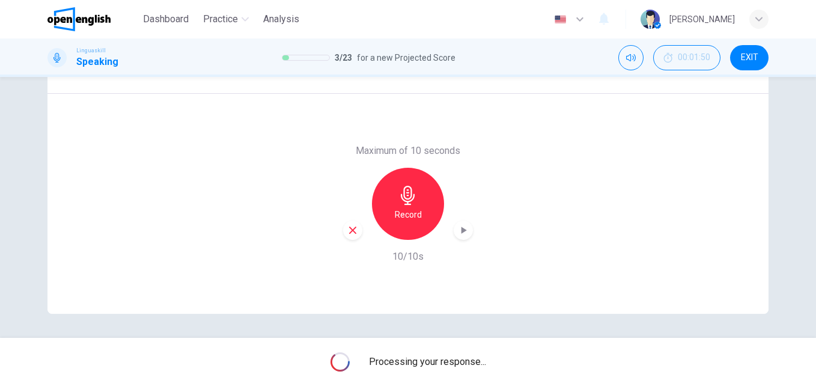
type input "*"
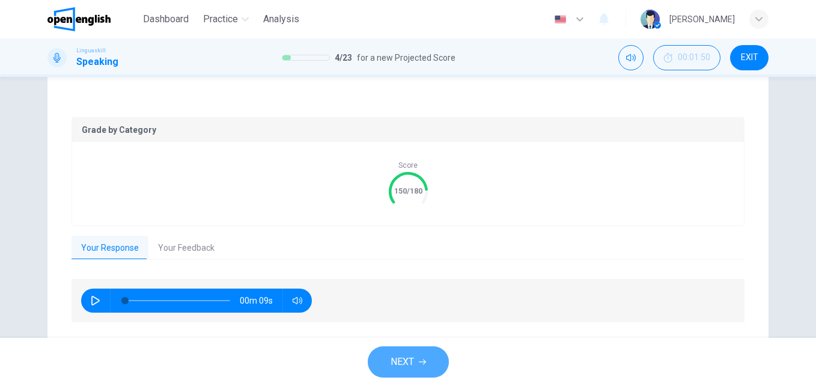
click at [401, 363] on span "NEXT" at bounding box center [401, 361] width 23 height 17
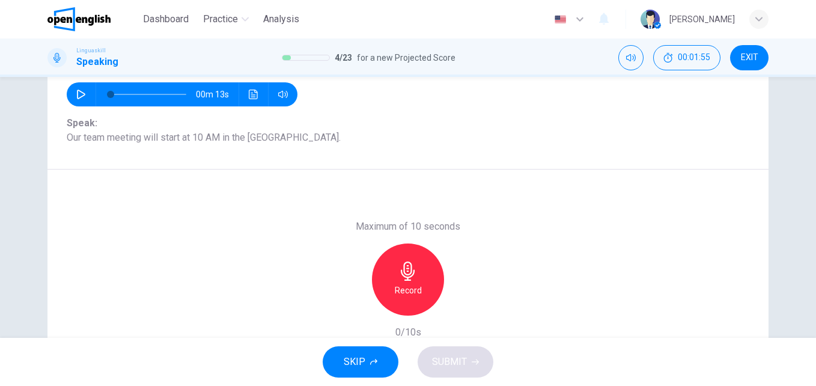
scroll to position [131, 0]
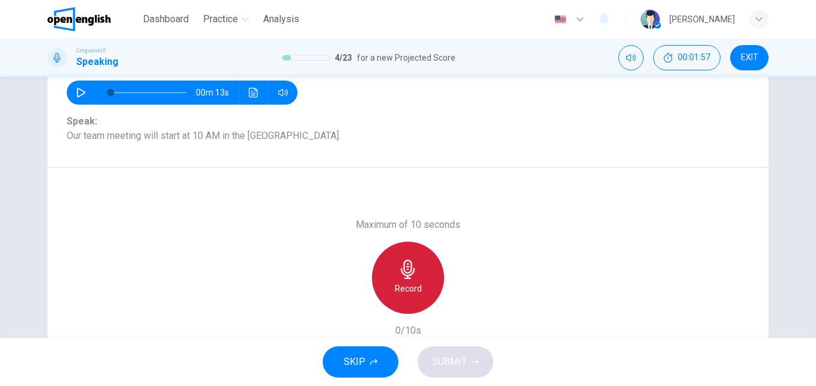
click at [409, 265] on icon "button" at bounding box center [407, 268] width 19 height 19
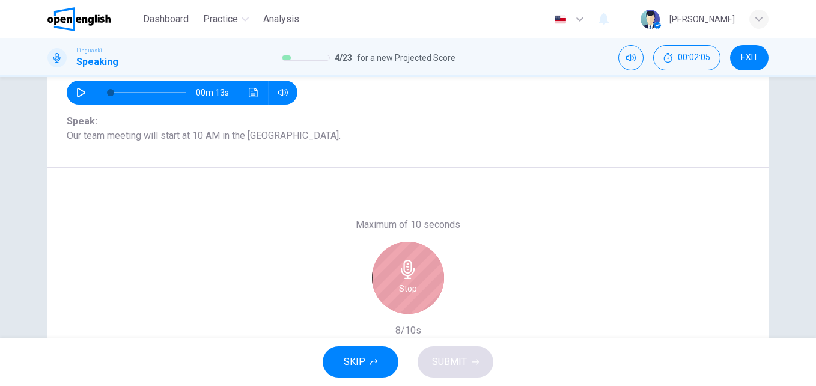
click at [409, 265] on icon "button" at bounding box center [407, 268] width 19 height 19
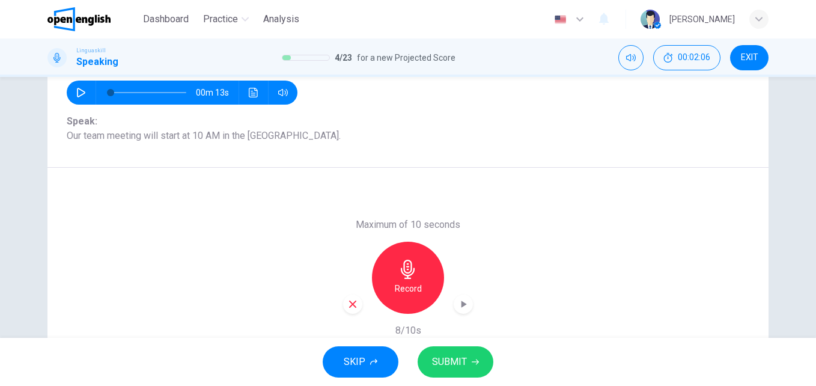
click at [449, 356] on span "SUBMIT" at bounding box center [449, 361] width 35 height 17
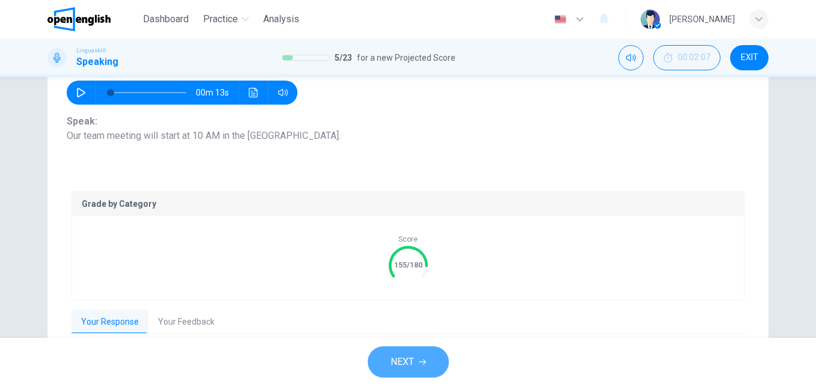
click at [419, 366] on button "NEXT" at bounding box center [408, 361] width 81 height 31
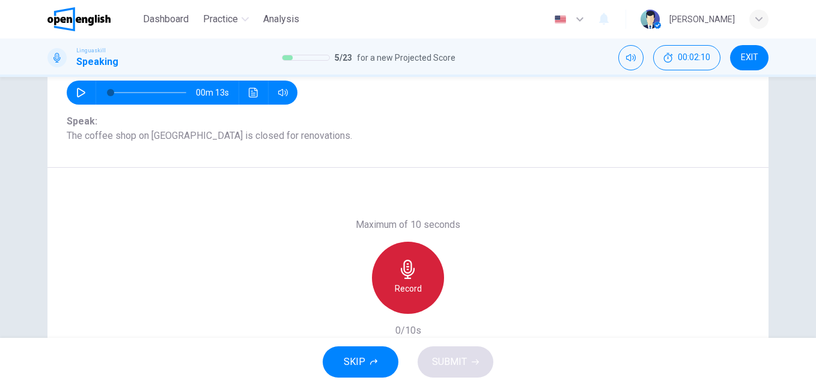
click at [417, 274] on div "Record" at bounding box center [408, 277] width 72 height 72
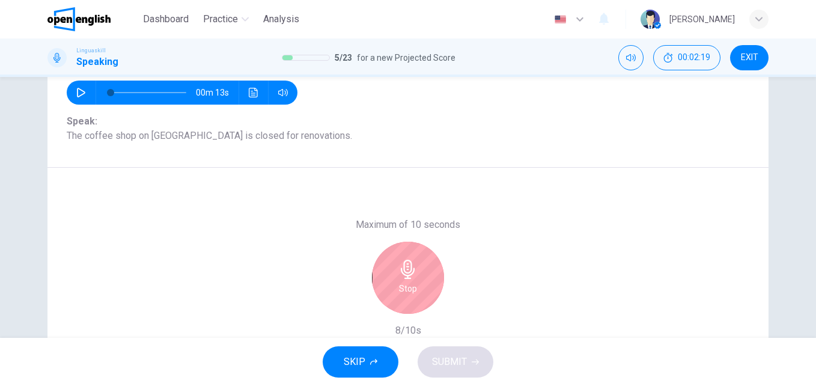
click at [420, 275] on div "Stop" at bounding box center [408, 277] width 72 height 72
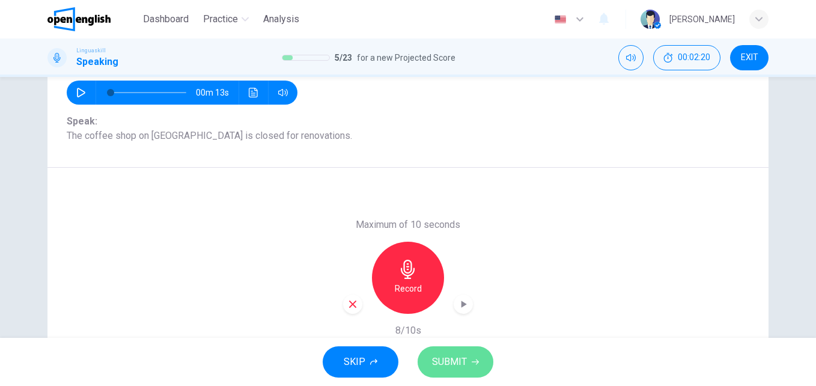
click at [462, 362] on span "SUBMIT" at bounding box center [449, 361] width 35 height 17
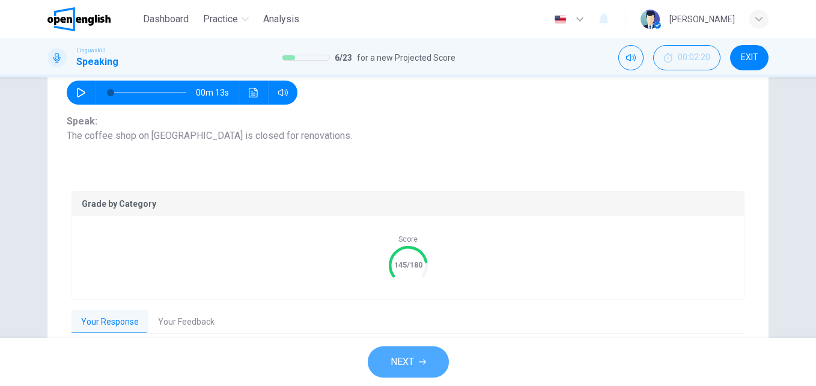
click at [402, 357] on span "NEXT" at bounding box center [401, 361] width 23 height 17
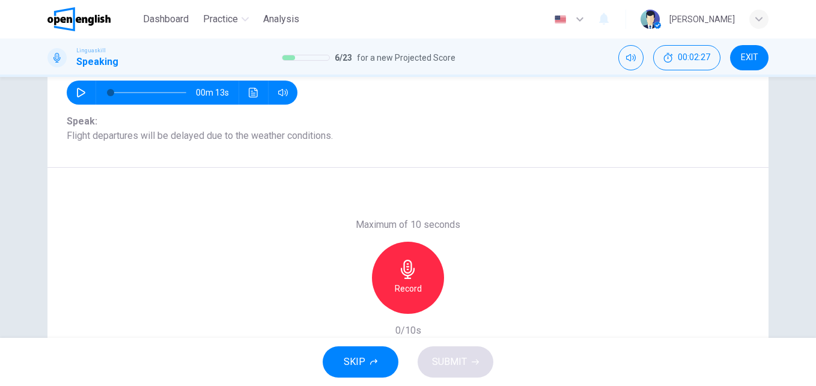
click at [399, 270] on icon "button" at bounding box center [407, 268] width 19 height 19
click at [450, 360] on span "SUBMIT" at bounding box center [449, 361] width 35 height 17
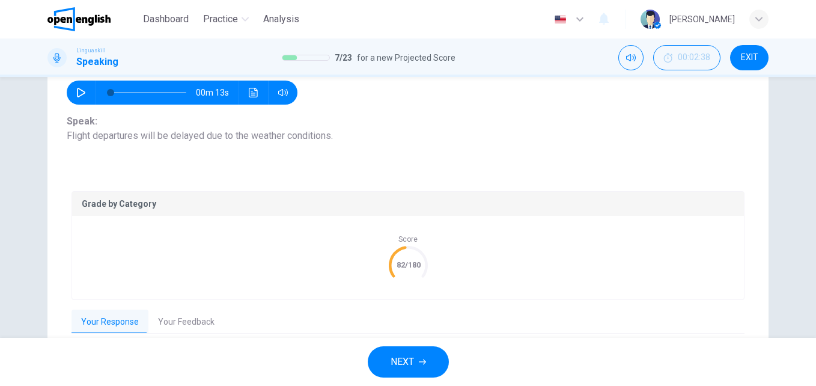
scroll to position [239, 0]
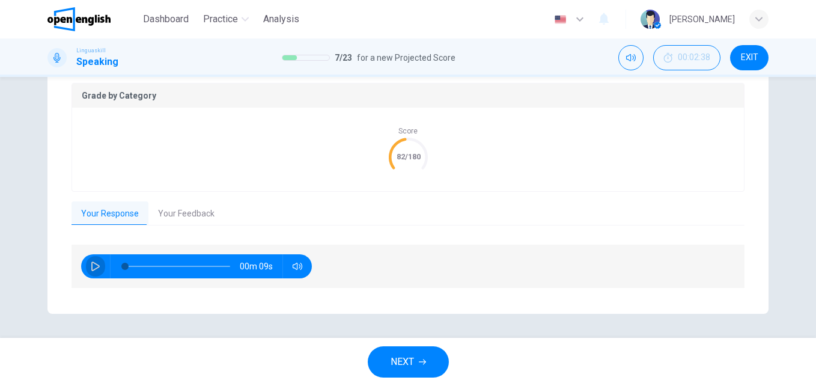
click at [93, 265] on icon "button" at bounding box center [96, 266] width 10 height 10
type input "**"
click at [181, 210] on button "Your Feedback" at bounding box center [186, 213] width 76 height 25
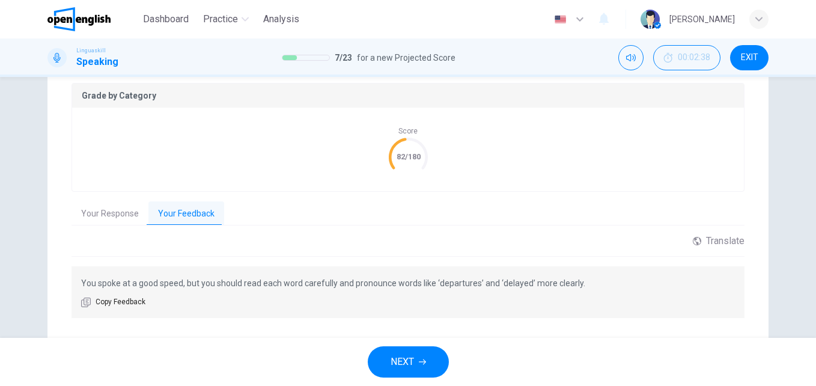
click at [420, 360] on icon "button" at bounding box center [422, 361] width 7 height 7
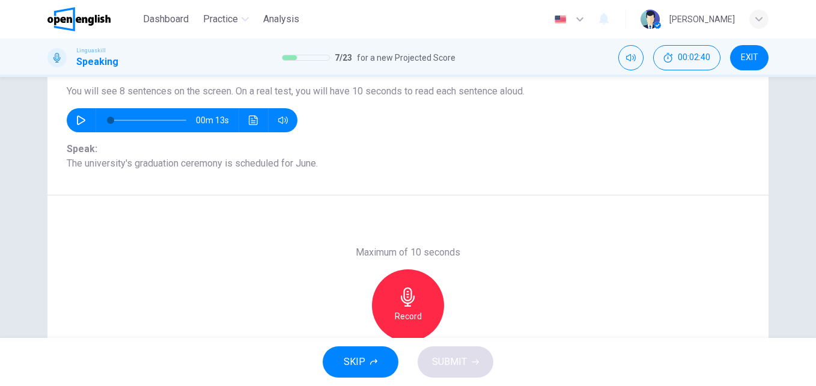
scroll to position [79, 0]
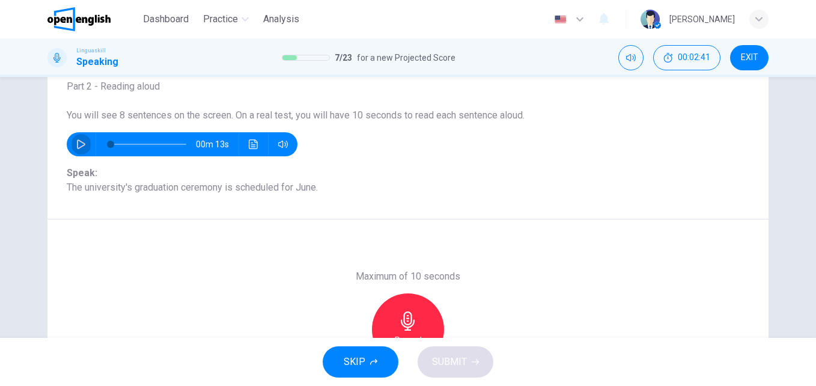
click at [77, 140] on icon "button" at bounding box center [81, 144] width 8 height 10
click at [83, 148] on button "button" at bounding box center [80, 144] width 19 height 24
click at [398, 322] on icon "button" at bounding box center [407, 320] width 19 height 19
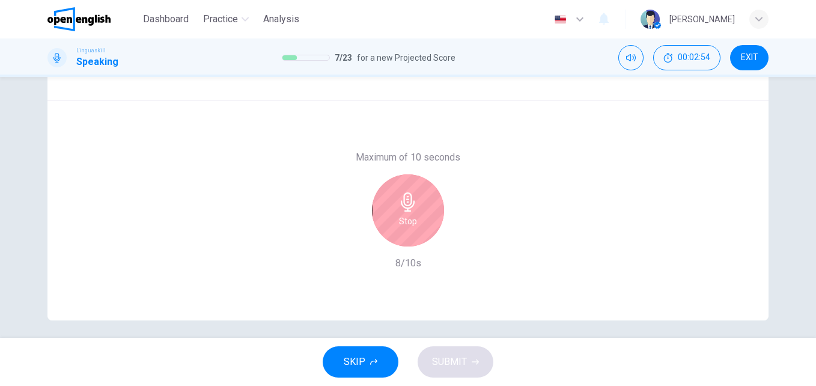
scroll to position [205, 0]
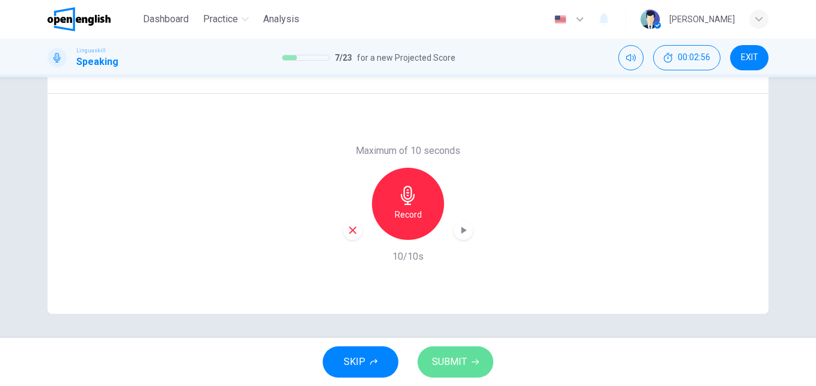
click at [445, 367] on span "SUBMIT" at bounding box center [449, 361] width 35 height 17
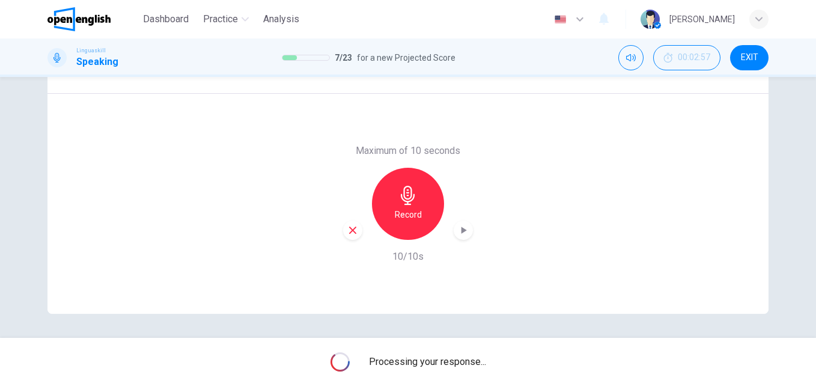
type input "*"
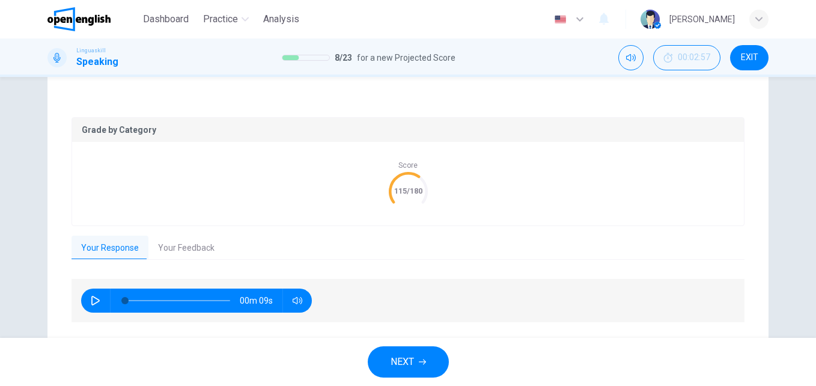
click at [173, 243] on button "Your Feedback" at bounding box center [186, 247] width 76 height 25
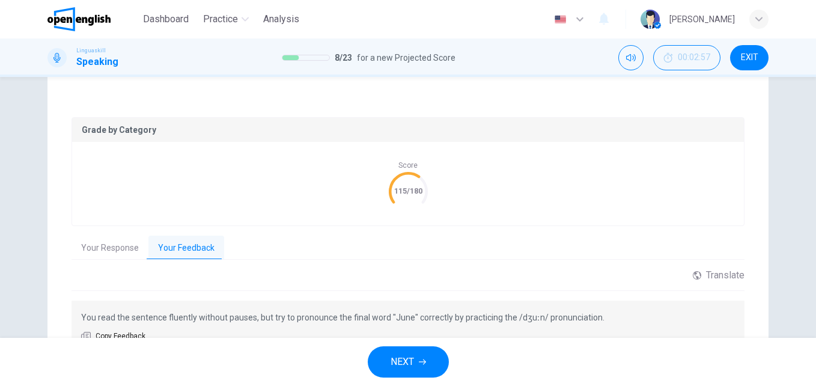
click at [411, 356] on span "NEXT" at bounding box center [401, 361] width 23 height 17
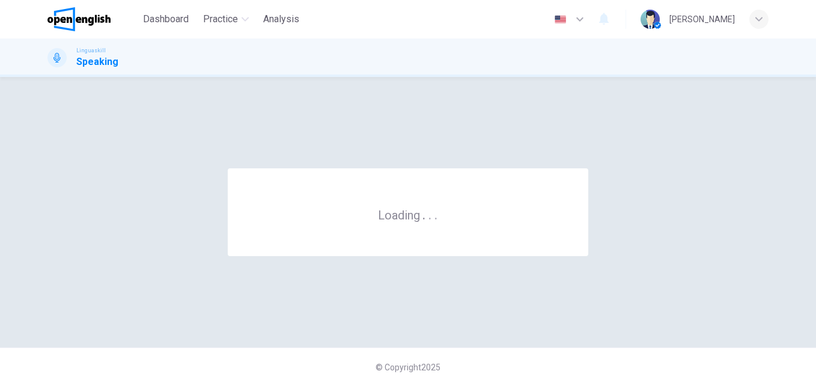
scroll to position [0, 0]
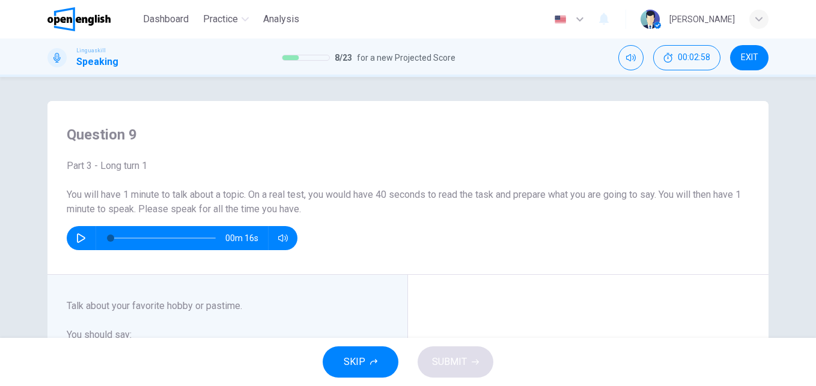
click at [80, 239] on icon "button" at bounding box center [81, 238] width 8 height 10
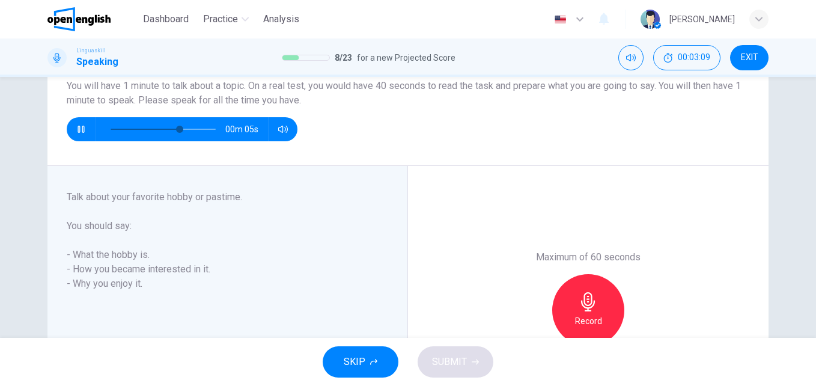
scroll to position [126, 0]
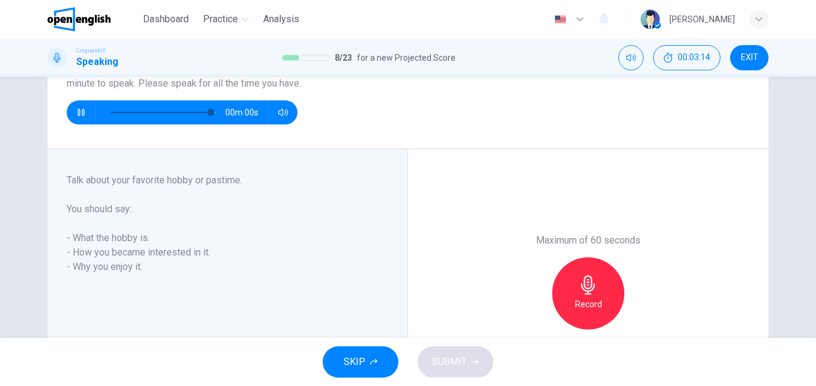
type input "*"
click at [586, 290] on icon "button" at bounding box center [587, 284] width 19 height 19
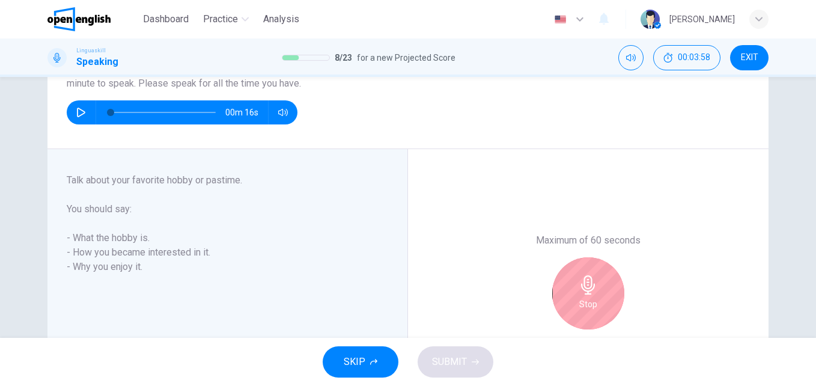
scroll to position [189, 0]
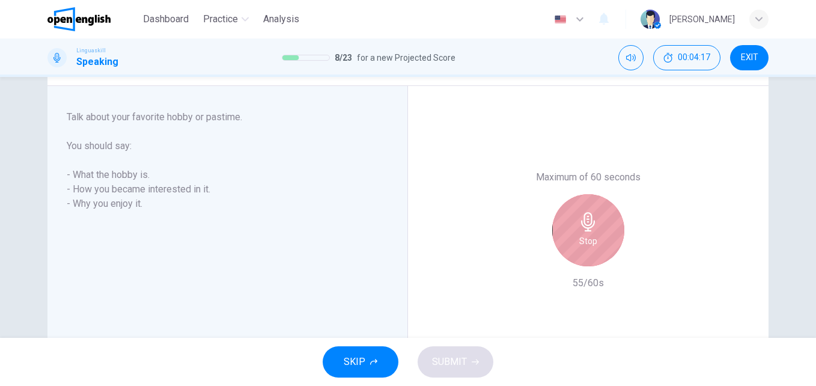
click at [578, 232] on div "Stop" at bounding box center [588, 230] width 72 height 72
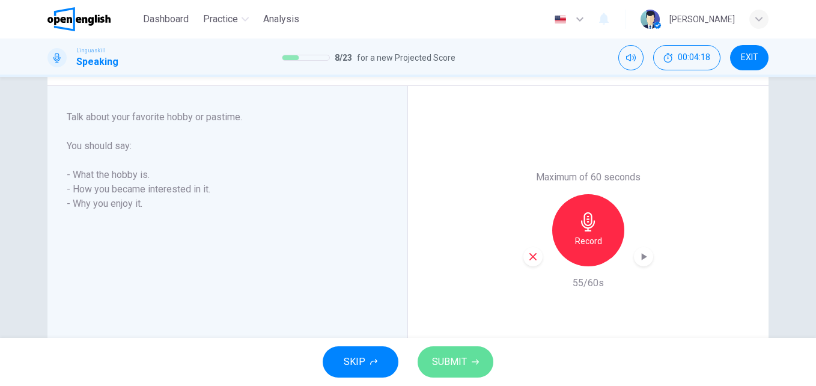
click at [442, 359] on span "SUBMIT" at bounding box center [449, 361] width 35 height 17
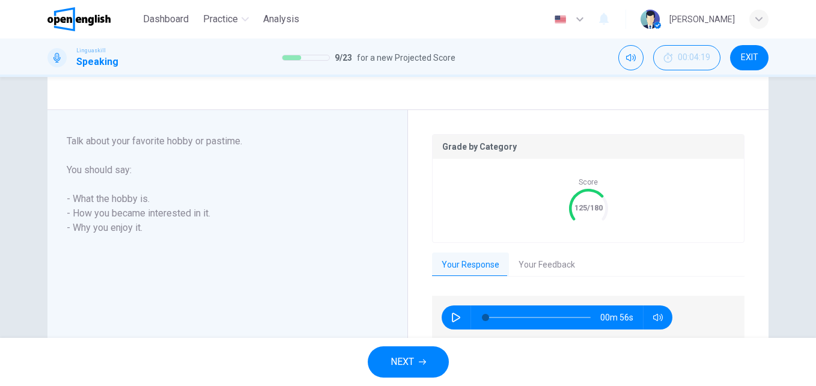
click at [421, 364] on icon "button" at bounding box center [422, 361] width 7 height 7
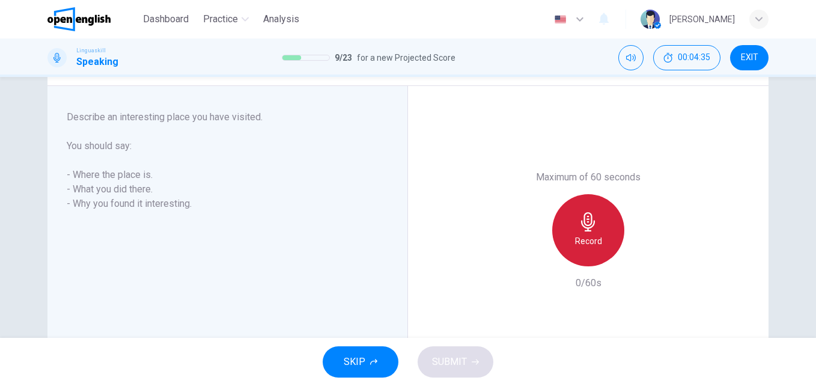
click at [585, 244] on h6 "Record" at bounding box center [588, 241] width 27 height 14
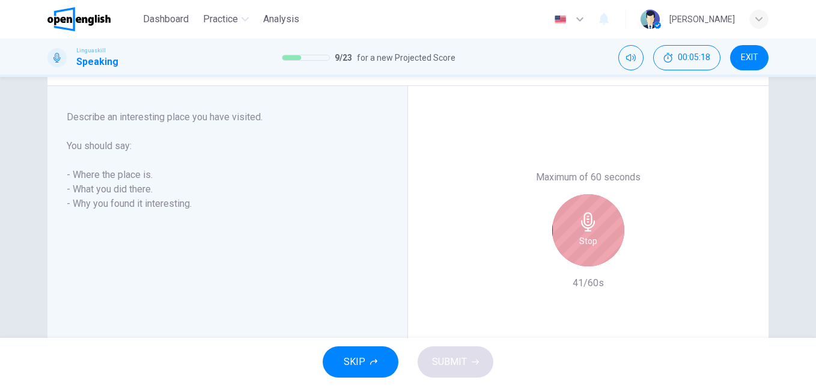
click at [590, 255] on div "Stop" at bounding box center [588, 230] width 72 height 72
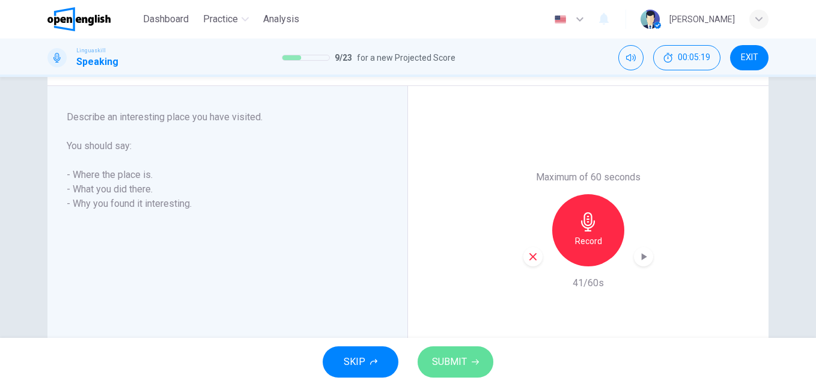
click at [459, 356] on span "SUBMIT" at bounding box center [449, 361] width 35 height 17
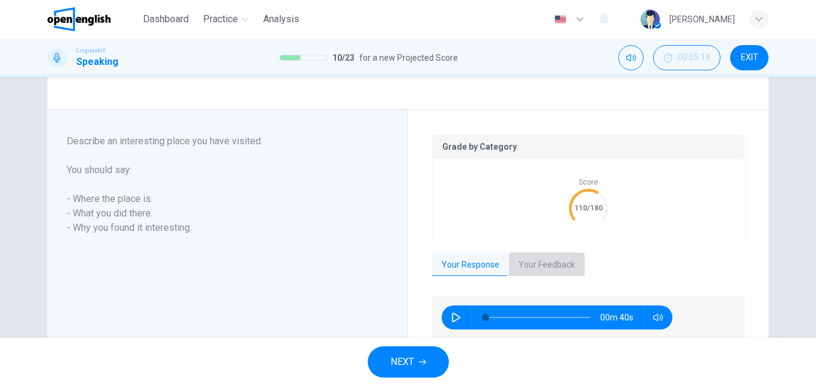
click at [527, 268] on button "Your Feedback" at bounding box center [547, 264] width 76 height 25
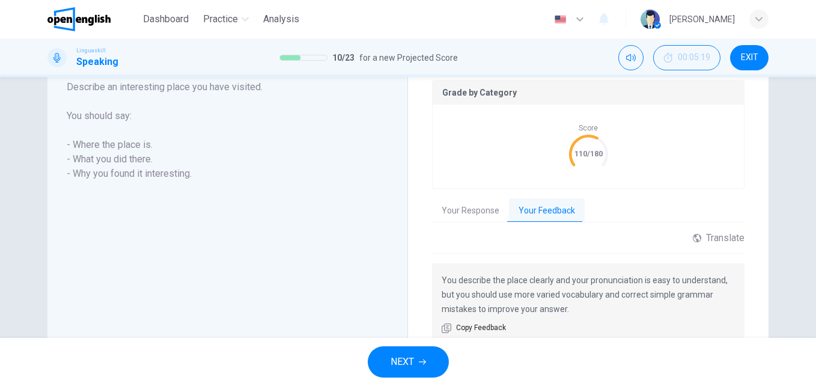
scroll to position [248, 0]
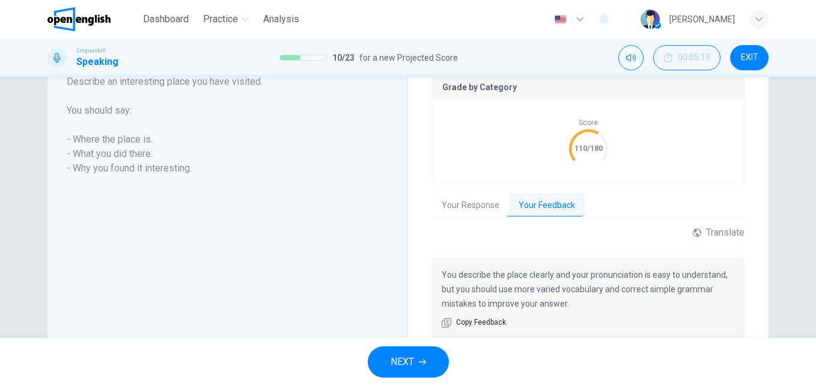
click at [427, 366] on button "NEXT" at bounding box center [408, 361] width 81 height 31
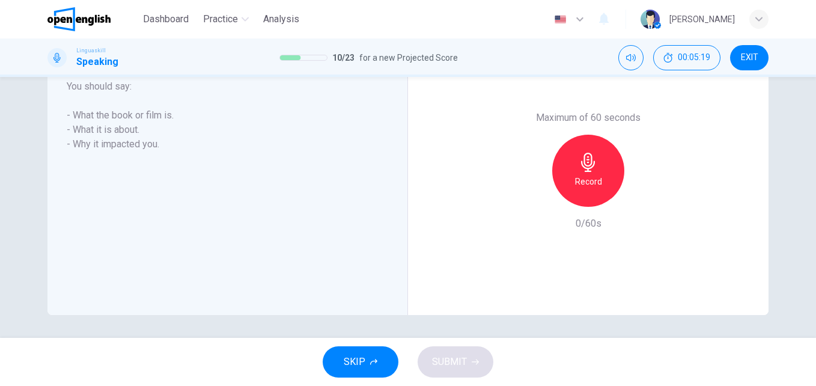
scroll to position [224, 0]
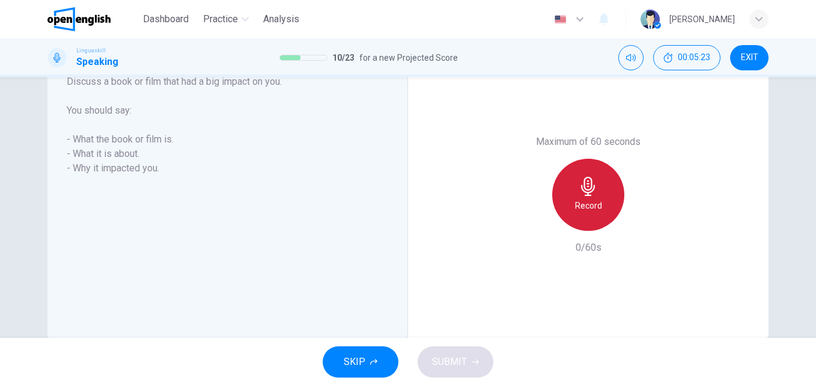
click at [598, 187] on div "Record" at bounding box center [588, 195] width 72 height 72
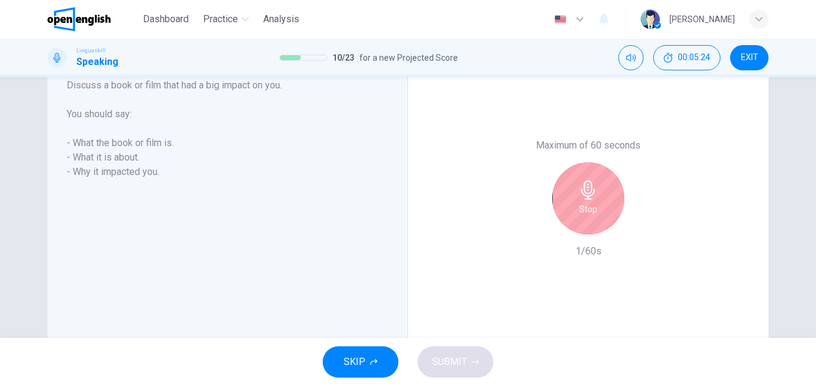
scroll to position [205, 0]
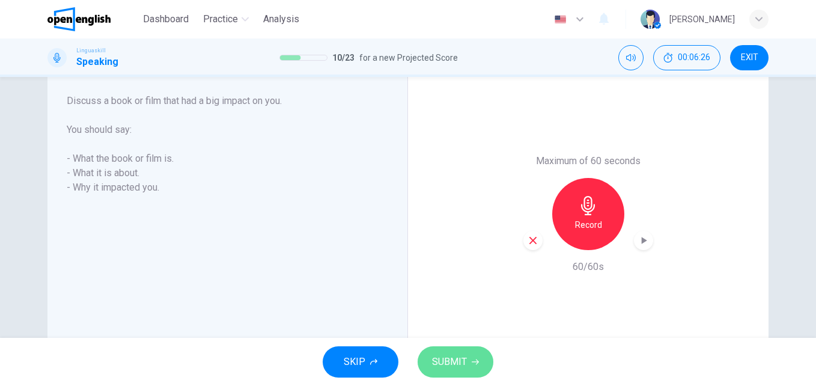
click at [450, 358] on span "SUBMIT" at bounding box center [449, 361] width 35 height 17
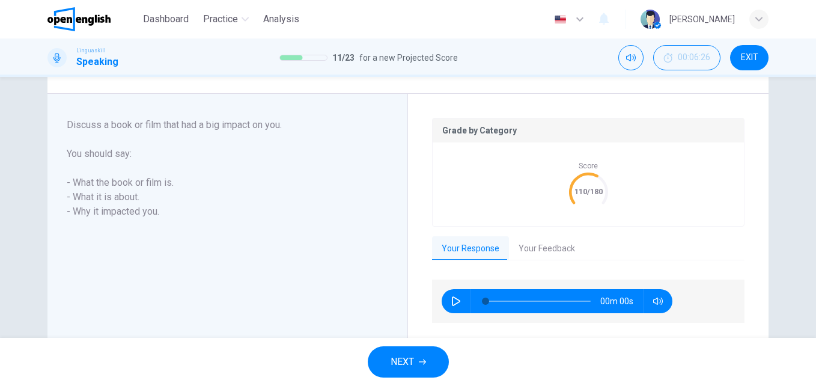
scroll to position [229, 0]
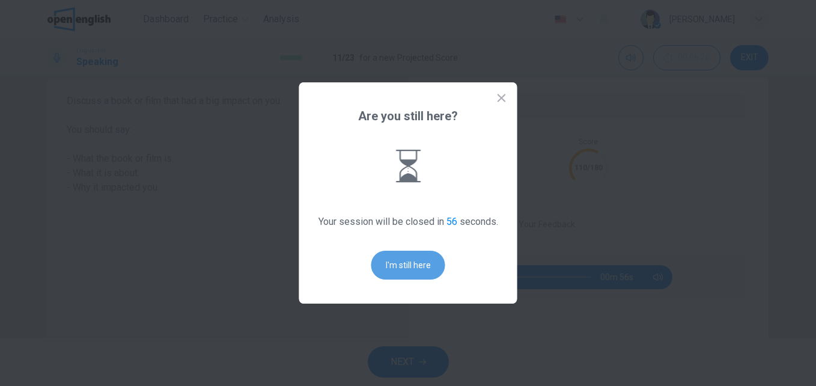
click at [415, 267] on button "I'm still here" at bounding box center [408, 264] width 74 height 29
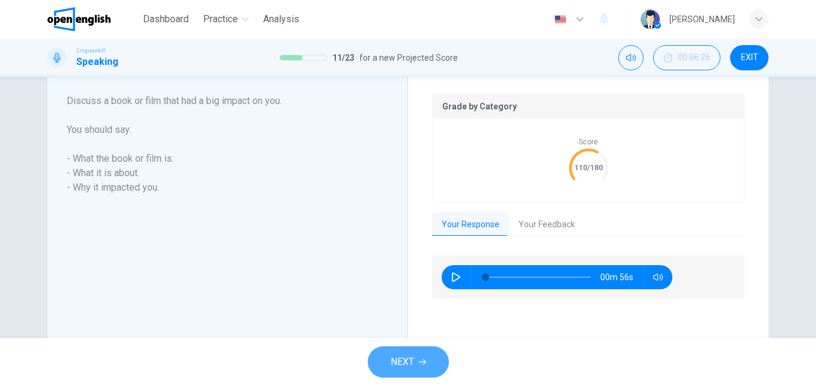
click at [414, 365] on button "NEXT" at bounding box center [408, 361] width 81 height 31
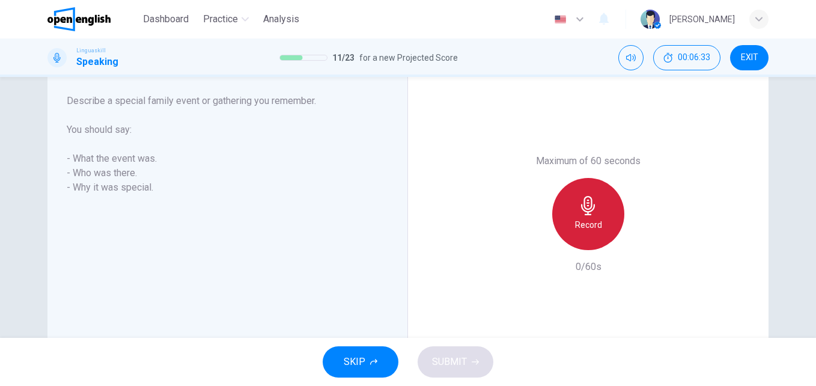
click at [582, 210] on icon "button" at bounding box center [587, 205] width 19 height 19
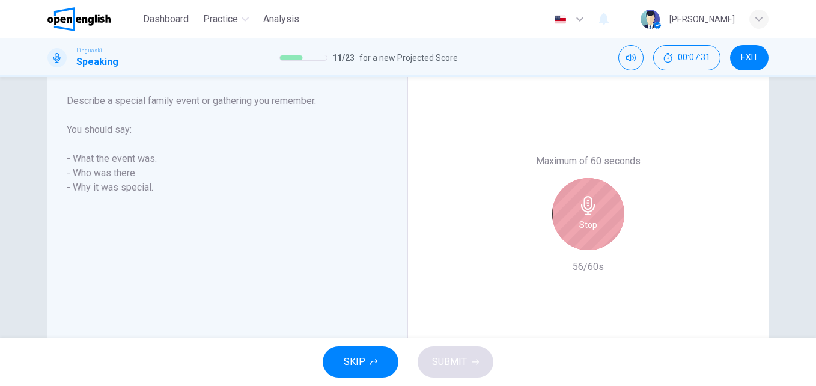
click at [611, 208] on div "Stop" at bounding box center [588, 214] width 72 height 72
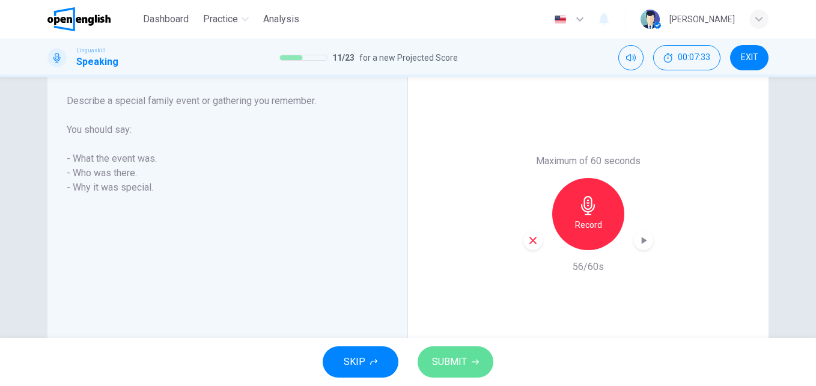
click at [470, 354] on button "SUBMIT" at bounding box center [455, 361] width 76 height 31
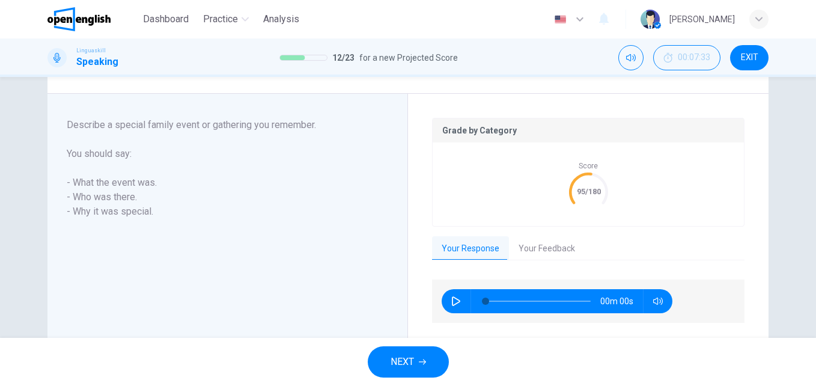
scroll to position [229, 0]
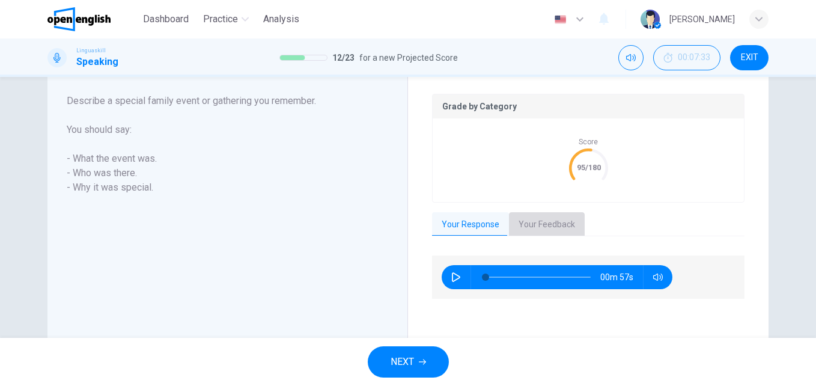
click at [540, 228] on button "Your Feedback" at bounding box center [547, 224] width 76 height 25
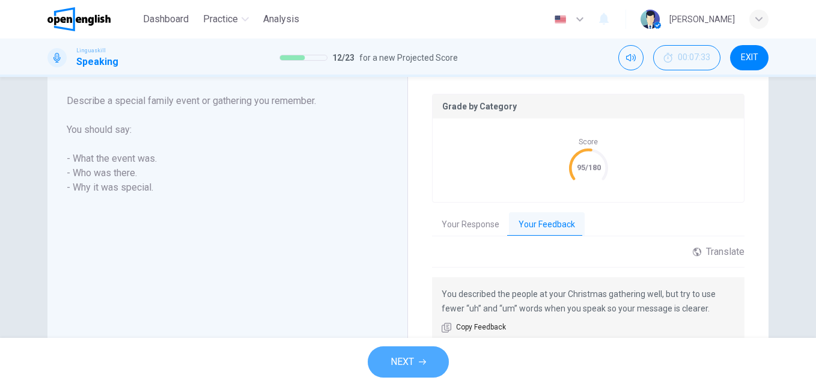
click at [436, 363] on button "NEXT" at bounding box center [408, 361] width 81 height 31
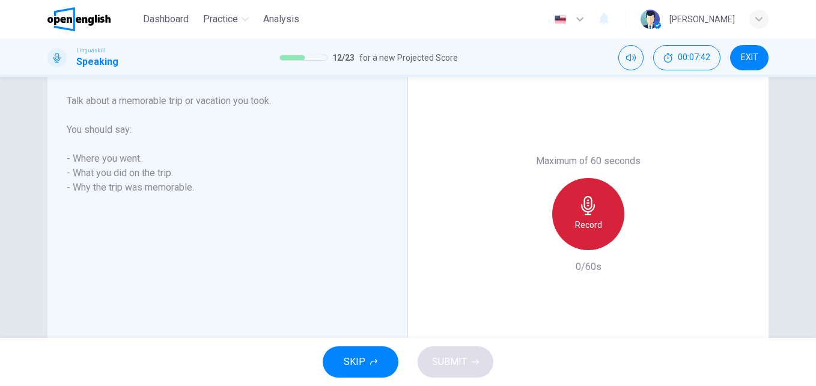
click at [584, 222] on h6 "Record" at bounding box center [588, 224] width 27 height 14
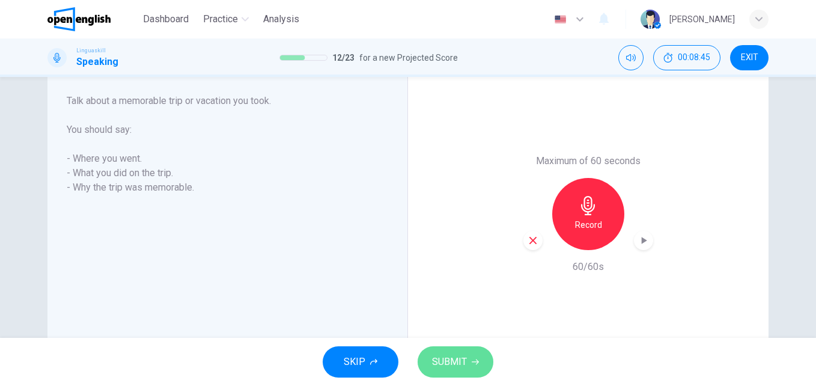
click at [437, 355] on span "SUBMIT" at bounding box center [449, 361] width 35 height 17
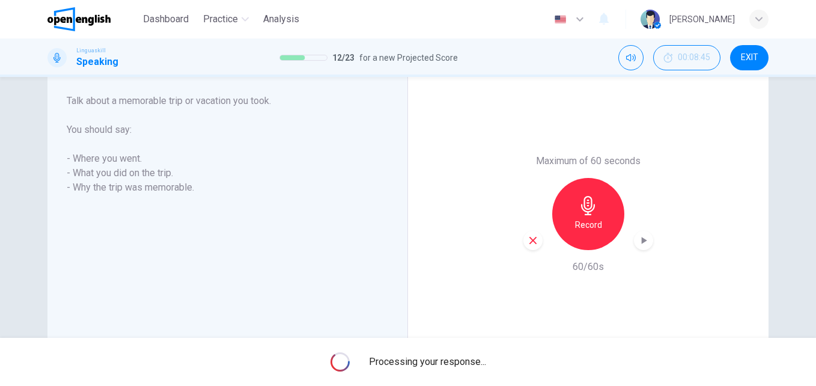
scroll to position [229, 0]
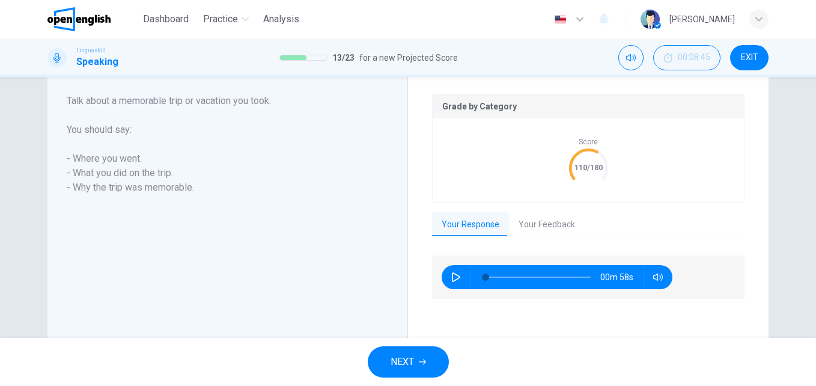
click at [528, 216] on button "Your Feedback" at bounding box center [547, 224] width 76 height 25
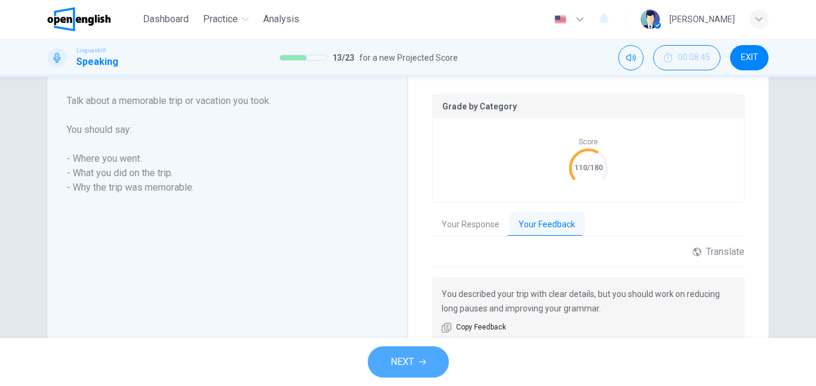
click at [430, 363] on button "NEXT" at bounding box center [408, 361] width 81 height 31
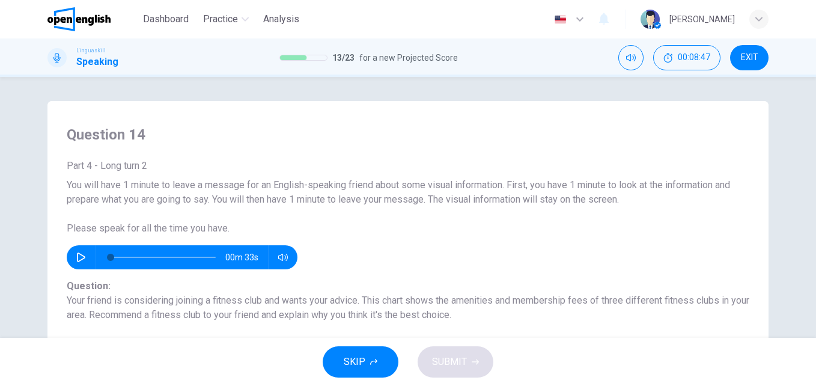
click at [77, 259] on icon "button" at bounding box center [81, 257] width 8 height 10
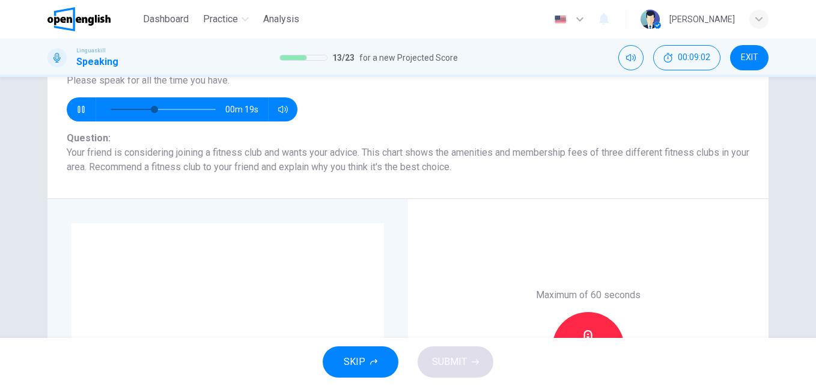
scroll to position [170, 0]
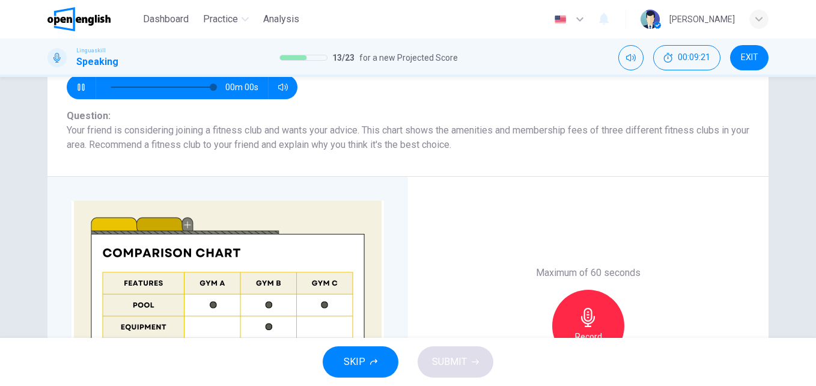
type input "*"
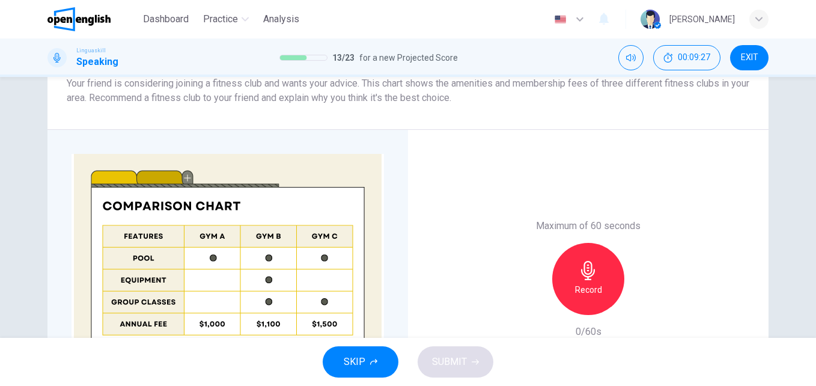
scroll to position [224, 0]
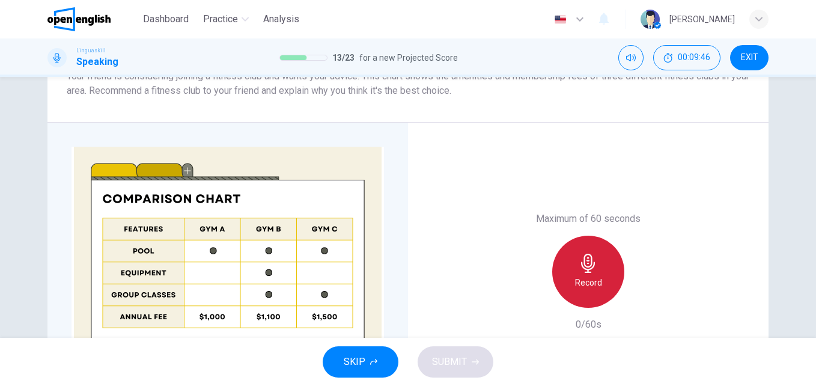
click at [568, 269] on div "Record" at bounding box center [588, 271] width 72 height 72
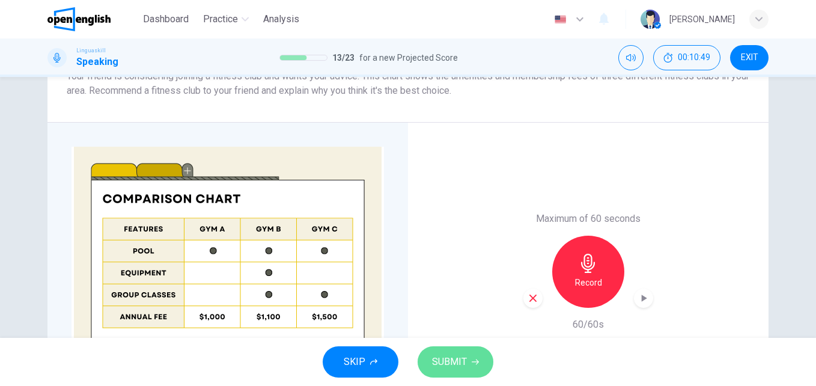
click at [459, 356] on span "SUBMIT" at bounding box center [449, 361] width 35 height 17
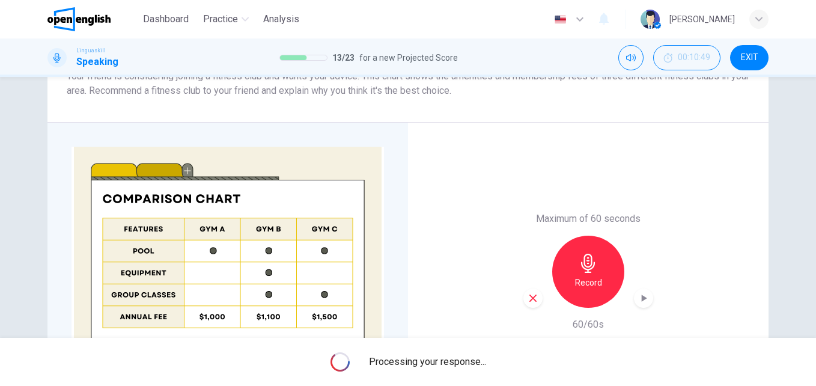
scroll to position [248, 0]
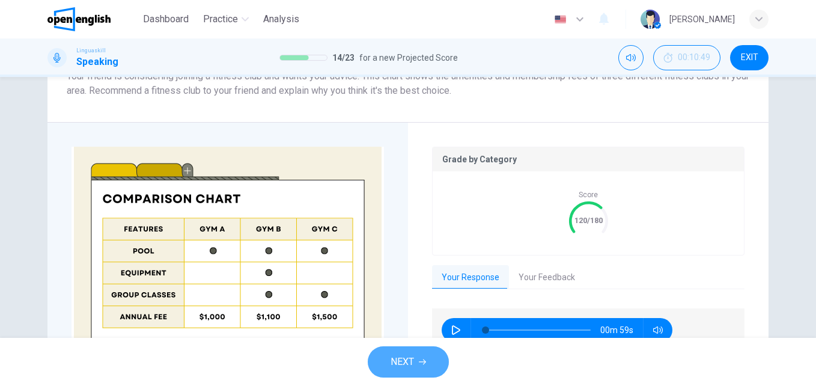
click at [420, 352] on button "NEXT" at bounding box center [408, 361] width 81 height 31
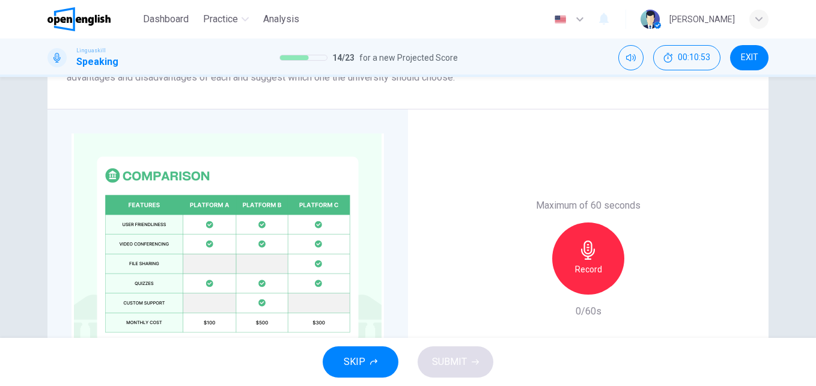
scroll to position [240, 0]
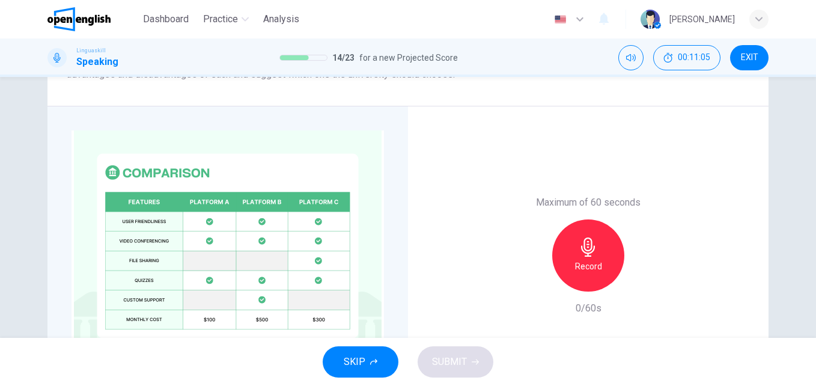
click at [587, 252] on icon "button" at bounding box center [587, 246] width 19 height 19
click at [461, 367] on span "SUBMIT" at bounding box center [449, 361] width 35 height 17
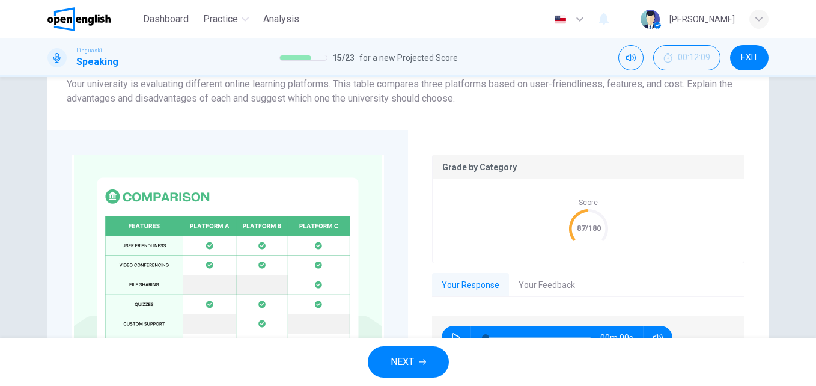
scroll to position [264, 0]
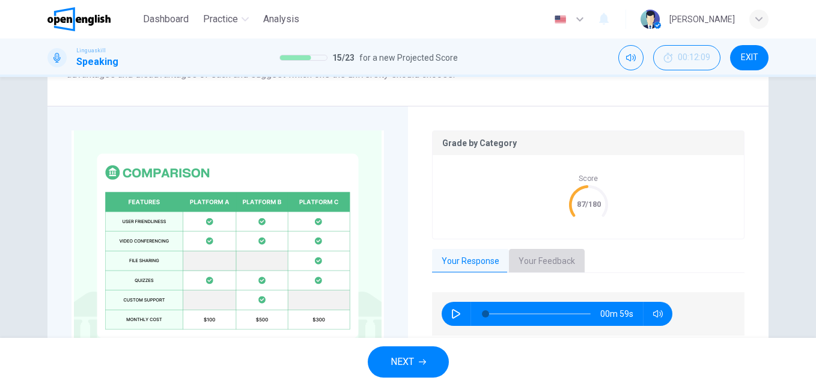
click at [531, 261] on button "Your Feedback" at bounding box center [547, 261] width 76 height 25
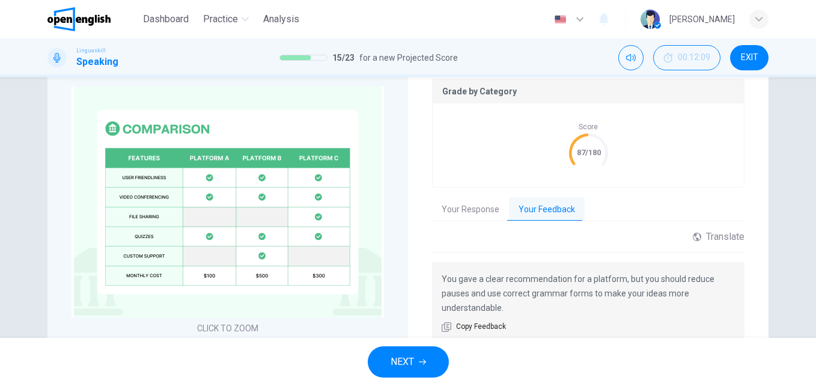
scroll to position [324, 0]
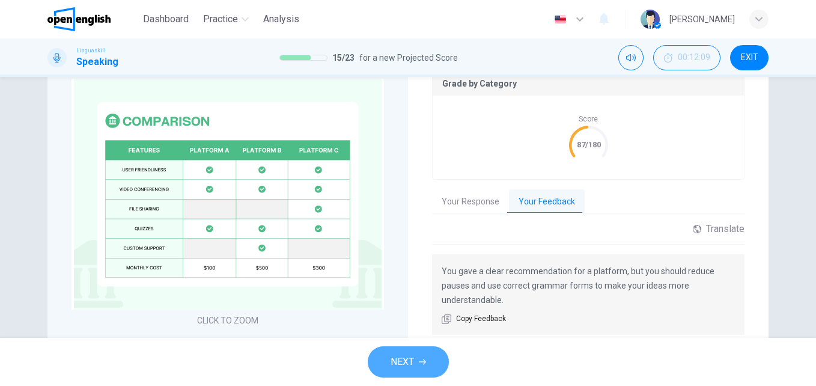
click at [434, 361] on button "NEXT" at bounding box center [408, 361] width 81 height 31
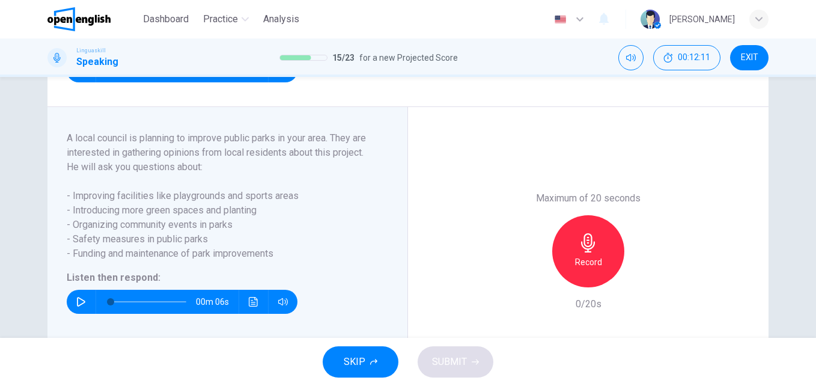
scroll to position [183, 0]
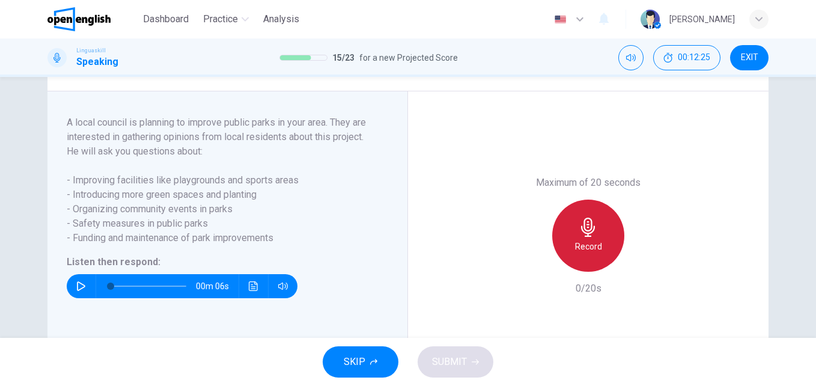
click at [579, 237] on icon "button" at bounding box center [587, 226] width 19 height 19
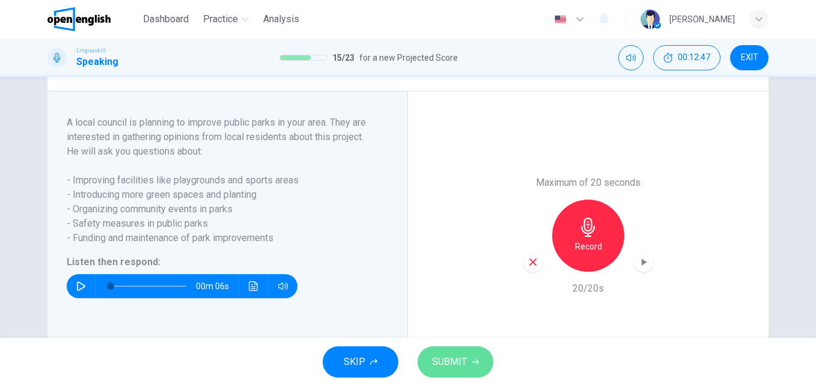
click at [461, 363] on span "SUBMIT" at bounding box center [449, 361] width 35 height 17
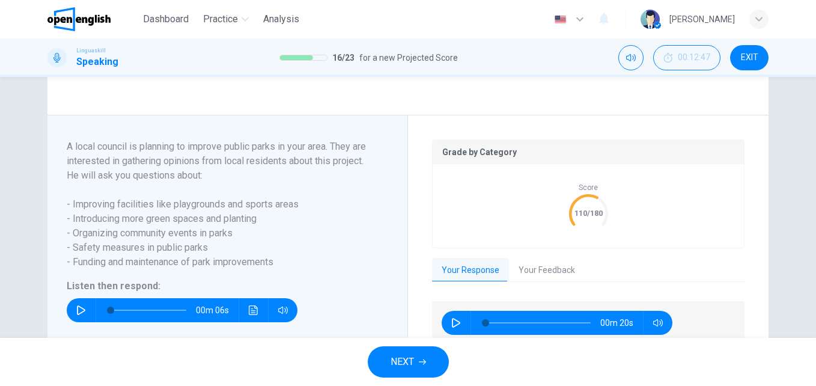
scroll to position [288, 0]
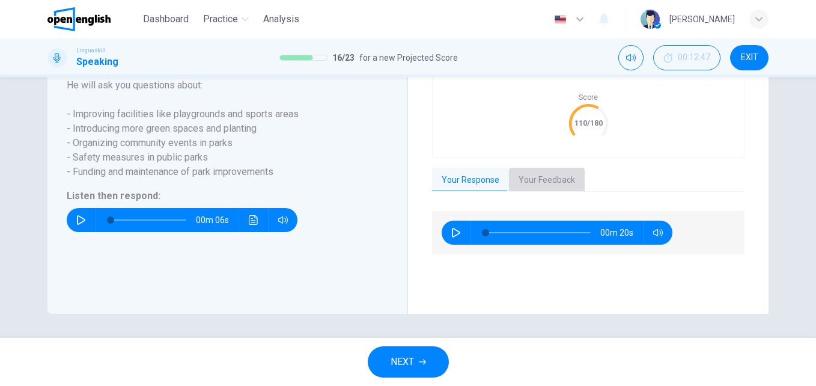
click at [535, 177] on button "Your Feedback" at bounding box center [547, 180] width 76 height 25
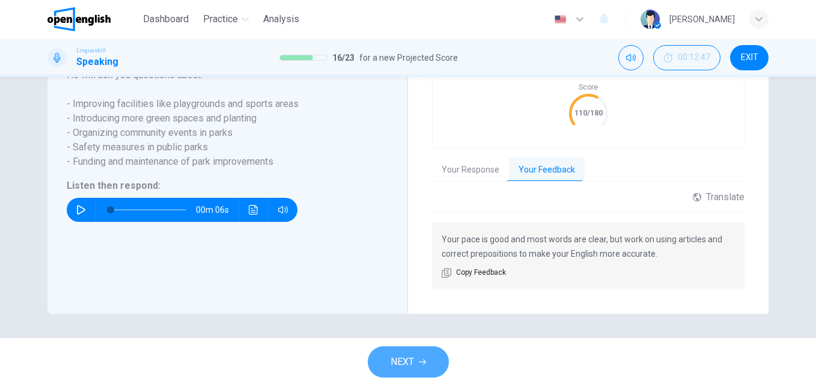
click at [416, 365] on button "NEXT" at bounding box center [408, 361] width 81 height 31
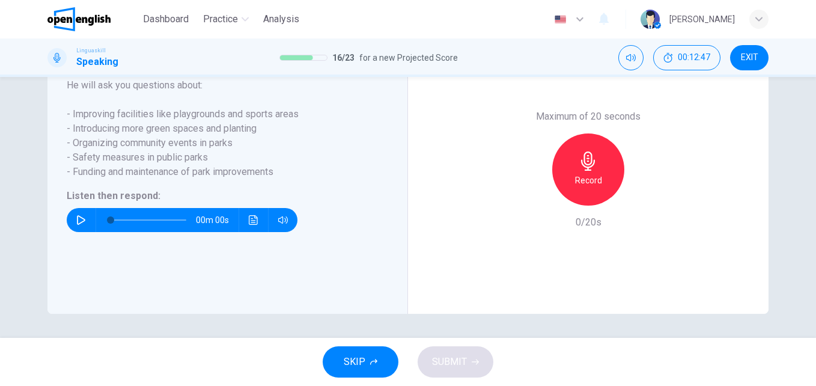
scroll to position [264, 0]
click at [599, 168] on div "Record" at bounding box center [588, 169] width 72 height 72
click at [472, 354] on button "SUBMIT" at bounding box center [455, 361] width 76 height 31
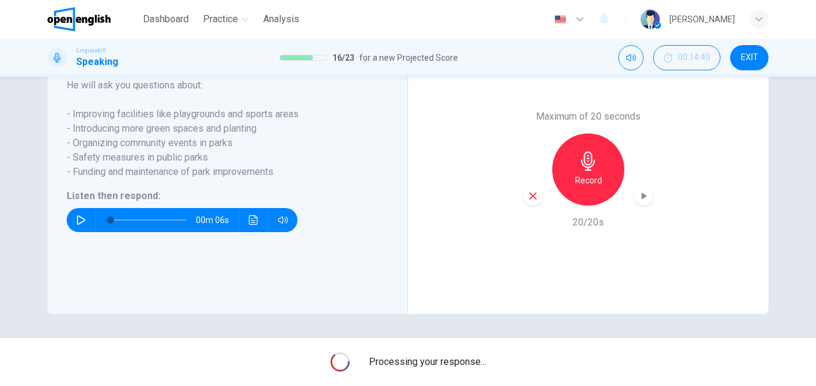
scroll to position [288, 0]
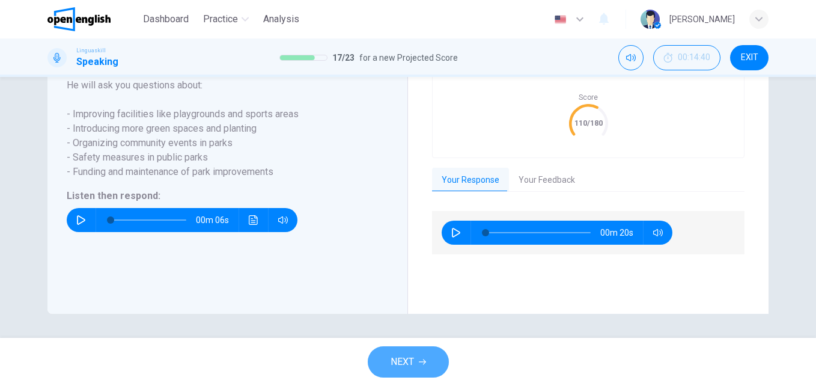
click at [390, 361] on span "NEXT" at bounding box center [401, 361] width 23 height 17
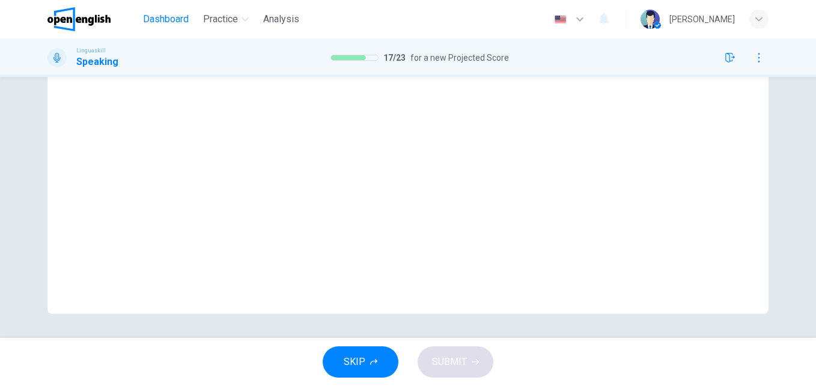
scroll to position [205, 0]
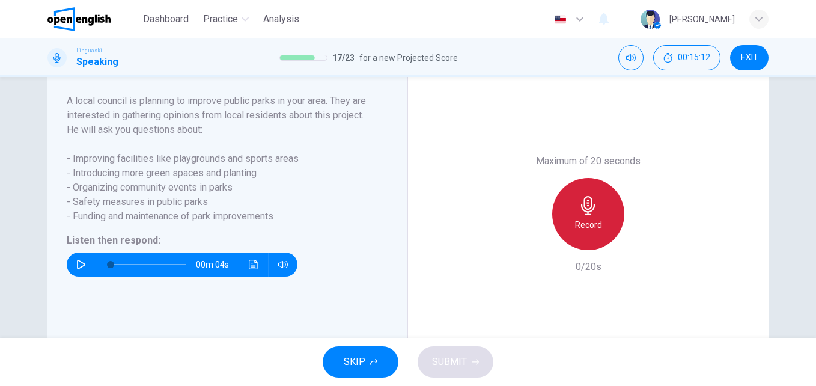
click at [581, 215] on icon "button" at bounding box center [588, 205] width 14 height 19
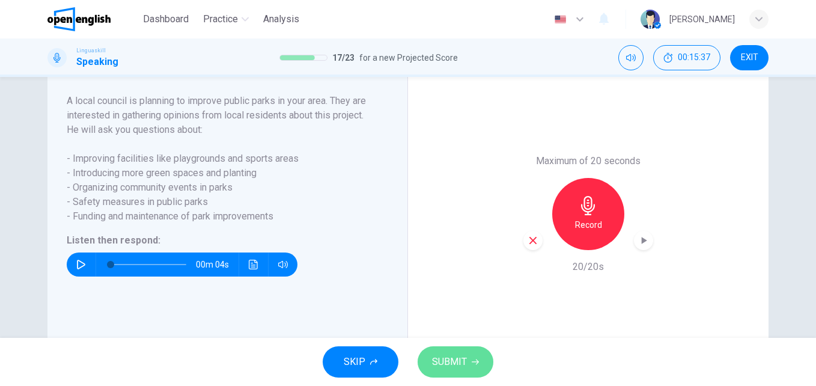
click at [441, 355] on span "SUBMIT" at bounding box center [449, 361] width 35 height 17
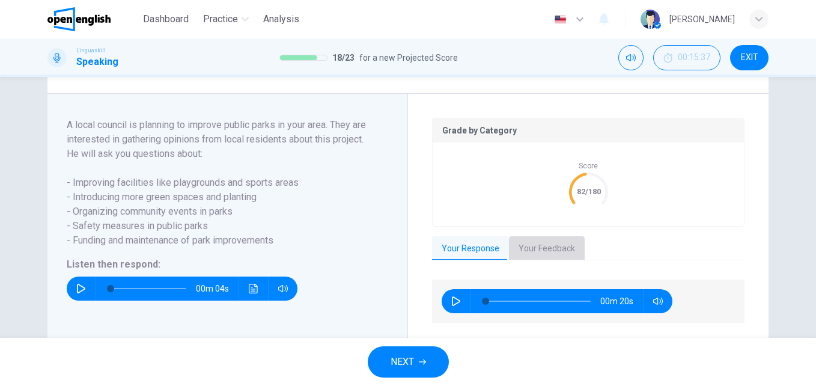
click at [546, 258] on button "Your Feedback" at bounding box center [547, 248] width 76 height 25
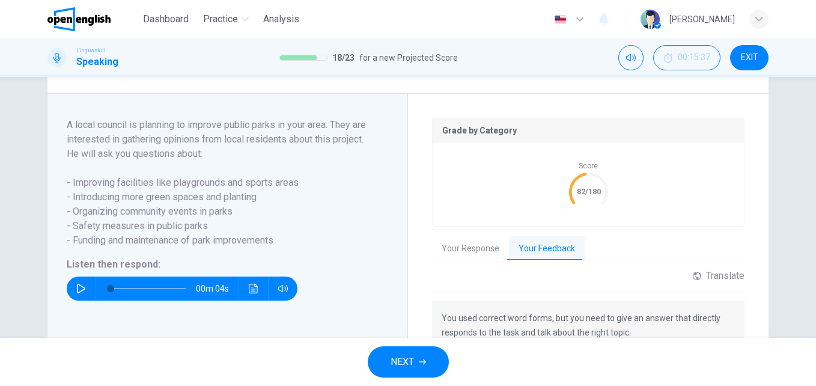
scroll to position [260, 0]
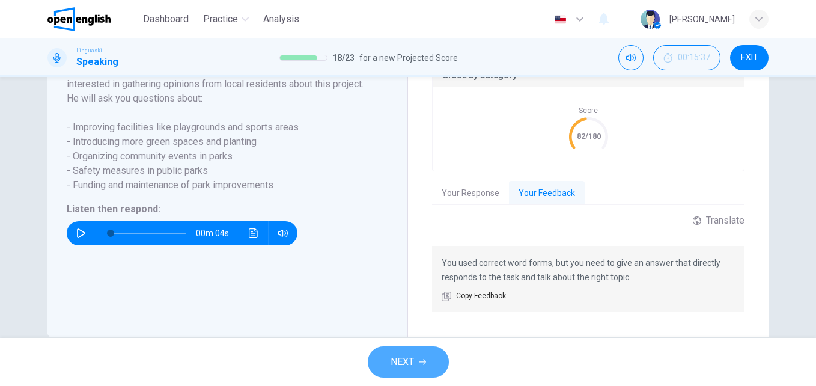
click at [420, 360] on icon "button" at bounding box center [422, 361] width 7 height 7
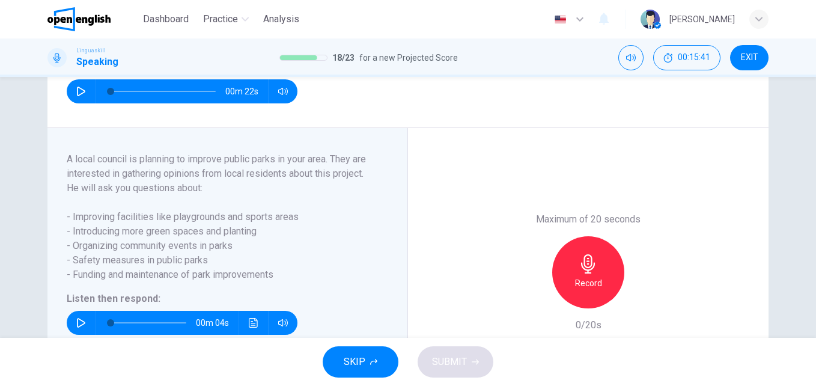
scroll to position [188, 0]
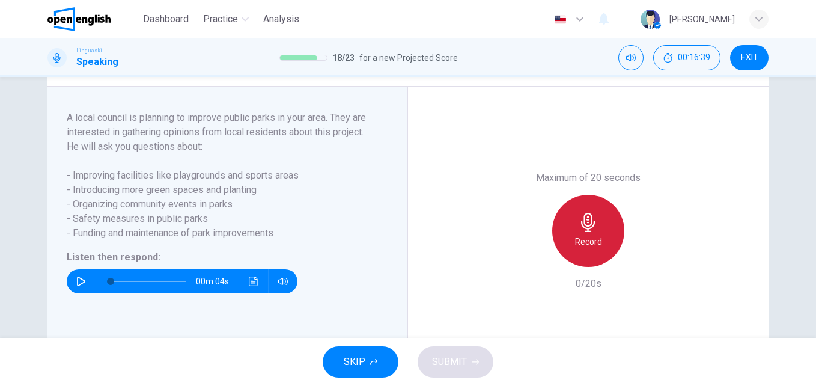
click at [581, 249] on h6 "Record" at bounding box center [588, 241] width 27 height 14
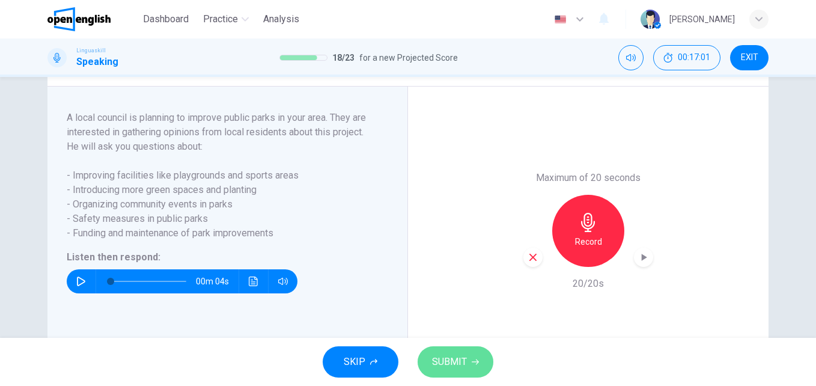
click at [460, 371] on button "SUBMIT" at bounding box center [455, 361] width 76 height 31
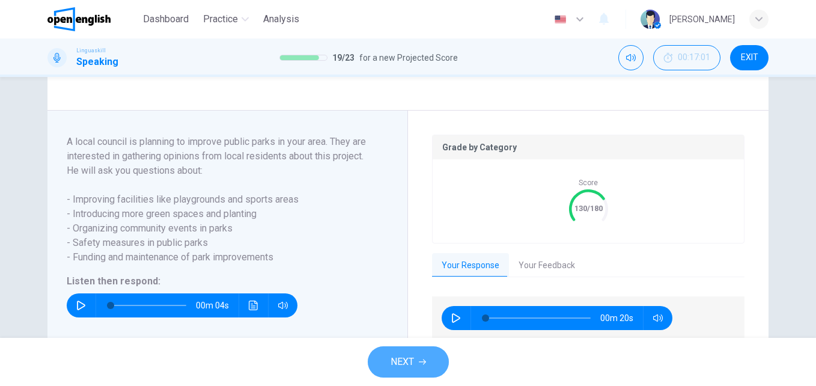
click at [432, 366] on button "NEXT" at bounding box center [408, 361] width 81 height 31
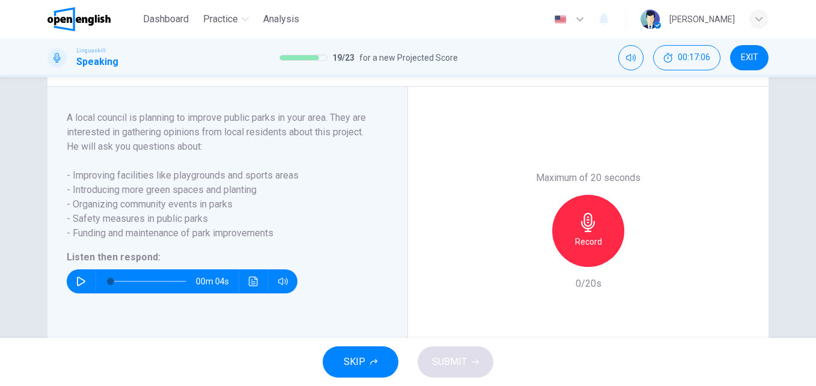
click at [582, 249] on h6 "Record" at bounding box center [588, 241] width 27 height 14
click at [466, 352] on button "SUBMIT" at bounding box center [455, 361] width 76 height 31
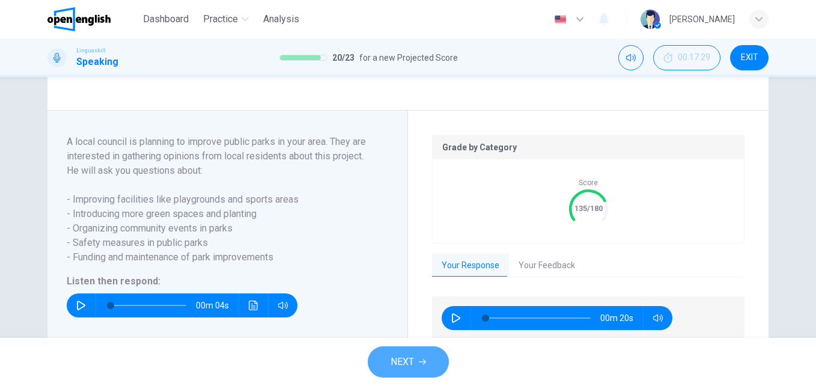
click at [422, 360] on icon "button" at bounding box center [422, 361] width 7 height 7
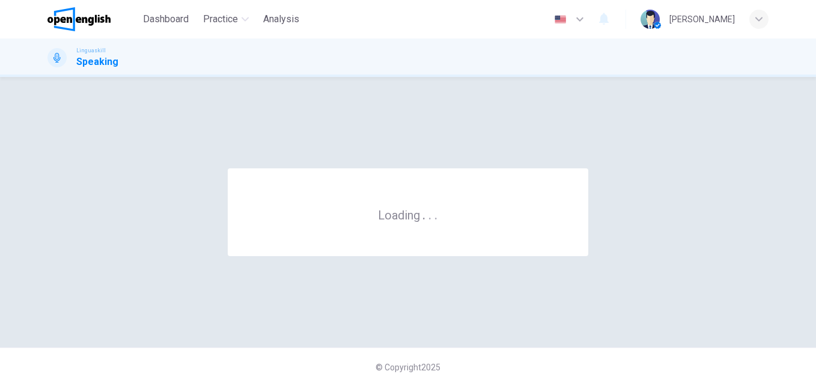
scroll to position [0, 0]
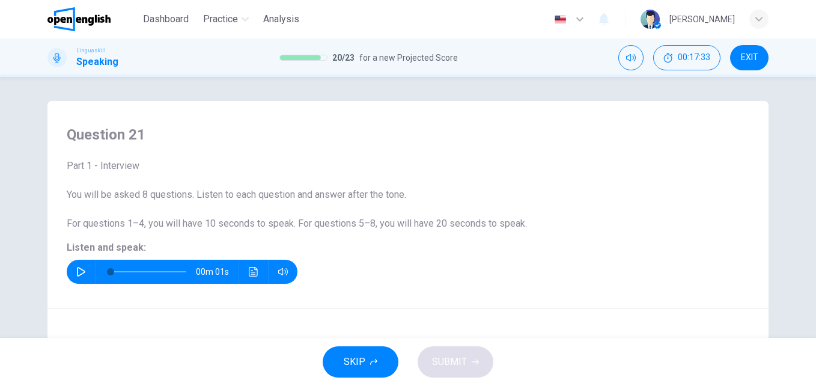
click at [76, 272] on icon "button" at bounding box center [81, 272] width 10 height 10
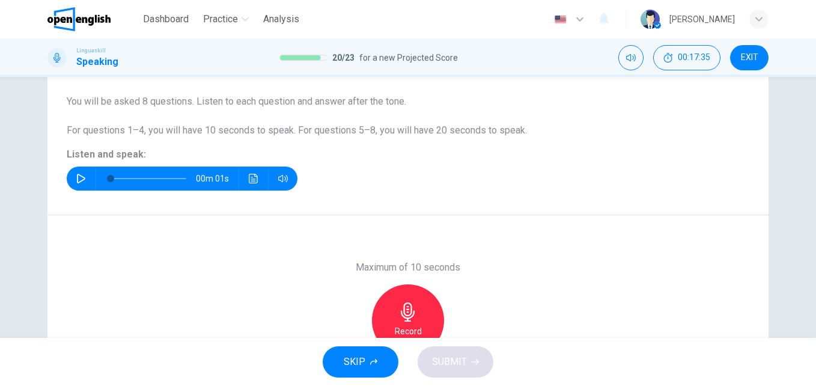
scroll to position [94, 0]
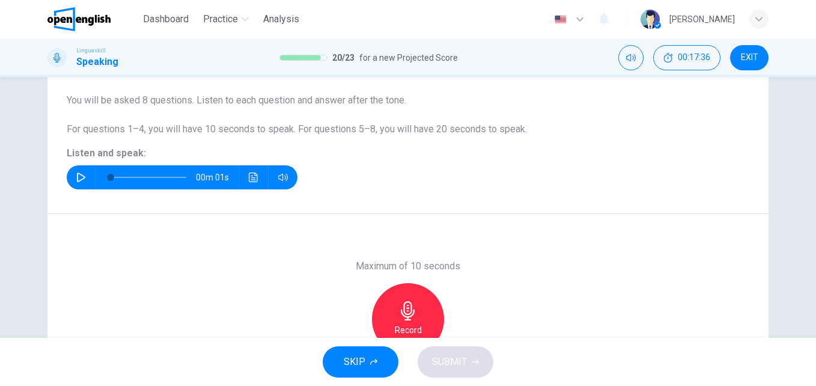
click at [399, 317] on icon "button" at bounding box center [407, 310] width 19 height 19
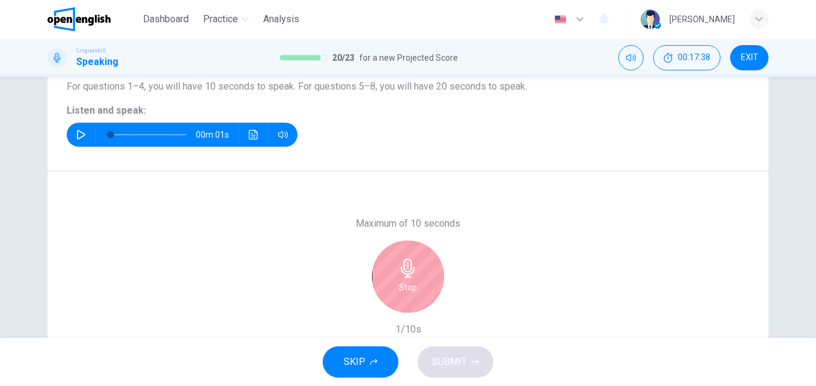
scroll to position [151, 0]
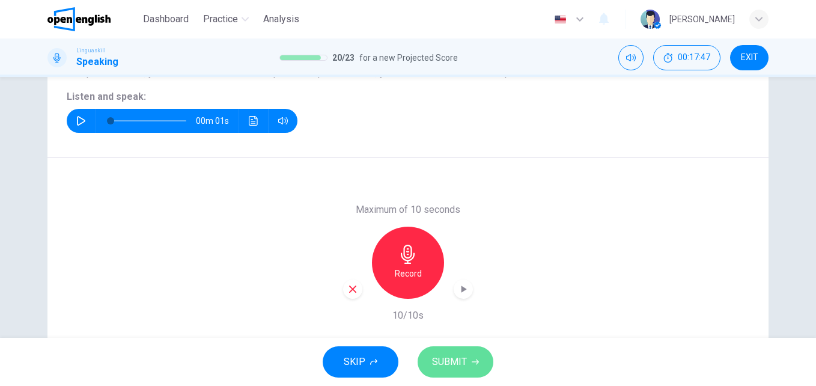
click at [448, 347] on button "SUBMIT" at bounding box center [455, 361] width 76 height 31
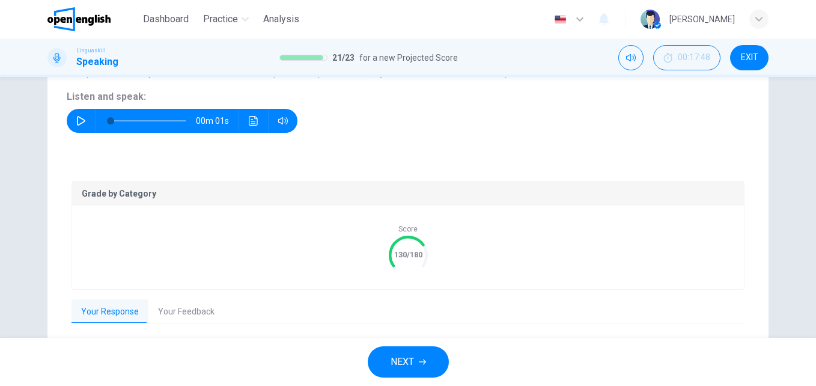
click at [426, 356] on button "NEXT" at bounding box center [408, 361] width 81 height 31
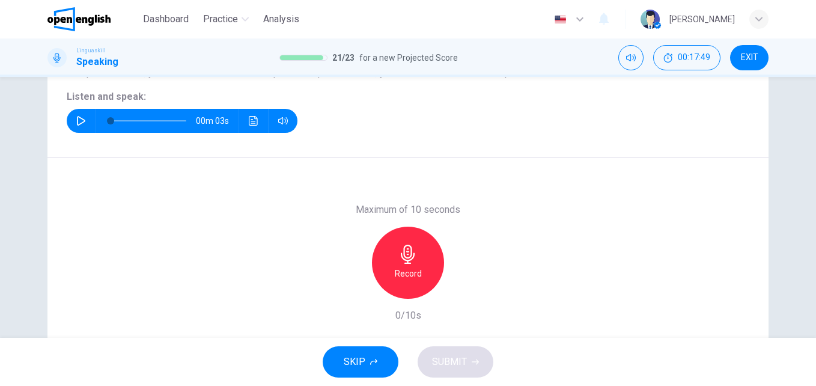
click at [76, 122] on icon "button" at bounding box center [81, 121] width 10 height 10
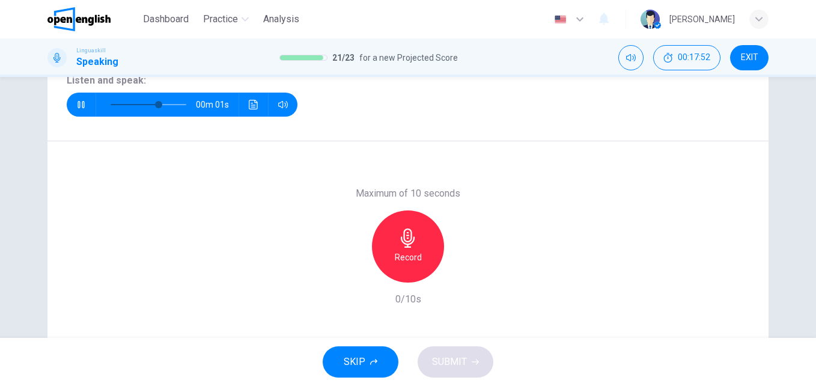
scroll to position [177, 0]
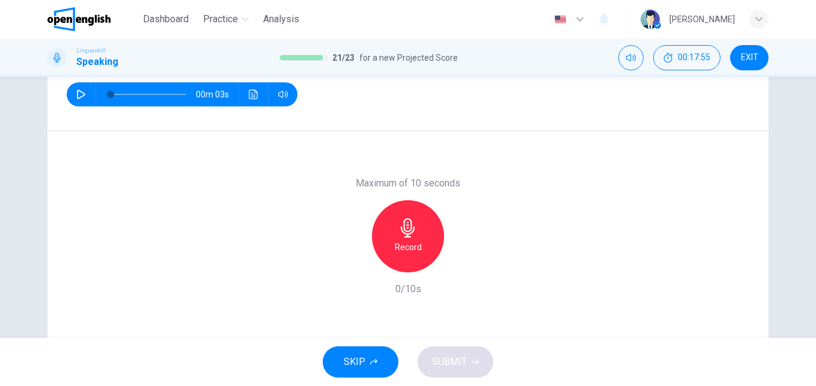
click at [400, 243] on h6 "Record" at bounding box center [408, 247] width 27 height 14
click at [435, 356] on span "SUBMIT" at bounding box center [449, 361] width 35 height 17
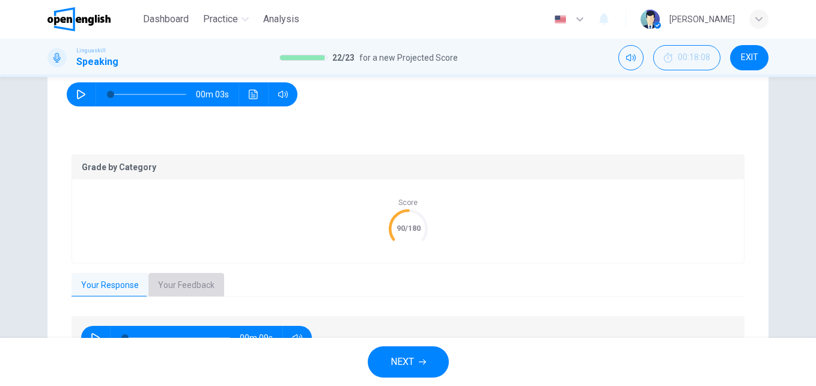
click at [160, 285] on button "Your Feedback" at bounding box center [186, 285] width 76 height 25
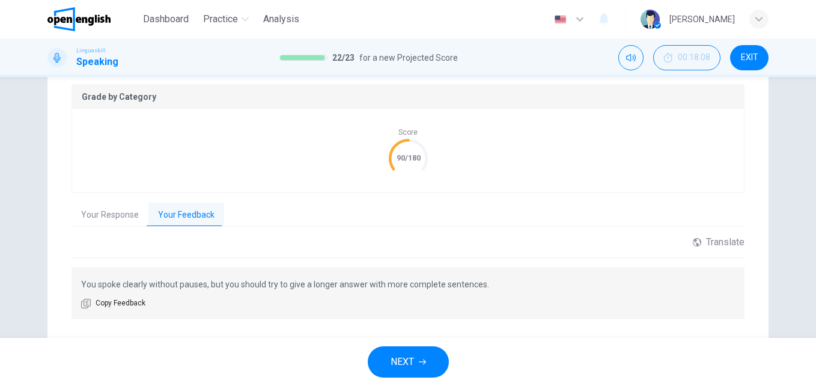
scroll to position [278, 0]
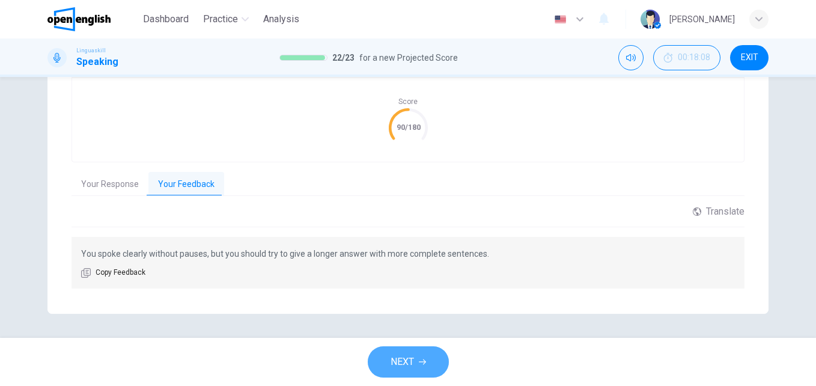
click at [419, 363] on icon "button" at bounding box center [422, 361] width 7 height 7
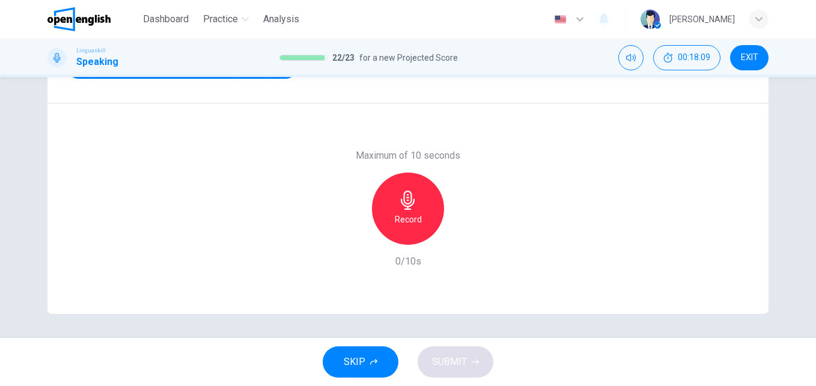
scroll to position [35, 0]
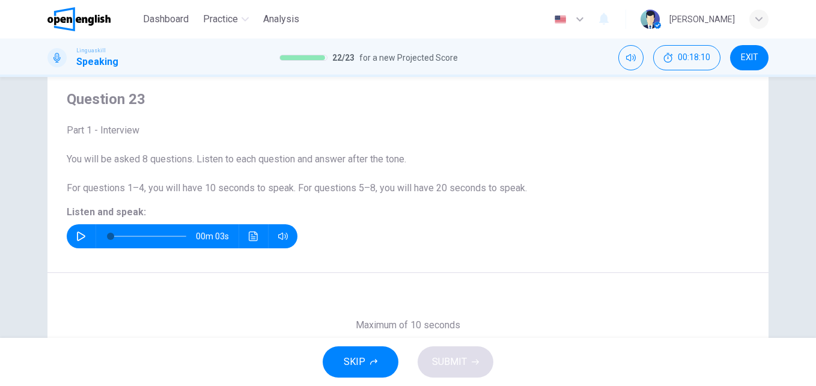
click at [75, 229] on button "button" at bounding box center [80, 236] width 19 height 24
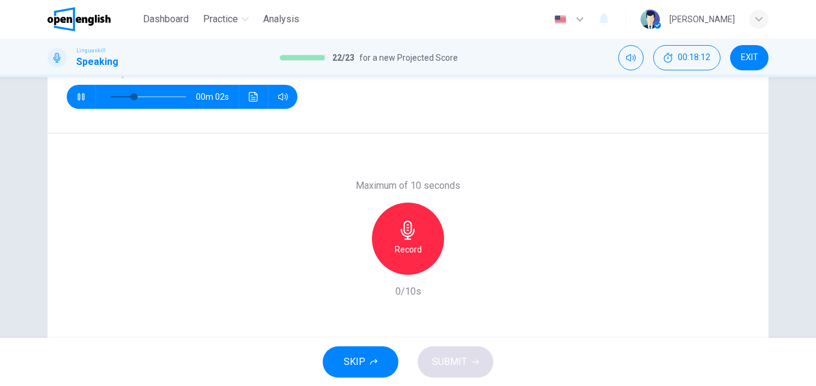
scroll to position [176, 0]
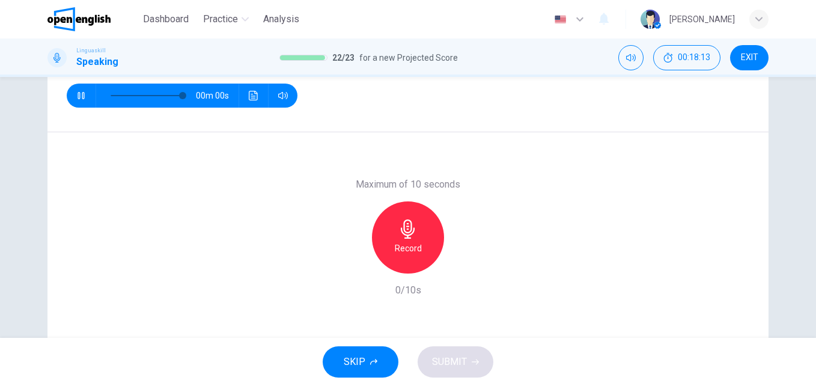
type input "*"
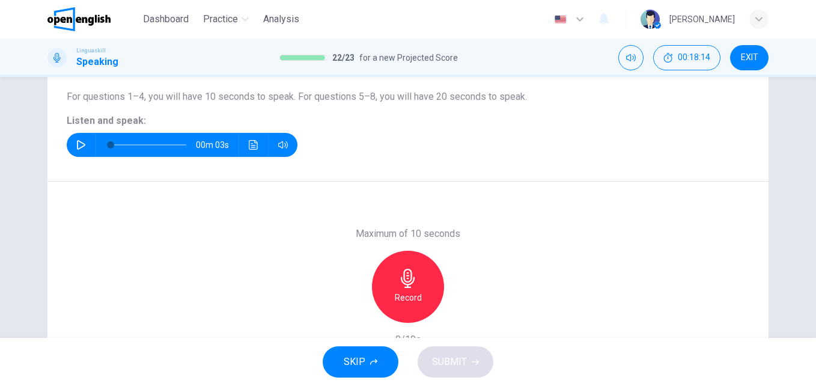
scroll to position [126, 0]
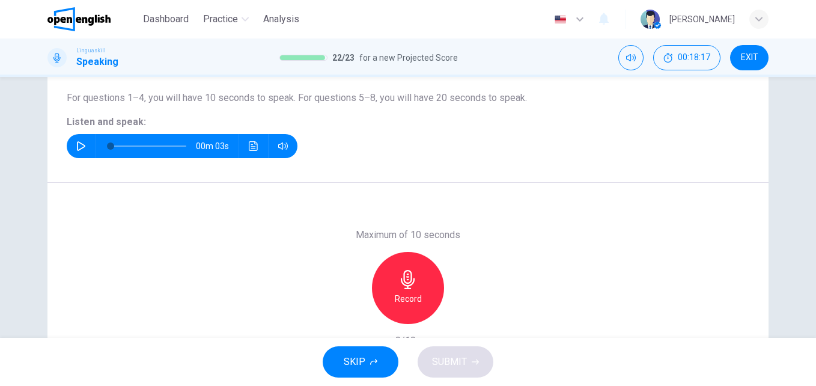
click at [416, 293] on h6 "Record" at bounding box center [408, 298] width 27 height 14
click at [456, 357] on span "SUBMIT" at bounding box center [449, 361] width 35 height 17
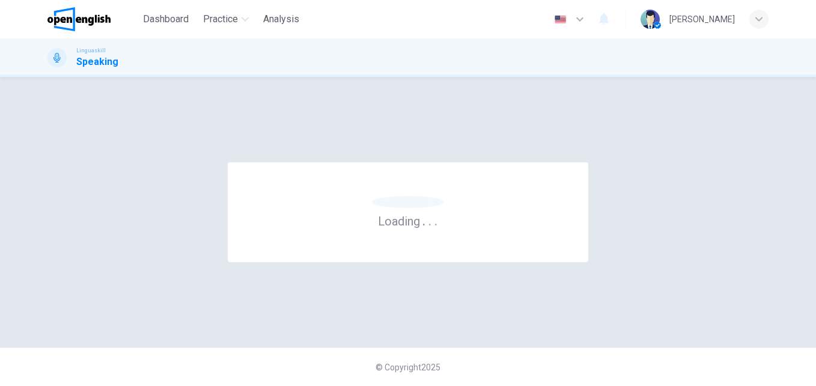
scroll to position [0, 0]
